Goal: Information Seeking & Learning: Learn about a topic

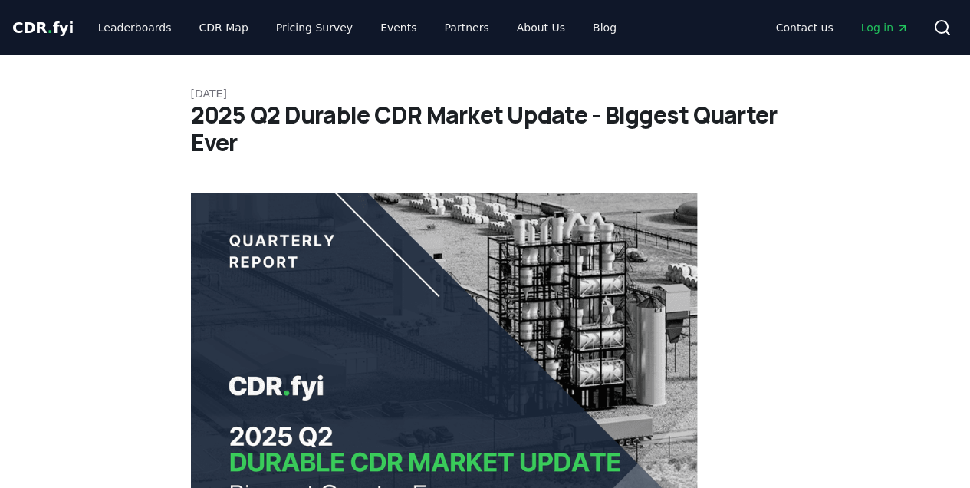
scroll to position [817, 0]
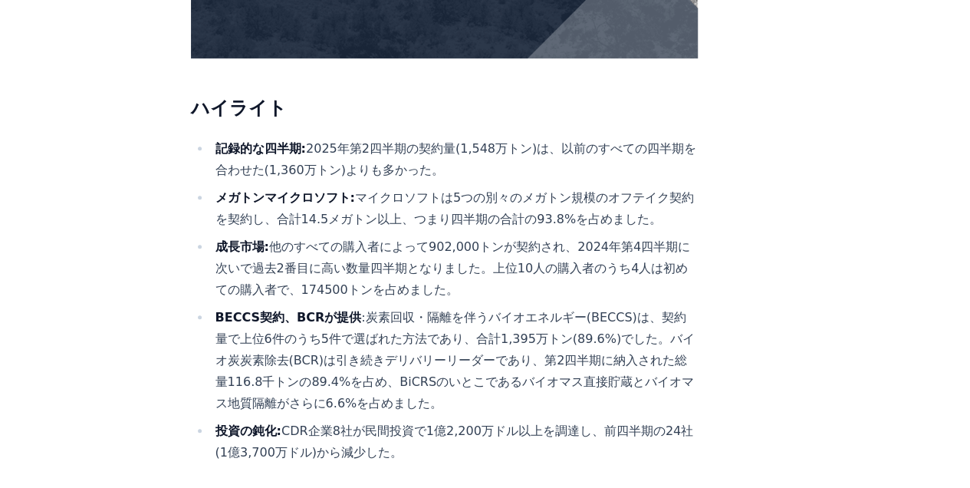
scroll to position [511, 0]
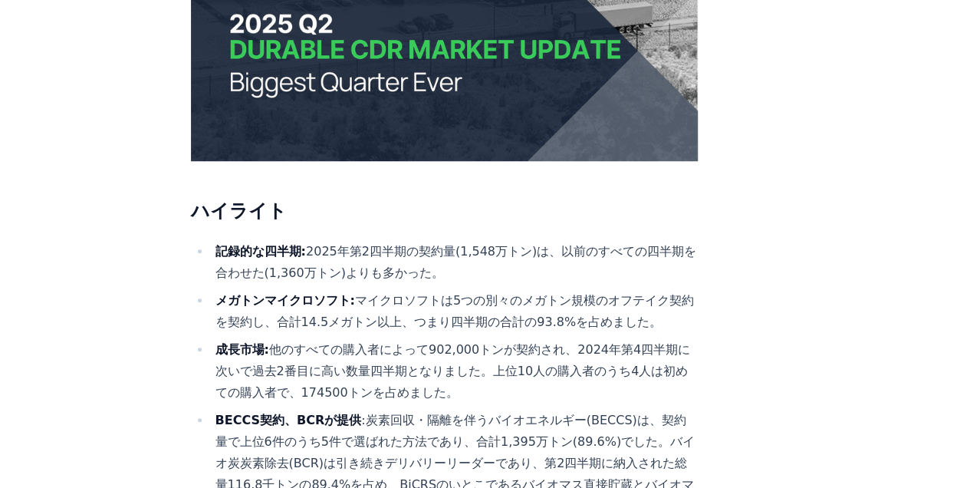
click at [331, 241] on li "記録的な四半期: 2025年第2四半期の契約量(1,548万トン)は、以前のすべての四半期を合わせた(1,360万トン)よりも多かった。" at bounding box center [455, 262] width 488 height 43
click at [574, 241] on li "記録的な四半期: 2025年第2四半期の契約量(1,548万トン)は、以前のすべての四半期を合わせた(1,360万トン)よりも多かった。" at bounding box center [455, 262] width 488 height 43
click at [477, 241] on li "記録的な四半期: 2025年第2四半期の契約量(1,548万トン)は、以前のすべての四半期を合わせた(1,360万トン)よりも多かった。" at bounding box center [455, 262] width 488 height 43
click at [540, 241] on li "記録的な四半期: 2025年第2四半期の契約量(1,548万トン)は、以前のすべての四半期を合わせた(1,360万トン)よりも多かった。" at bounding box center [455, 262] width 488 height 43
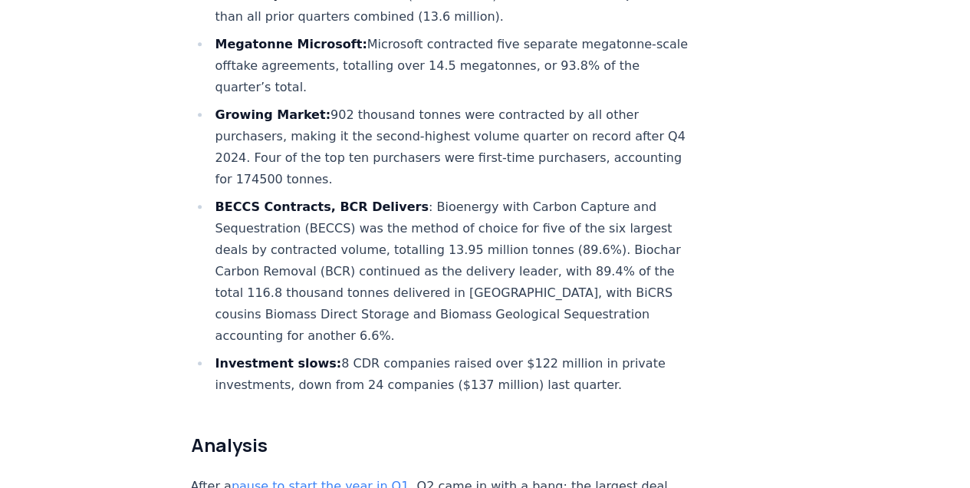
scroll to position [515, 0]
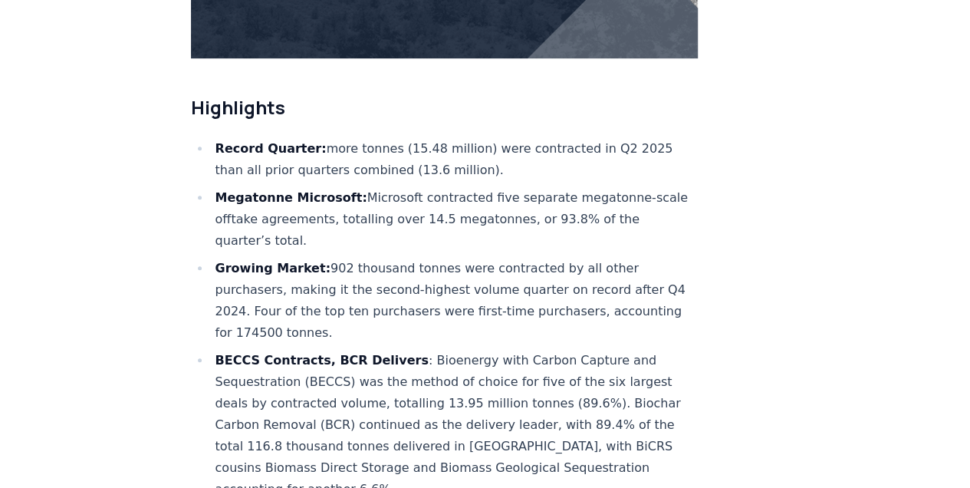
click at [377, 138] on li "Record Quarter: more tonnes (15.48 million) were contracted in Q2 2025 than all…" at bounding box center [455, 159] width 488 height 43
click at [466, 138] on li "Record Quarter: more tonnes (15.48 million) were contracted in Q2 2025 than all…" at bounding box center [455, 159] width 488 height 43
click at [624, 258] on li "Growing Market: 902 thousand tonnes were contracted by all other purchasers, ma…" at bounding box center [455, 301] width 488 height 86
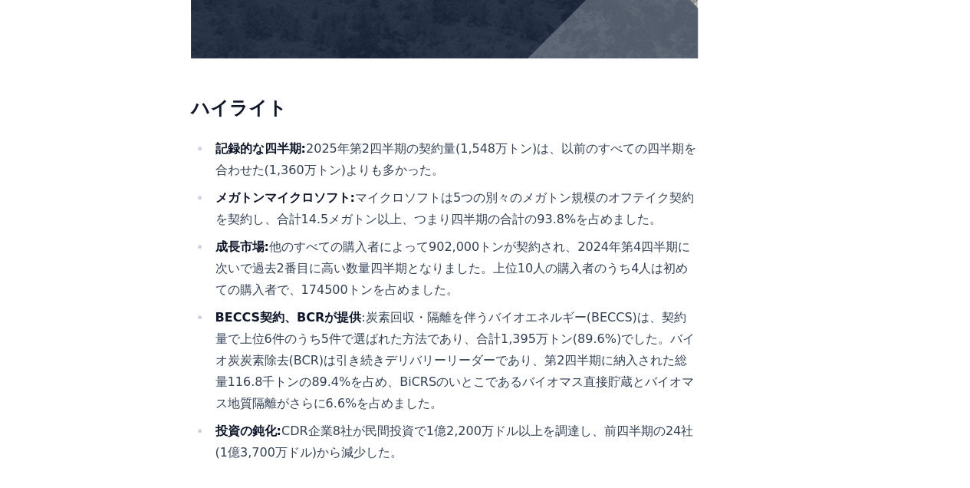
click at [531, 241] on li "成長市場: 他のすべての購入者によって902,000トンが契約され、2024年第4四半期に次いで過去2番目に高い数量四半期となりました。上位10人の購入者のう…" at bounding box center [455, 268] width 488 height 64
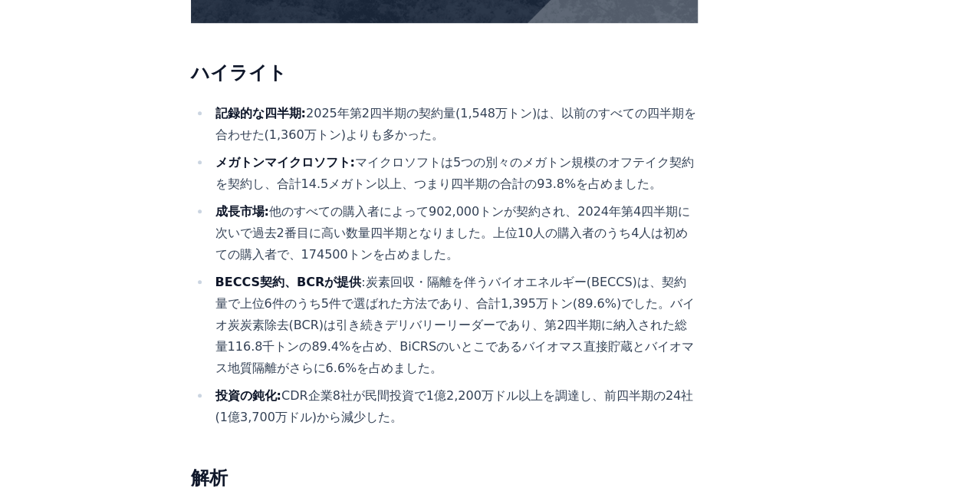
scroll to position [567, 0]
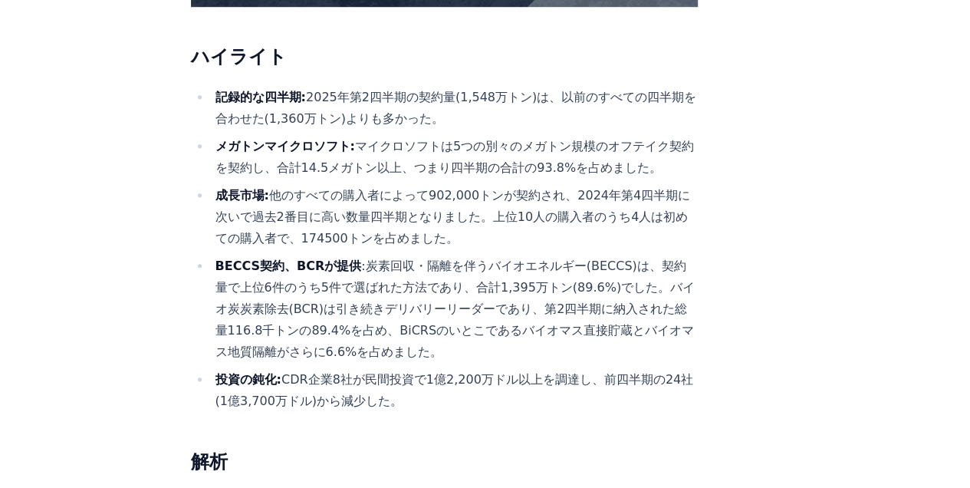
click at [474, 185] on li "成長市場: 他のすべての購入者によって902,000トンが契約され、2024年第4四半期に次いで過去2番目に高い数量四半期となりました。上位10人の購入者のう…" at bounding box center [455, 217] width 488 height 64
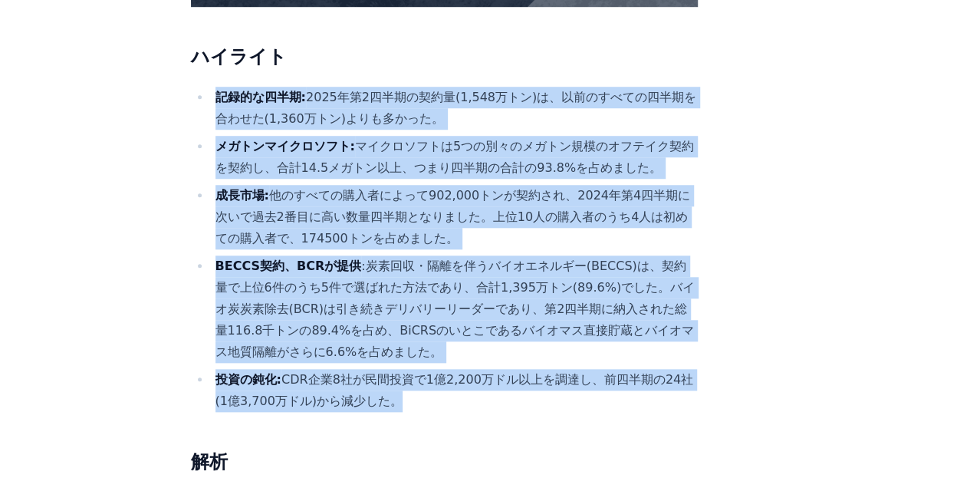
drag, startPoint x: 215, startPoint y: 45, endPoint x: 399, endPoint y: 350, distance: 356.4
click at [399, 350] on ul "記録的な四半期: 2025年第2四半期の契約量(1,548万トン)は、以前のすべての四半期を合わせた(1,360万トン)よりも多かった。 メガトンマイクロソフ…" at bounding box center [445, 249] width 508 height 325
copy ul "記録的な四半期: 2025年第2四半期の契約量(1,548万トン)は、以前のすべての四半期を合わせた(1,360万トン)よりも多かった。 メガトンマイクロソフ…"
click at [412, 292] on li "BECCS契約、BCRが提供 :炭素回収・隔離を伴うバイオエネルギー(BECCS)は、契約量で上位6件のうち5件で選ばれた方法であり、合計1,395万トン(8…" at bounding box center [455, 308] width 488 height 107
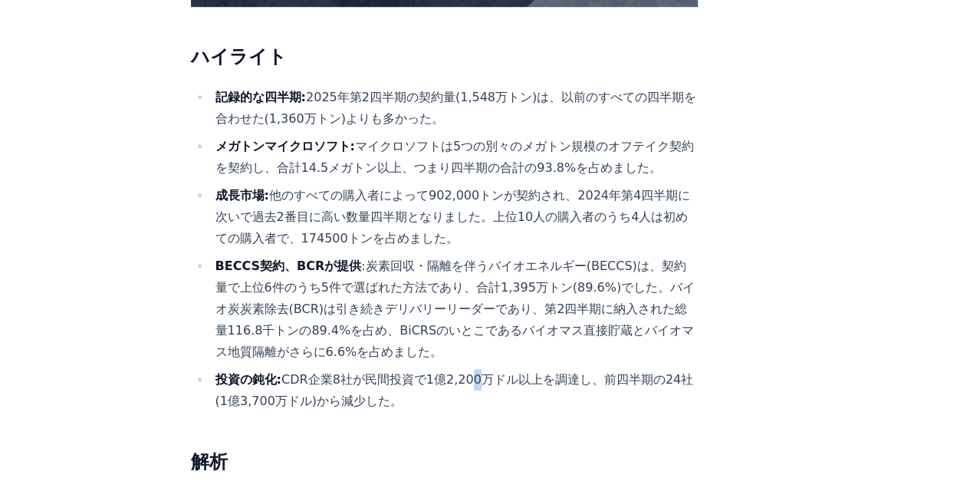
drag, startPoint x: 463, startPoint y: 334, endPoint x: 475, endPoint y: 325, distance: 14.9
click at [475, 369] on li "投資の鈍化: CDR企業8社が民間投資で1億2,200万ドル以上を調達し、前四半期の24社(1億3,700万ドル)から減少した。" at bounding box center [455, 390] width 488 height 43
drag, startPoint x: 475, startPoint y: 325, endPoint x: 431, endPoint y: 198, distance: 134.8
click at [439, 187] on li "成長市場: 他のすべての購入者によって902,000トンが契約され、2024年第4四半期に次いで過去2番目に高い数量四半期となりました。上位10人の購入者のう…" at bounding box center [455, 217] width 488 height 64
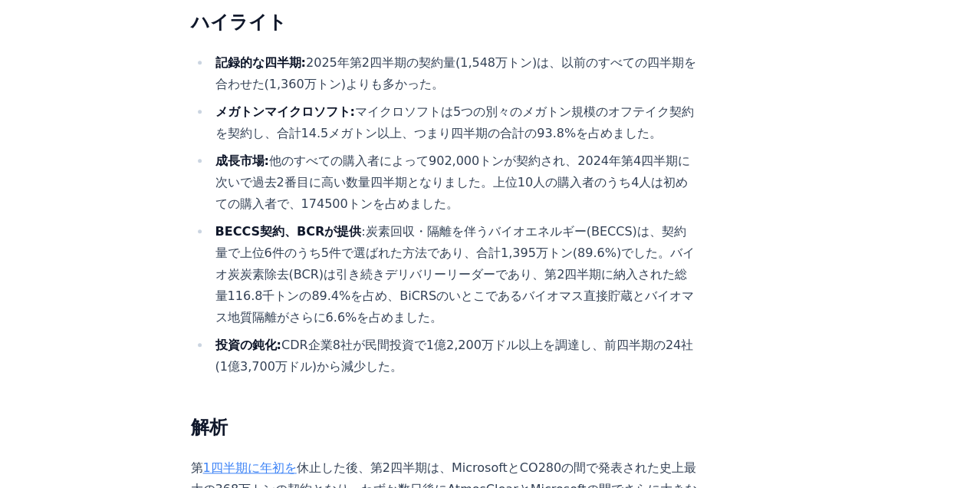
scroll to position [618, 0]
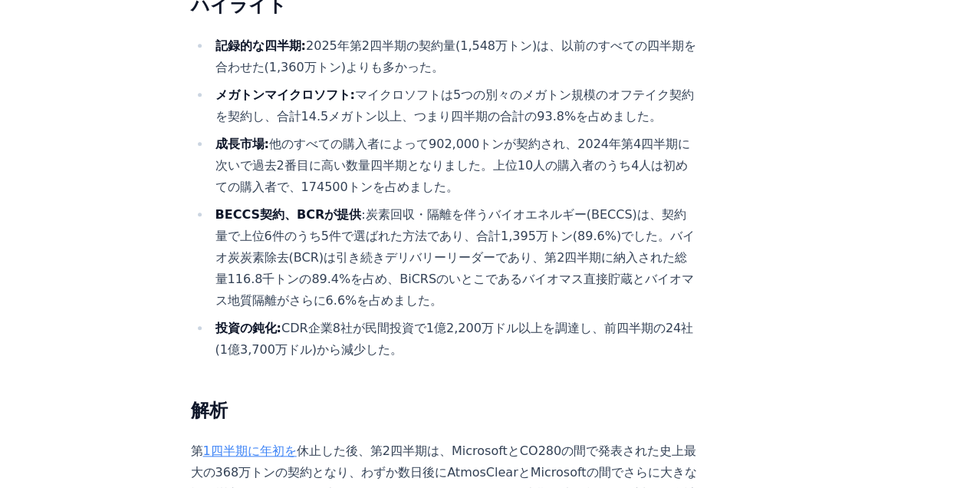
click at [484, 317] on li "投資の鈍化: CDR企業8社が民間投資で1億2,200万ドル以上を調達し、前四半期の24社(1億3,700万ドル)から減少した。" at bounding box center [455, 338] width 488 height 43
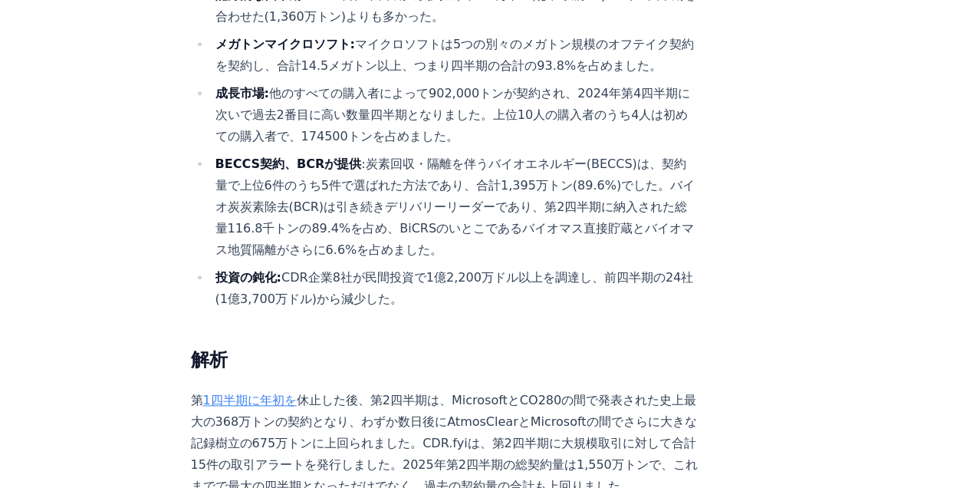
scroll to position [720, 0]
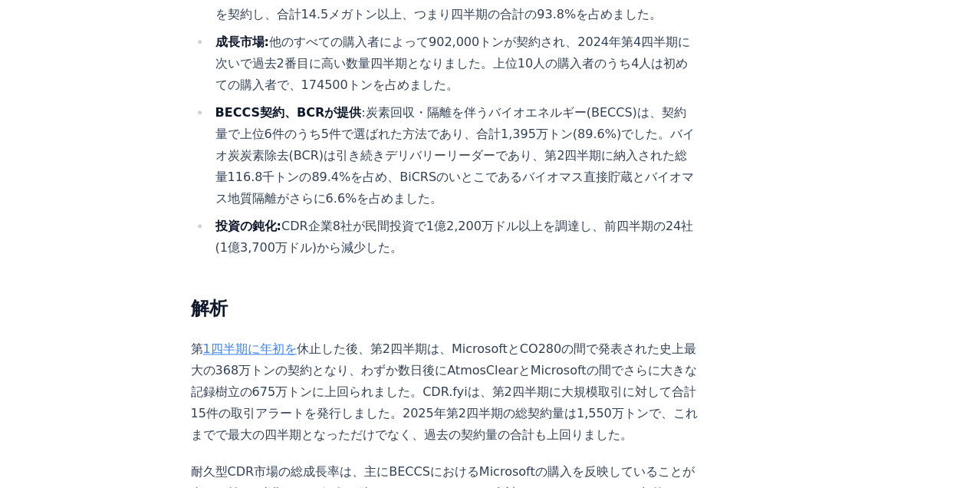
click at [476, 147] on li "BECCS契約、BCRが提供 :炭素回収・隔離を伴うバイオエネルギー(BECCS)は、契約量で上位6件のうち5件で選ばれた方法であり、合計1,395万トン(8…" at bounding box center [455, 155] width 488 height 107
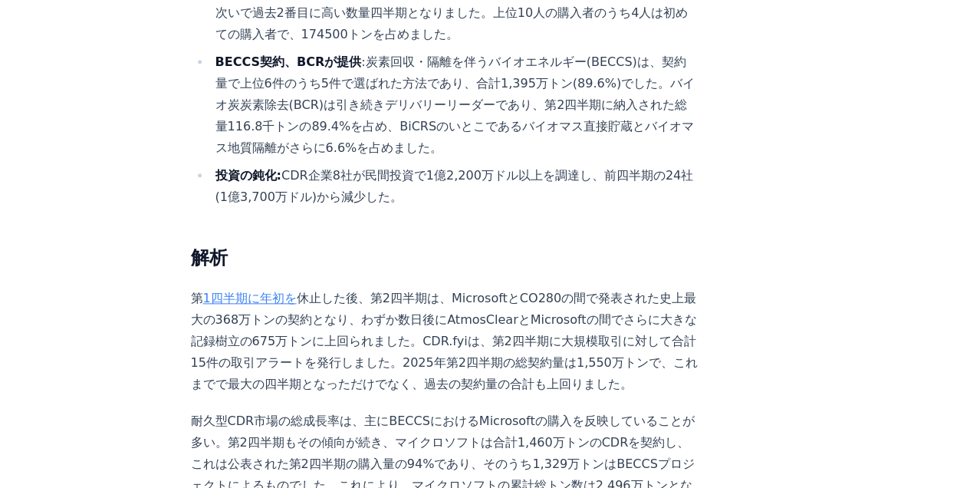
scroll to position [771, 0]
click at [403, 90] on li "BECCS契約、BCRが提供 :炭素回収・隔離を伴うバイオエネルギー(BECCS)は、契約量で上位6件のうち5件で選ばれた方法であり、合計1,395万トン(8…" at bounding box center [455, 104] width 488 height 107
click at [538, 244] on h2 "解析" at bounding box center [445, 256] width 508 height 25
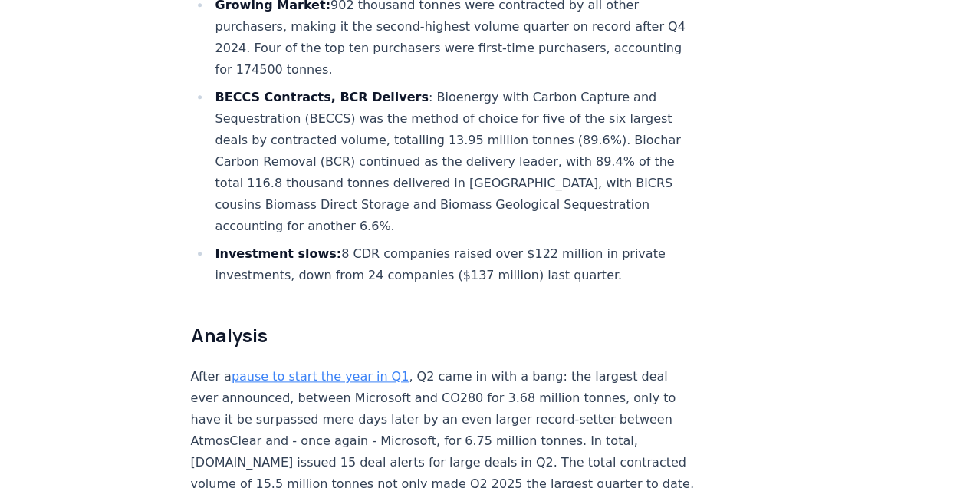
scroll to position [618, 0]
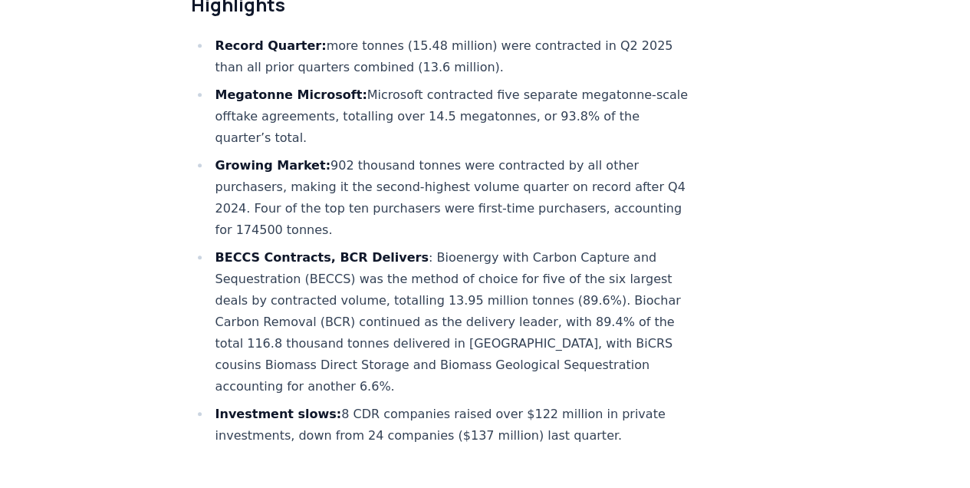
click at [419, 307] on li "BECCS Contracts, BCR Delivers : Bioenergy with Carbon Capture and Sequestration…" at bounding box center [455, 322] width 488 height 150
click at [552, 403] on li "Investment slows: 8 CDR companies raised over $122 million in private investmen…" at bounding box center [455, 424] width 488 height 43
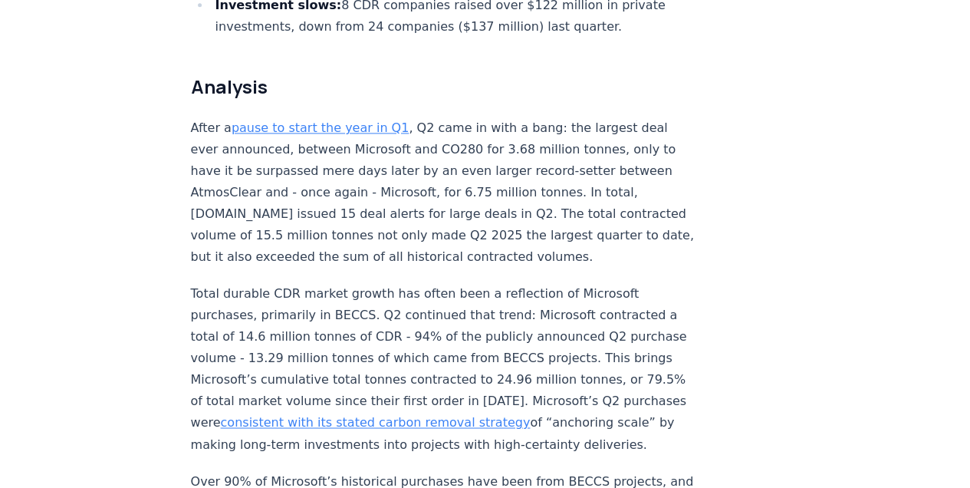
scroll to position [925, 0]
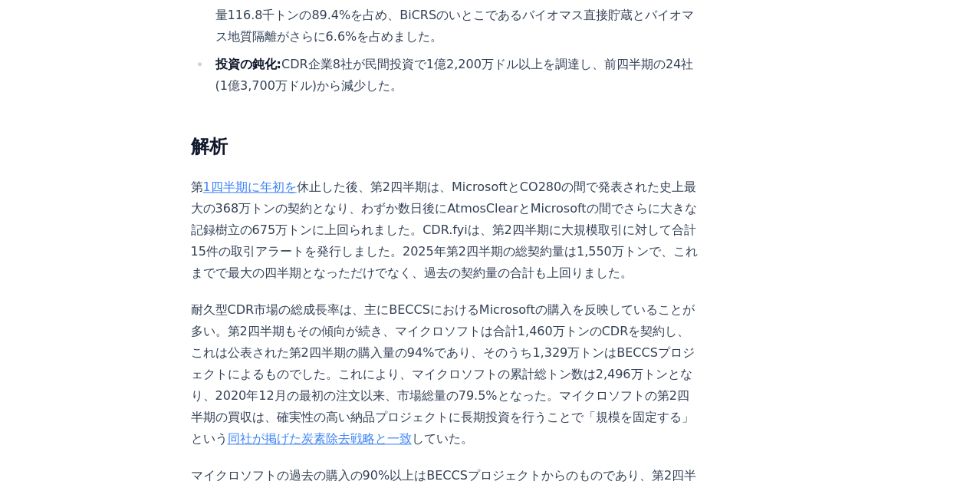
click at [442, 179] on p "第 1四半期に年初を 休止した後、第2四半期は、MicrosoftとCO280の間で発表された史上最大の368万トンの契約となり、わずか数日後にAtmosCl…" at bounding box center [445, 229] width 508 height 107
click at [319, 299] on p "耐久型CDR市場の総成長率は、主にBECCSにおけるMicrosoftの購入を反映していることが多い。第2四半期もその傾向が続き、マイクロソフトは合計1,46…" at bounding box center [445, 374] width 508 height 150
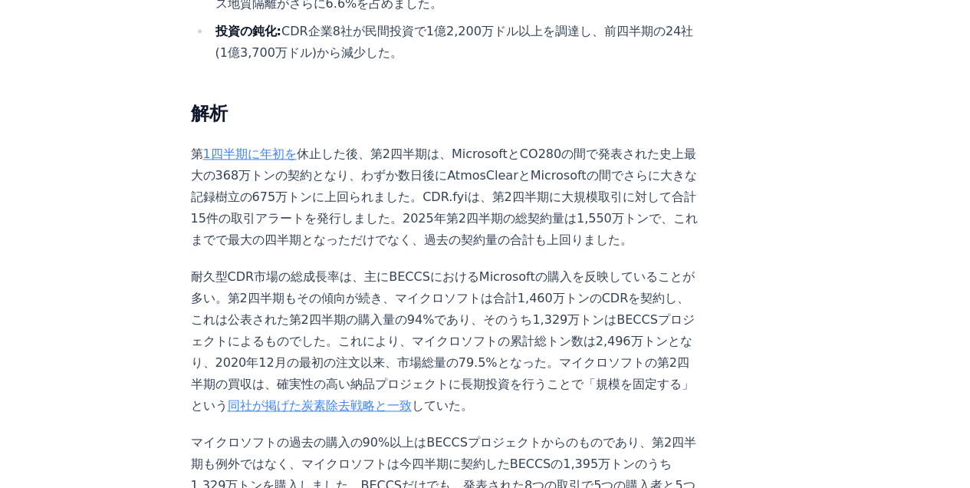
scroll to position [975, 0]
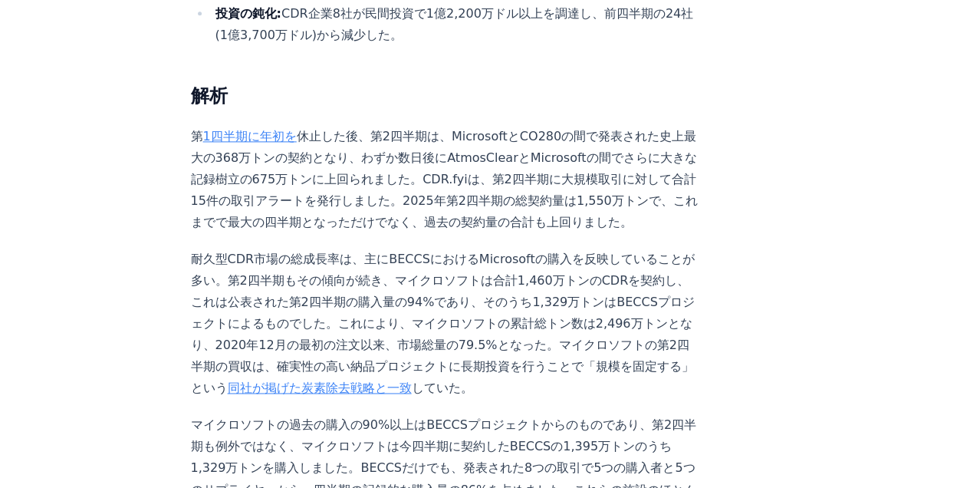
click at [449, 269] on p "耐久型CDR市場の総成長率は、主にBECCSにおけるMicrosoftの購入を反映していることが多い。第2四半期もその傾向が続き、マイクロソフトは合計1,46…" at bounding box center [445, 323] width 508 height 150
click at [367, 271] on p "耐久型CDR市場の総成長率は、主にBECCSにおけるMicrosoftの購入を反映していることが多い。第2四半期もその傾向が続き、マイクロソフトは合計1,46…" at bounding box center [445, 323] width 508 height 150
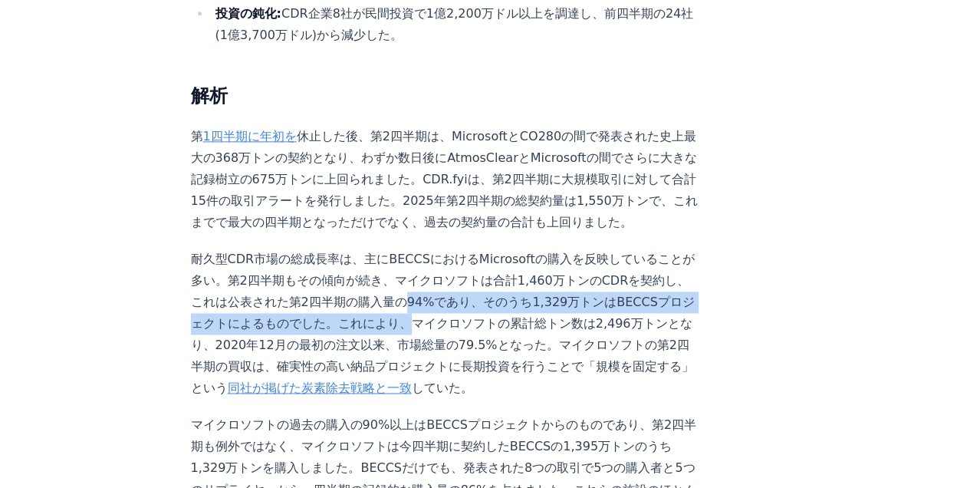
drag, startPoint x: 334, startPoint y: 271, endPoint x: 374, endPoint y: 259, distance: 41.7
click at [374, 259] on p "耐久型CDR市場の総成長率は、主にBECCSにおけるMicrosoftの購入を反映していることが多い。第2四半期もその傾向が続き、マイクロソフトは合計1,46…" at bounding box center [445, 323] width 508 height 150
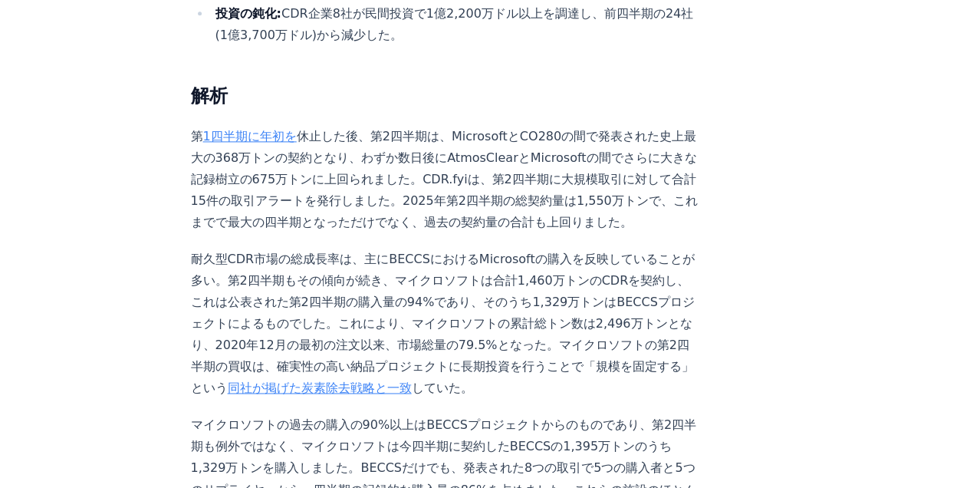
drag, startPoint x: 374, startPoint y: 259, endPoint x: 377, endPoint y: 271, distance: 12.6
click at [377, 271] on p "耐久型CDR市場の総成長率は、主にBECCSにおけるMicrosoftの購入を反映していることが多い。第2四半期もその傾向が続き、マイクロソフトは合計1,46…" at bounding box center [445, 323] width 508 height 150
click at [471, 321] on p "耐久型CDR市場の総成長率は、主にBECCSにおけるMicrosoftの購入を反映していることが多い。第2四半期もその傾向が続き、マイクロソフトは合計1,46…" at bounding box center [445, 323] width 508 height 150
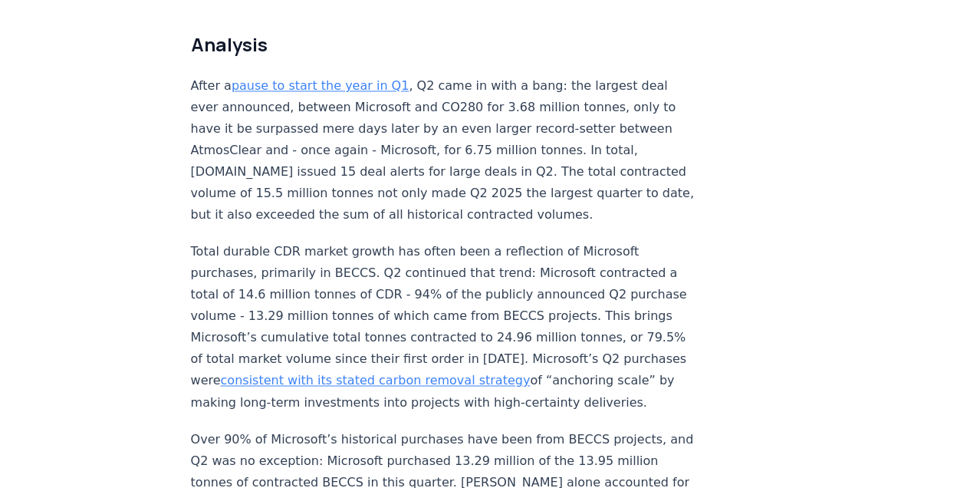
scroll to position [1070, 0]
click at [362, 306] on p "Total durable CDR market growth has often been a reflection of Microsoft purcha…" at bounding box center [445, 326] width 508 height 172
click at [409, 372] on link "consistent with its stated carbon removal strategy" at bounding box center [376, 379] width 310 height 15
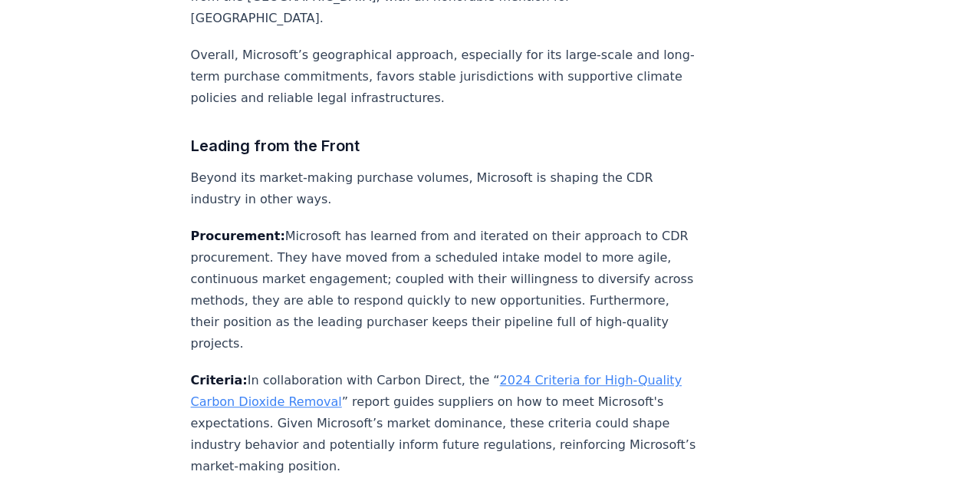
scroll to position [3323, 0]
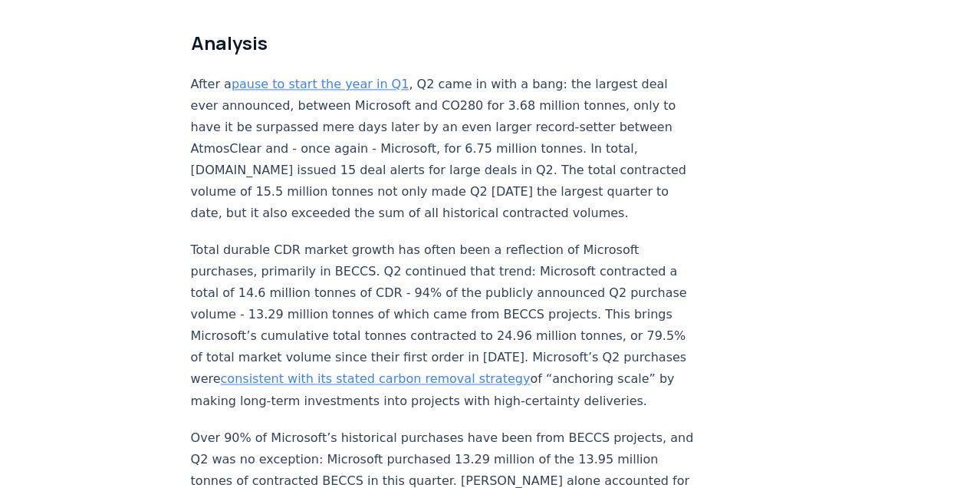
scroll to position [1070, 0]
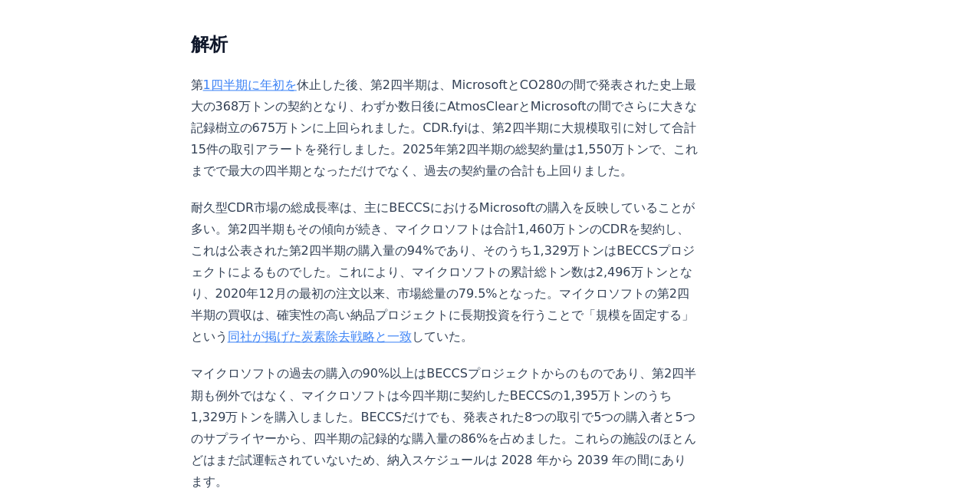
click at [466, 282] on p "耐久型CDR市場の総成長率は、主にBECCSにおけるMicrosoftの購入を反映していることが多い。第2四半期もその傾向が続き、マイクロソフトは合計1,46…" at bounding box center [445, 272] width 508 height 150
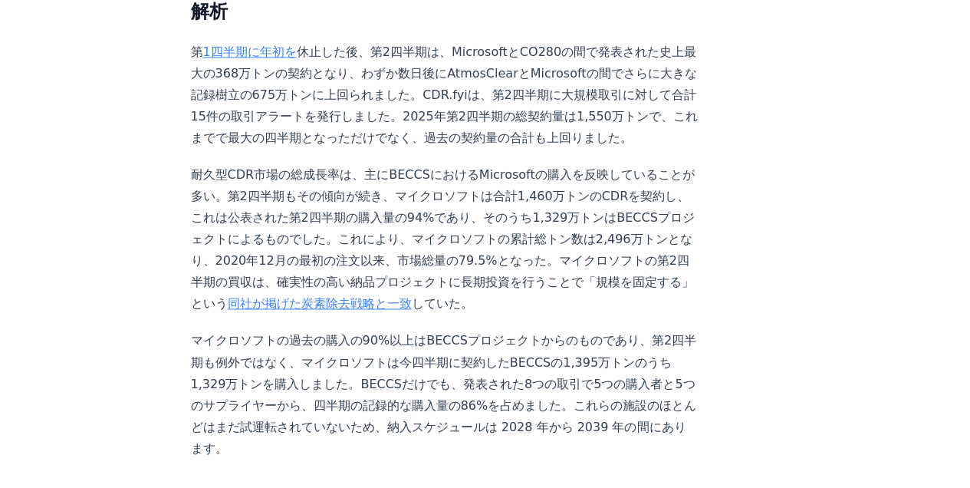
scroll to position [1121, 0]
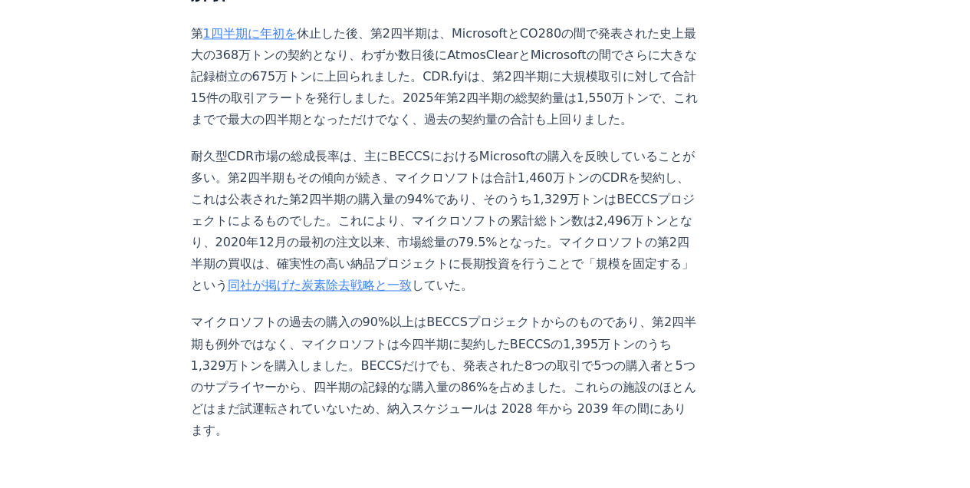
click at [554, 312] on p "マイクロソフトの過去の購入の90%以上はBECCSプロジェクトからのものであり、第2四半期も例外ではなく、マイクロソフトは今四半期に契約したBECCSの1,3…" at bounding box center [445, 375] width 508 height 129
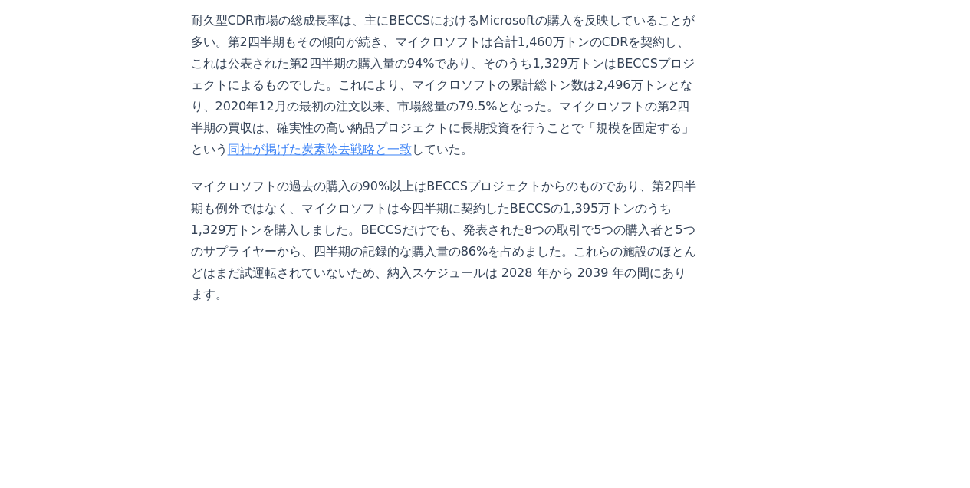
scroll to position [1325, 0]
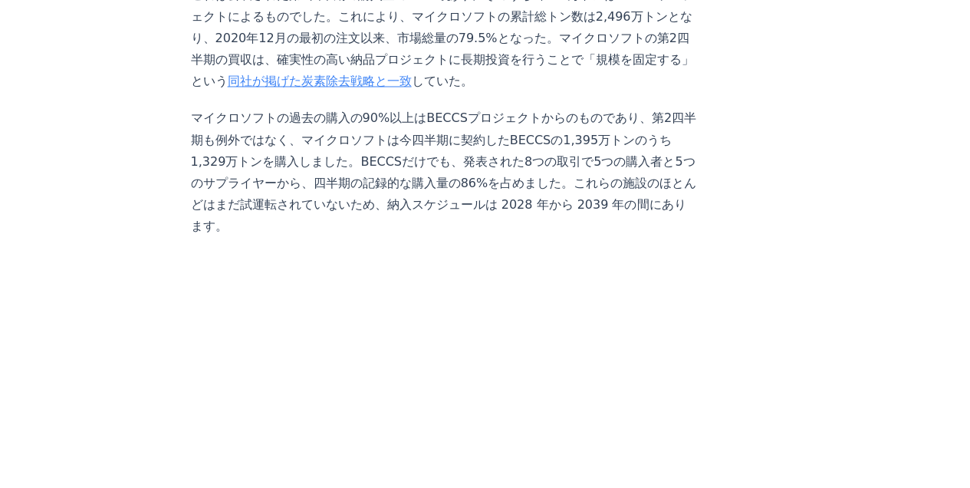
click at [425, 125] on p "マイクロソフトの過去の購入の90%以上はBECCSプロジェクトからのものであり、第2四半期も例外ではなく、マイクロソフトは今四半期に契約したBECCSの1,3…" at bounding box center [445, 171] width 508 height 129
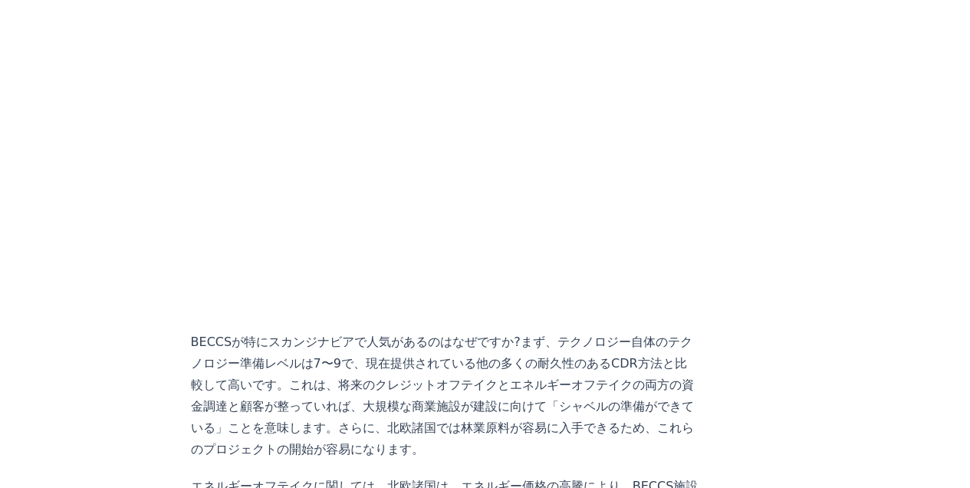
scroll to position [1632, 0]
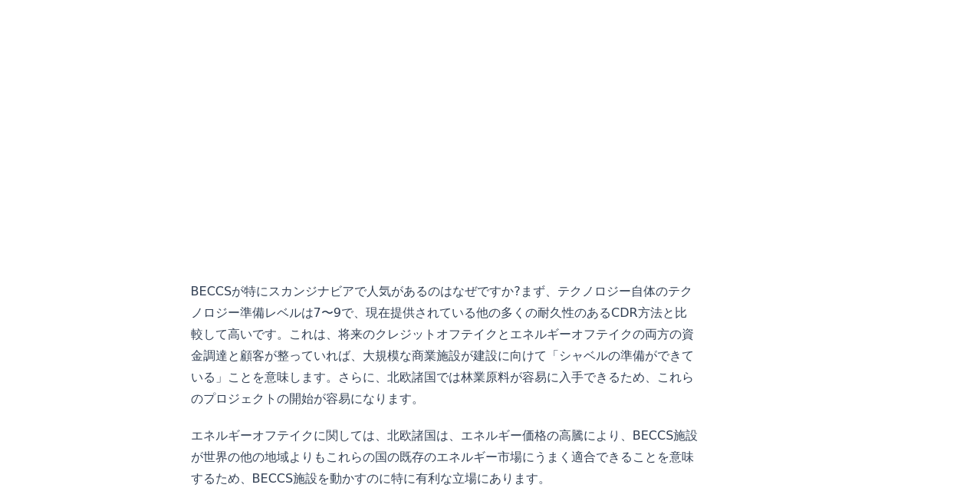
click at [500, 425] on p "エネルギーオフテイクに関しては、北欧諸国は、エネルギー価格の高騰により、BECCS施設が世界の他の地域よりもこれらの国の既存のエネルギー市場にうまく適合できる…" at bounding box center [445, 457] width 508 height 64
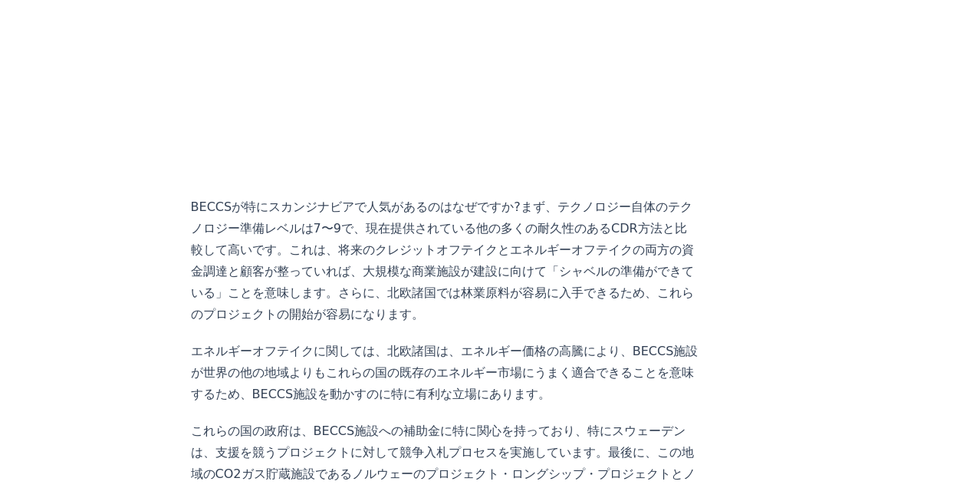
scroll to position [1785, 0]
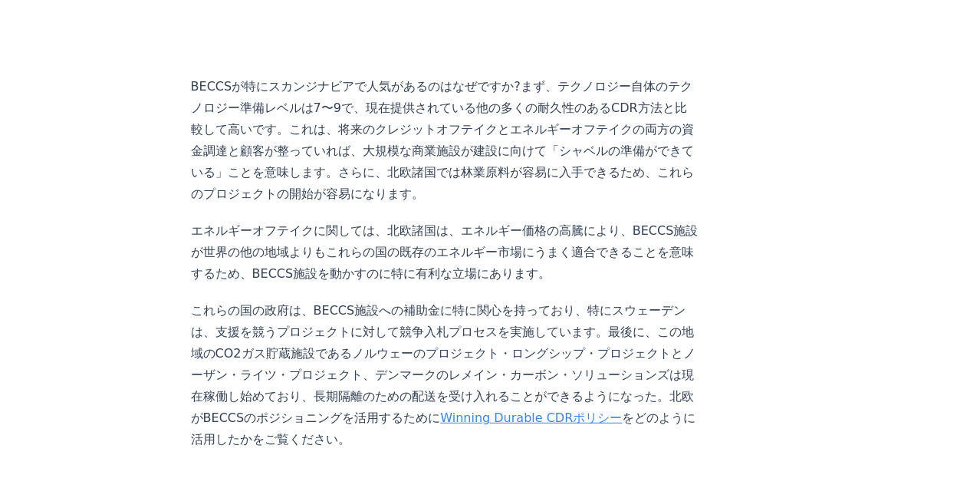
click at [440, 410] on link "Winning Durable CDRポリシー" at bounding box center [531, 417] width 182 height 15
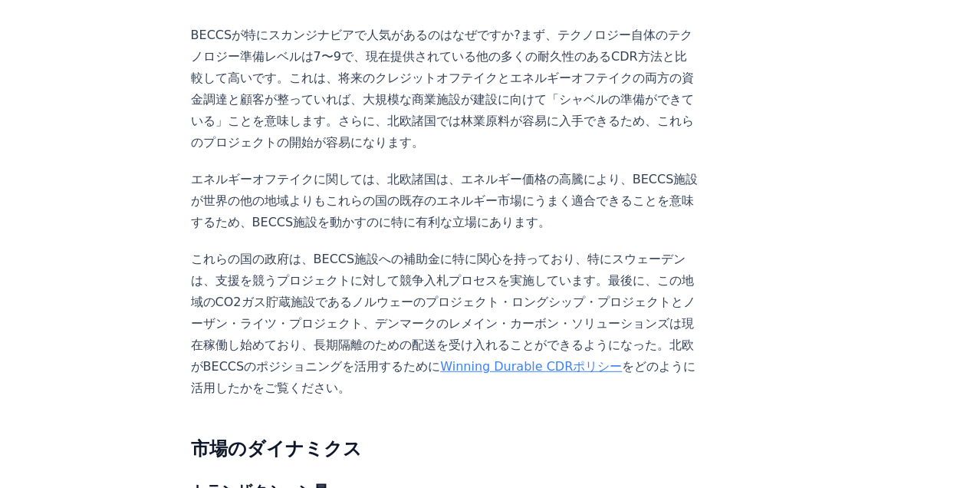
scroll to position [1990, 0]
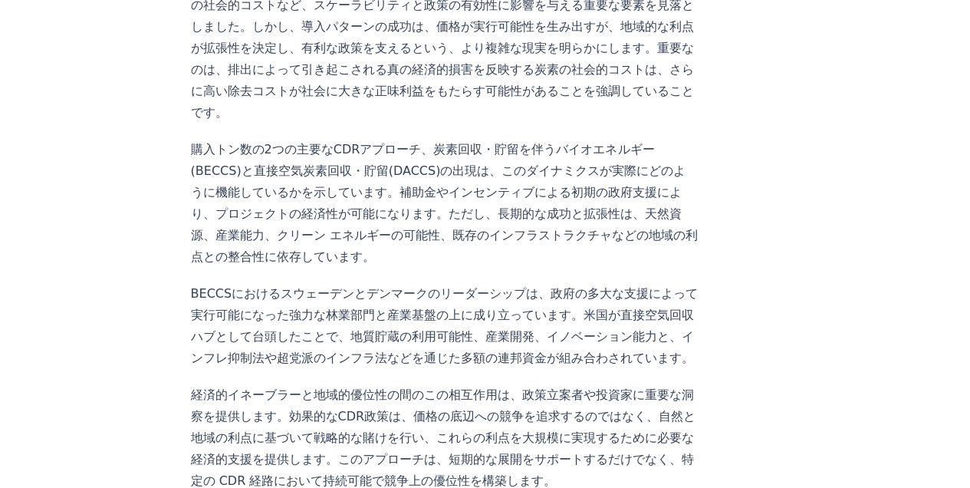
scroll to position [817, 0]
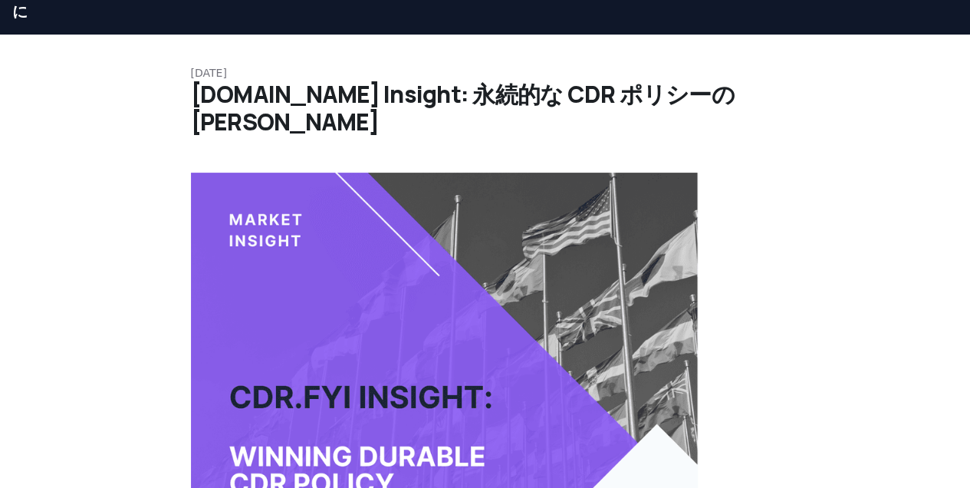
scroll to position [0, 0]
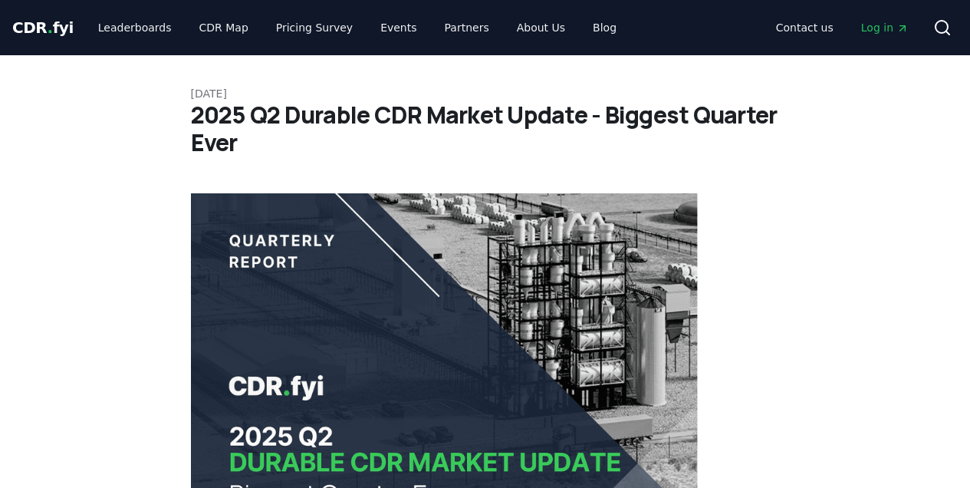
scroll to position [2226, 0]
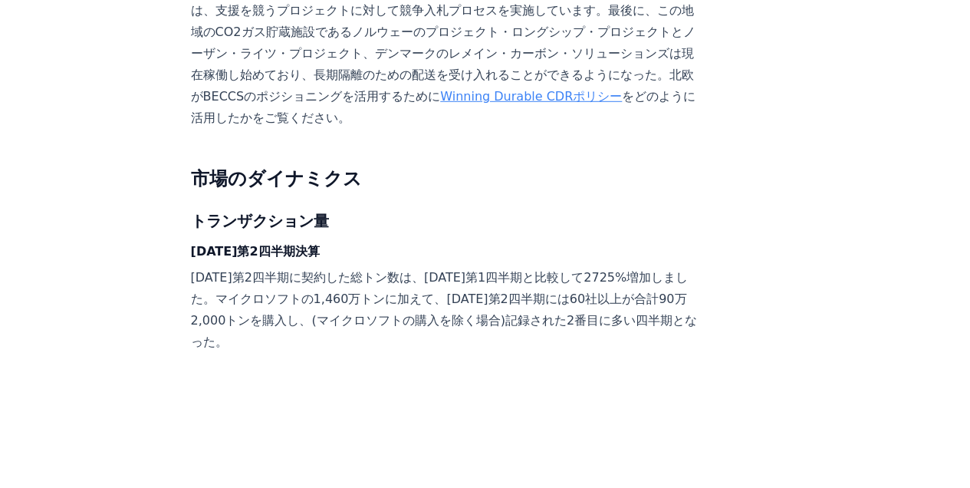
click at [564, 233] on h3 "トランザクション量" at bounding box center [445, 221] width 508 height 25
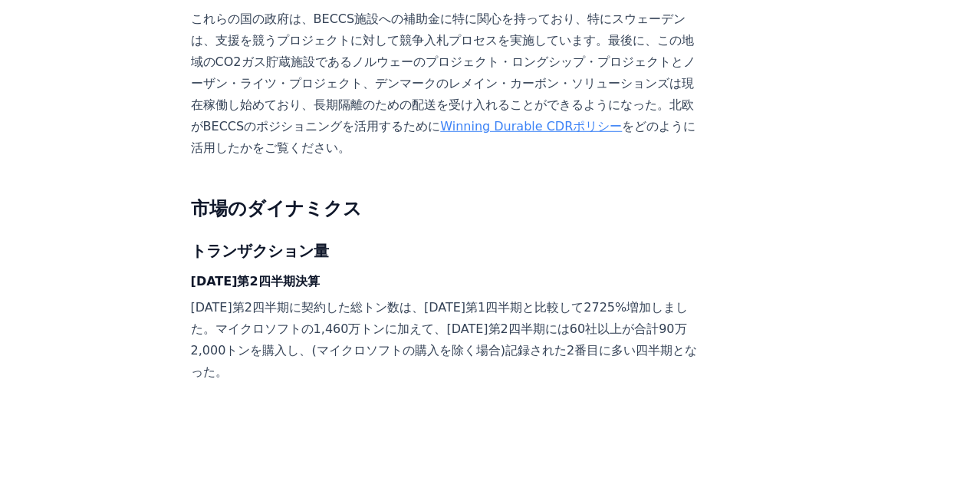
scroll to position [2192, 0]
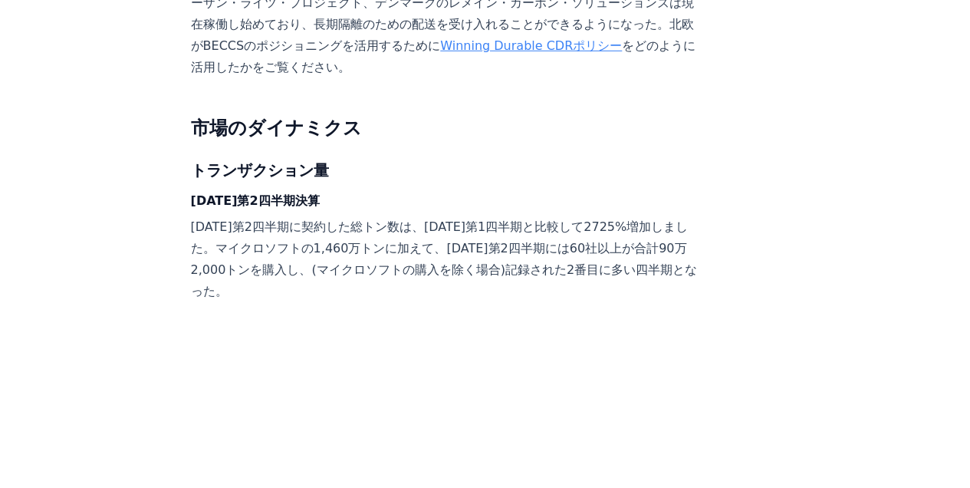
scroll to position [2294, 0]
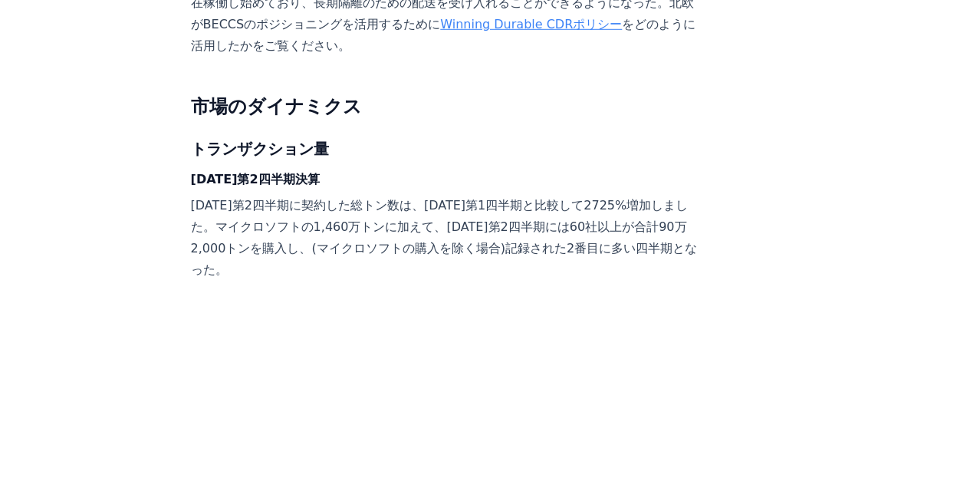
click at [545, 281] on p "[DATE]第2四半期に契約した総トン数は、[DATE]第1四半期と比較して2725%増加しました。マイクロソフトの1,460万トンに加えて、[DATE]第2…" at bounding box center [445, 238] width 508 height 86
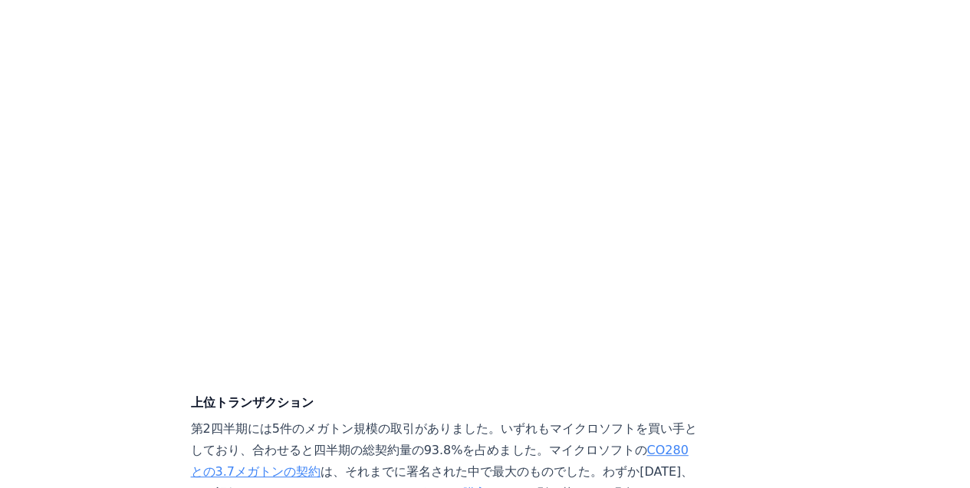
scroll to position [3215, 0]
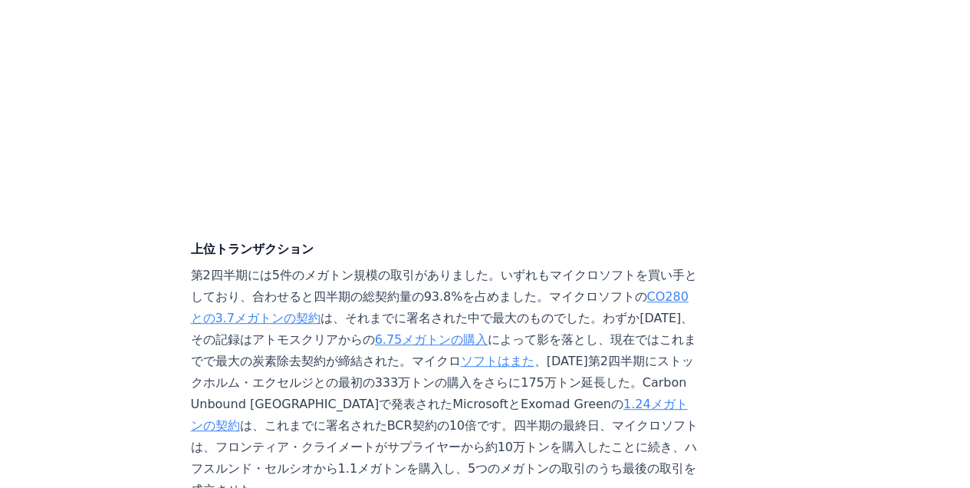
click at [380, 327] on p "第2四半期には5件のメガトン規模の取引がありました。いずれもマイクロソフトを買い手としており、合わせると四半期の総契約量の93.8%を占めました。マイクロソフ…" at bounding box center [445, 383] width 508 height 236
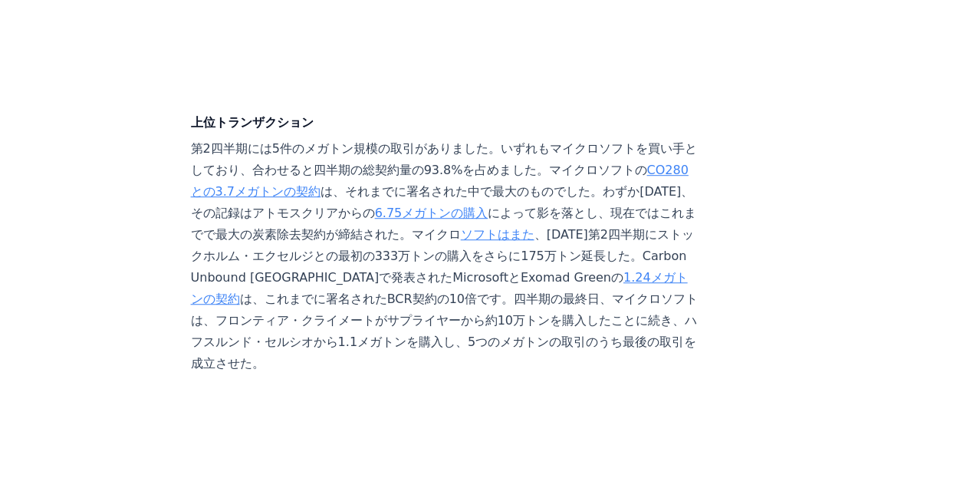
scroll to position [3368, 0]
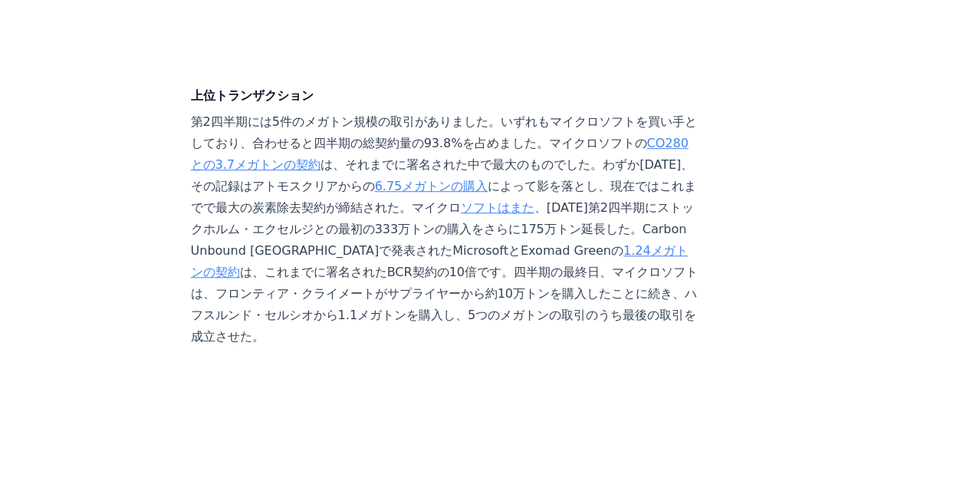
click at [445, 253] on p "第2四半期には5件のメガトン規模の取引がありました。いずれもマイクロソフトを買い手としており、合わせると四半期の総契約量の93.8%を占めました。マイクロソフ…" at bounding box center [445, 229] width 508 height 236
click at [500, 298] on p "第2四半期には5件のメガトン規模の取引がありました。いずれもマイクロソフトを買い手としており、合わせると四半期の総契約量の93.8%を占めました。マイクロソフ…" at bounding box center [445, 229] width 508 height 236
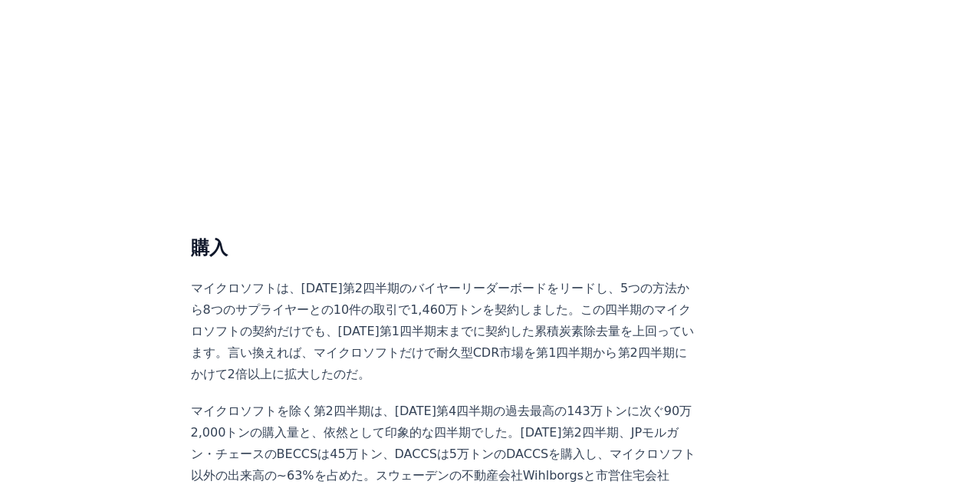
scroll to position [3828, 0]
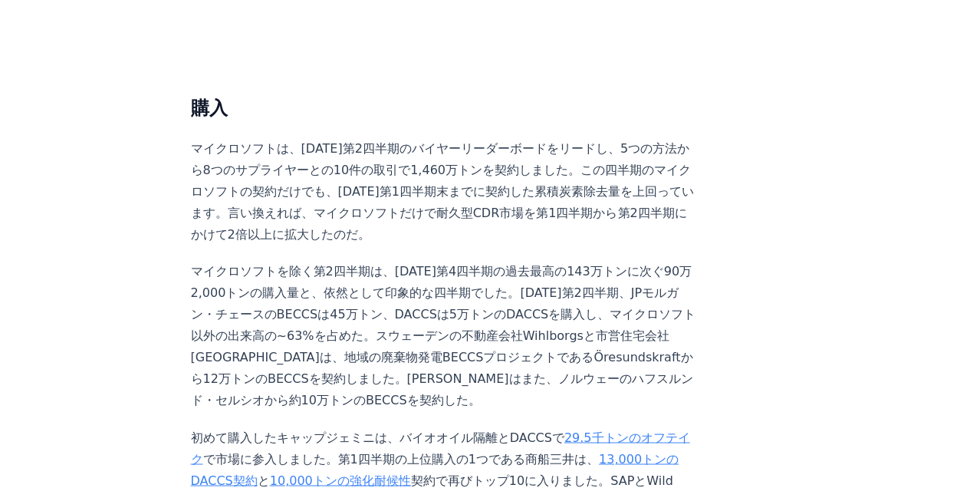
scroll to position [3981, 0]
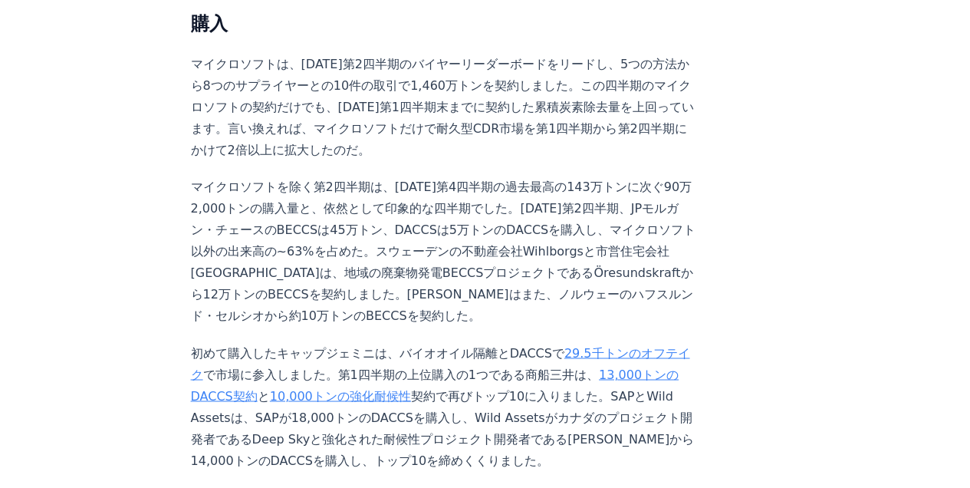
scroll to position [4033, 0]
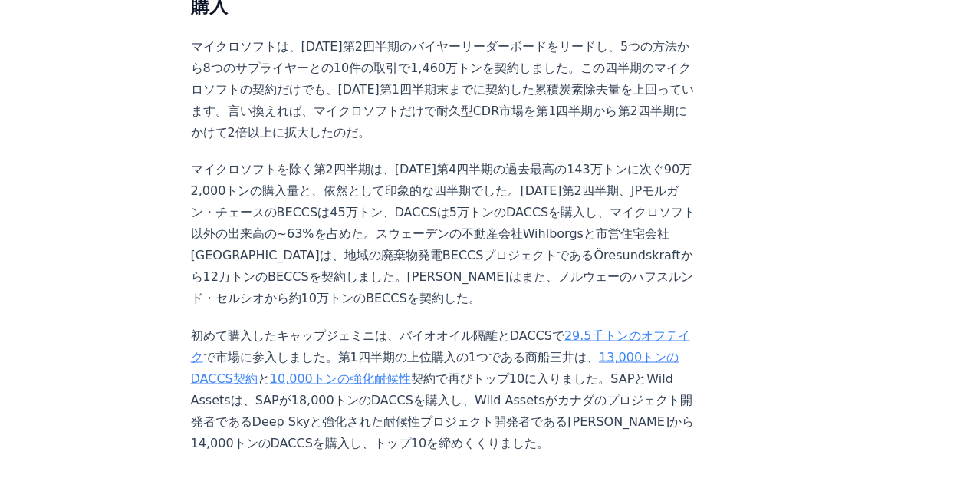
click at [620, 244] on p "マイクロソフトを除く第2四半期は、[DATE]第4四半期の過去最高の143万トンに次ぐ90万2,000トンの購入量と、依然として印象的な四半期でした。[DAT…" at bounding box center [445, 234] width 508 height 150
click at [528, 238] on p "マイクロソフトを除く第2四半期は、[DATE]第4四半期の過去最高の143万トンに次ぐ90万2,000トンの購入量と、依然として印象的な四半期でした。[DAT…" at bounding box center [445, 234] width 508 height 150
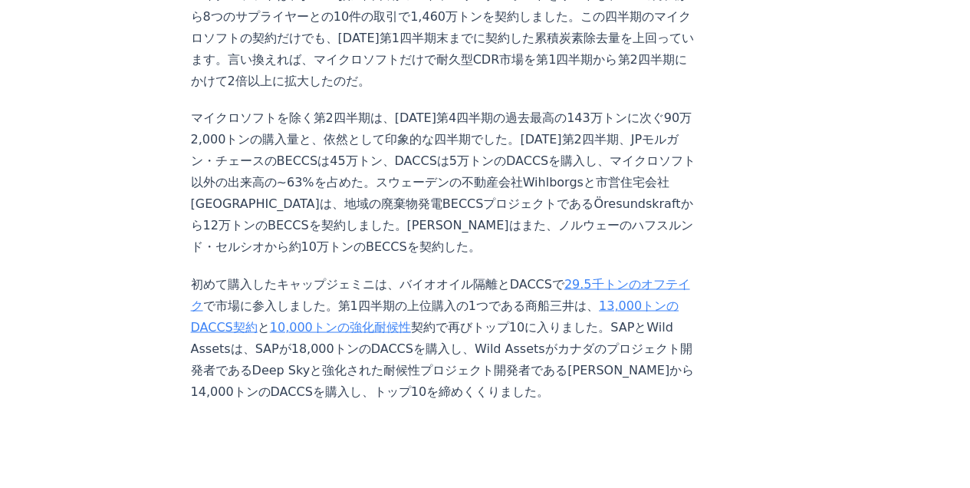
click at [496, 258] on p "マイクロソフトを除く第2四半期は、[DATE]第4四半期の過去最高の143万トンに次ぐ90万2,000トンの購入量と、依然として印象的な四半期でした。[DAT…" at bounding box center [445, 182] width 508 height 150
click at [515, 258] on p "マイクロソフトを除く第2四半期は、[DATE]第4四半期の過去最高の143万トンに次ぐ90万2,000トンの購入量と、依然として印象的な四半期でした。[DAT…" at bounding box center [445, 182] width 508 height 150
click at [511, 258] on p "マイクロソフトを除く第2四半期は、[DATE]第4四半期の過去最高の143万トンに次ぐ90万2,000トンの購入量と、依然として印象的な四半期でした。[DAT…" at bounding box center [445, 182] width 508 height 150
click at [451, 258] on p "マイクロソフトを除く第2四半期は、[DATE]第4四半期の過去最高の143万トンに次ぐ90万2,000トンの購入量と、依然として印象的な四半期でした。[DAT…" at bounding box center [445, 182] width 508 height 150
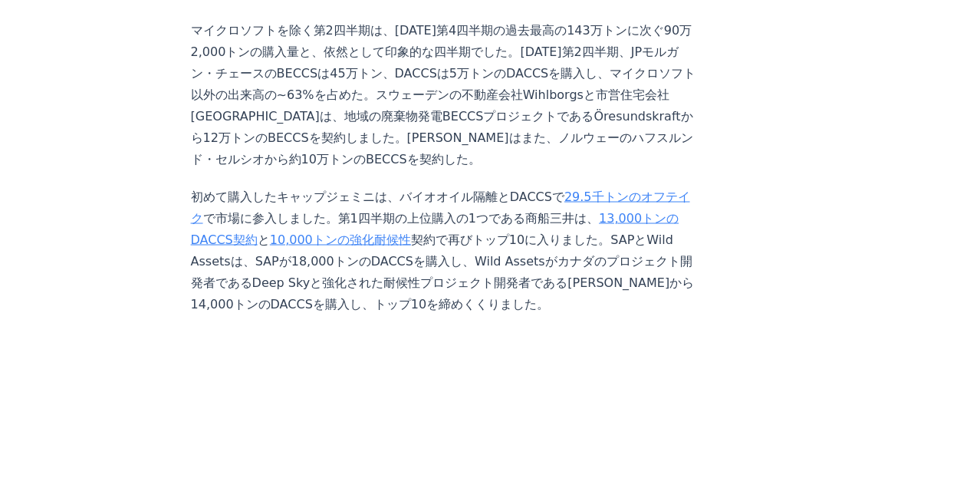
scroll to position [4186, 0]
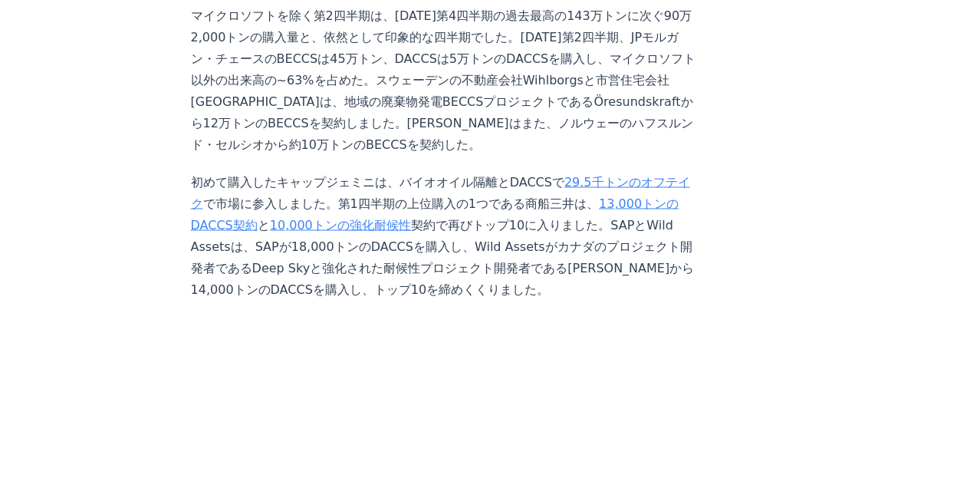
click at [467, 262] on p "初めて購入したキャップジェミニは、バイオオイル隔離とDACCSで 29.5千トンのオフテイク で市場に参入しました。第1四半期の上位購入の1つである商船三井は…" at bounding box center [445, 235] width 508 height 129
click at [423, 276] on p "初めて購入したキャップジェミニは、バイオオイル隔離とDACCSで 29.5千トンのオフテイク で市場に参入しました。第1四半期の上位購入の1つである商船三井は…" at bounding box center [445, 235] width 508 height 129
click at [439, 272] on p "初めて購入したキャップジェミニは、バイオオイル隔離とDACCSで 29.5千トンのオフテイク で市場に参入しました。第1四半期の上位購入の1つである商船三井は…" at bounding box center [445, 235] width 508 height 129
click at [511, 275] on p "初めて購入したキャップジェミニは、バイオオイル隔離とDACCSで 29.5千トンのオフテイク で市場に参入しました。第1四半期の上位購入の1つである商船三井は…" at bounding box center [445, 235] width 508 height 129
click at [552, 280] on p "初めて購入したキャップジェミニは、バイオオイル隔離とDACCSで 29.5千トンのオフテイク で市場に参入しました。第1四半期の上位購入の1つである商船三井は…" at bounding box center [445, 235] width 508 height 129
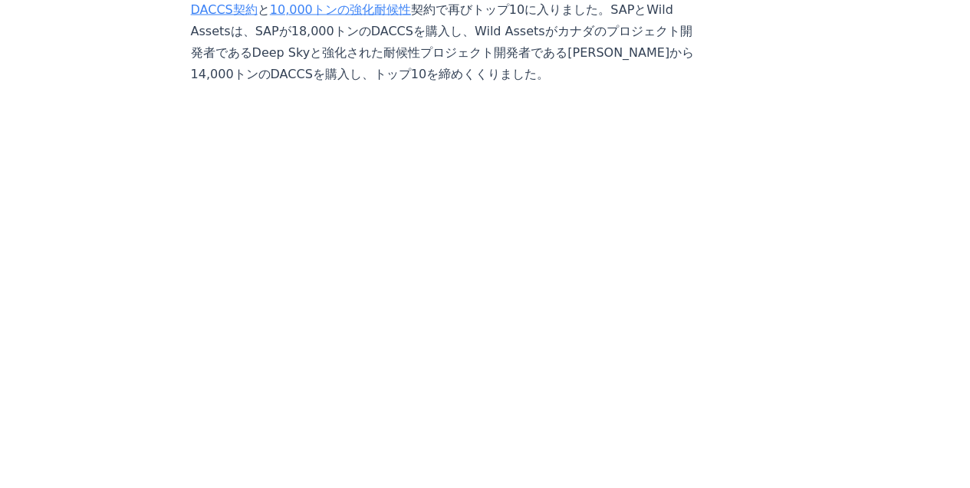
scroll to position [4493, 0]
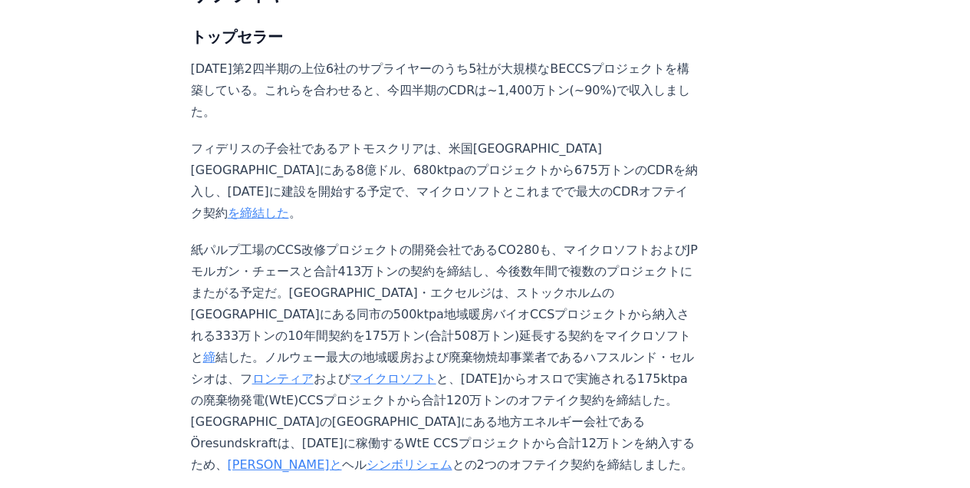
scroll to position [5004, 0]
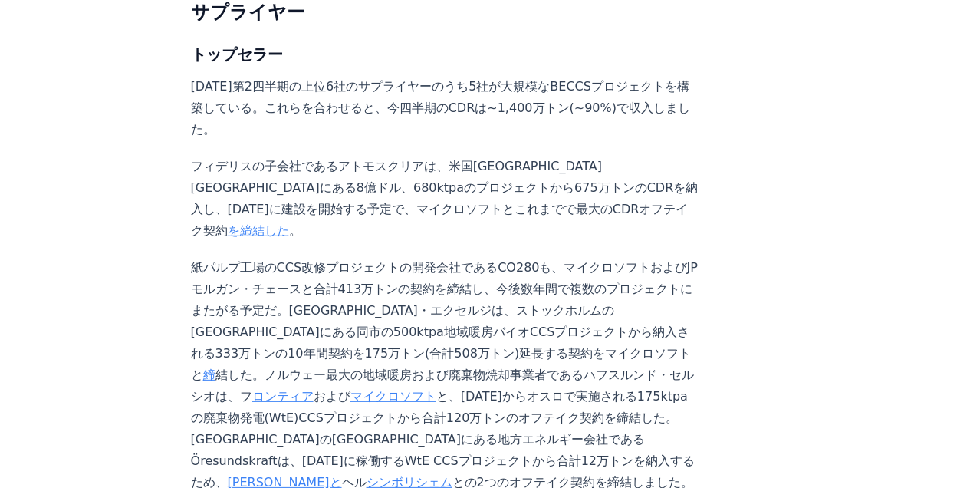
click at [397, 286] on p "紙パルプ工場のCCS改修プロジェクトの開発会社であるCO280も、マイクロソフトおよびJPモルガン・チェースと合計413万トンの契約を締結し、今後数年間で複数…" at bounding box center [445, 375] width 508 height 236
click at [380, 299] on p "紙パルプ工場のCCS改修プロジェクトの開発会社であるCO280も、マイクロソフトおよびJPモルガン・チェースと合計413万トンの契約を締結し、今後数年間で複数…" at bounding box center [445, 375] width 508 height 236
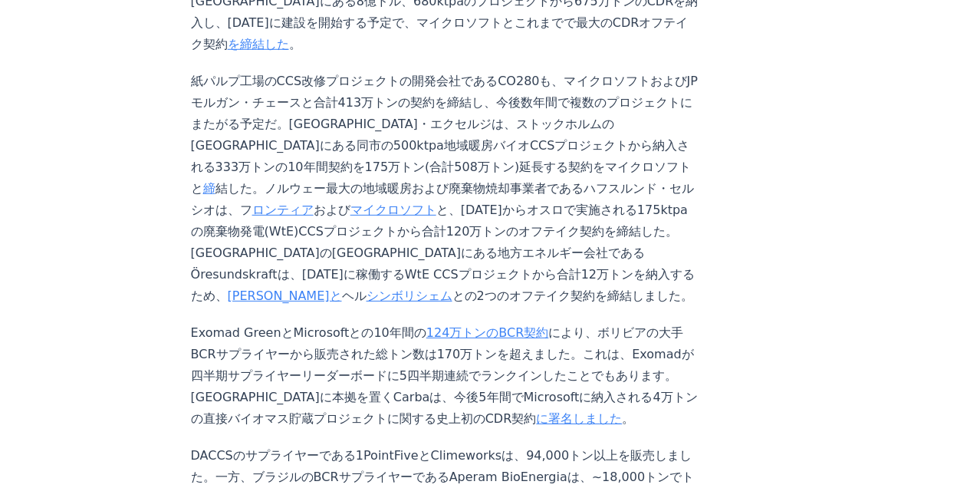
scroll to position [5208, 0]
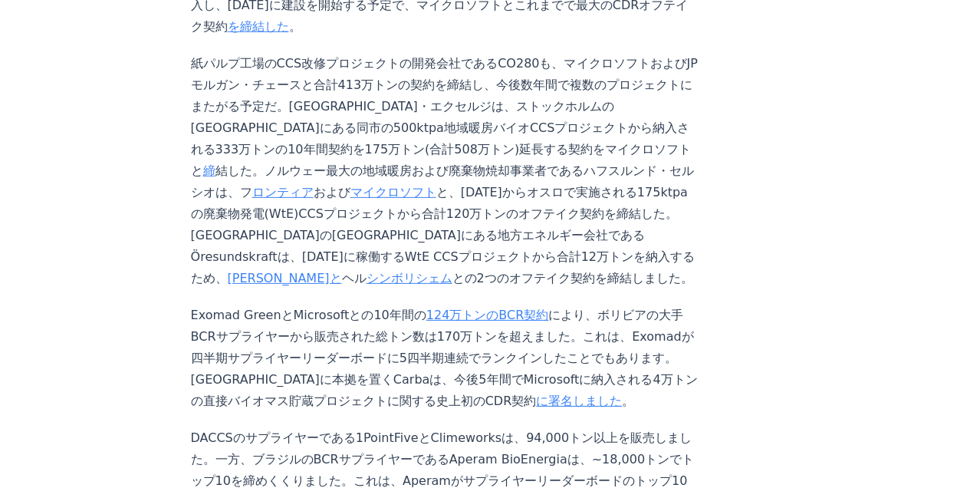
click at [284, 314] on p "Exomad GreenとMicrosoftとの10年間の 124万トンのBCR契約 により、ボリビアの大手BCRサプライヤーから販売された総トン数は170万…" at bounding box center [445, 357] width 508 height 107
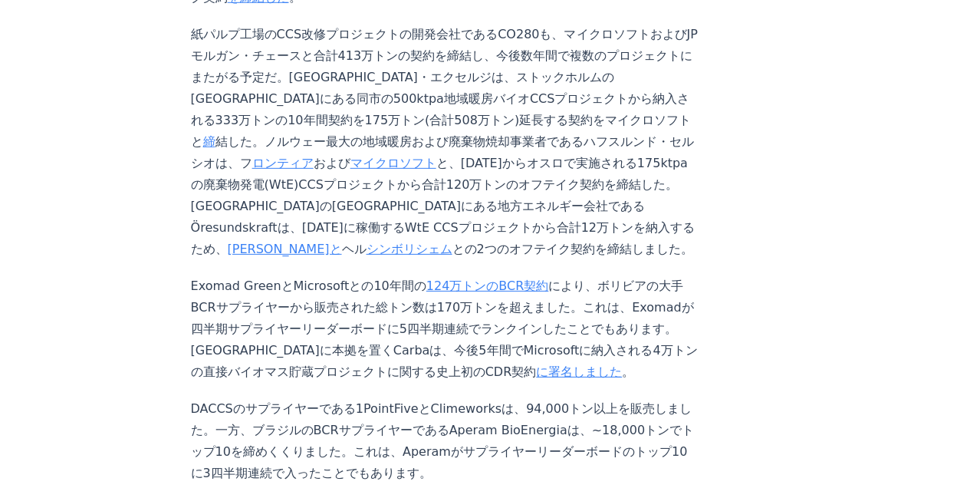
scroll to position [5260, 0]
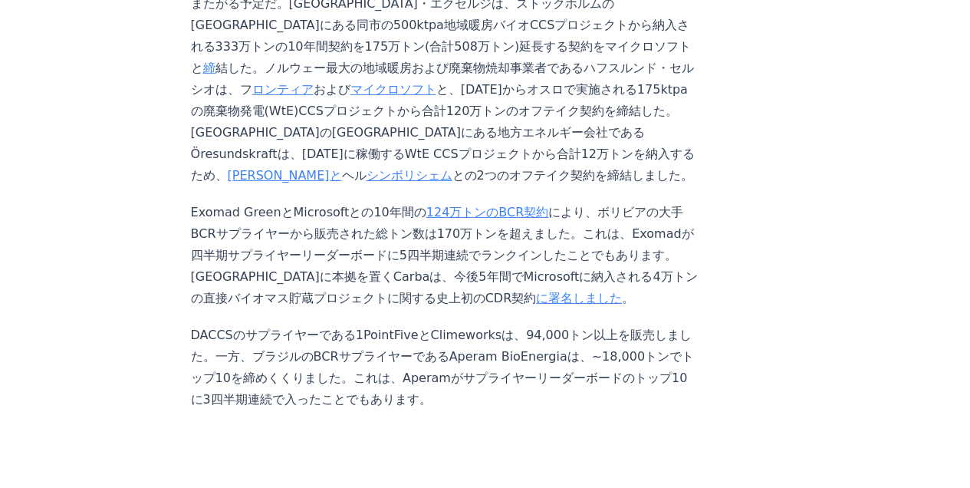
click at [268, 324] on p "DACCSのサプライヤーである1PointFiveとClimeworksは、94,000トン以上を販売しました。一方、ブラジルのBCRサプライヤーであるApe…" at bounding box center [445, 367] width 508 height 86
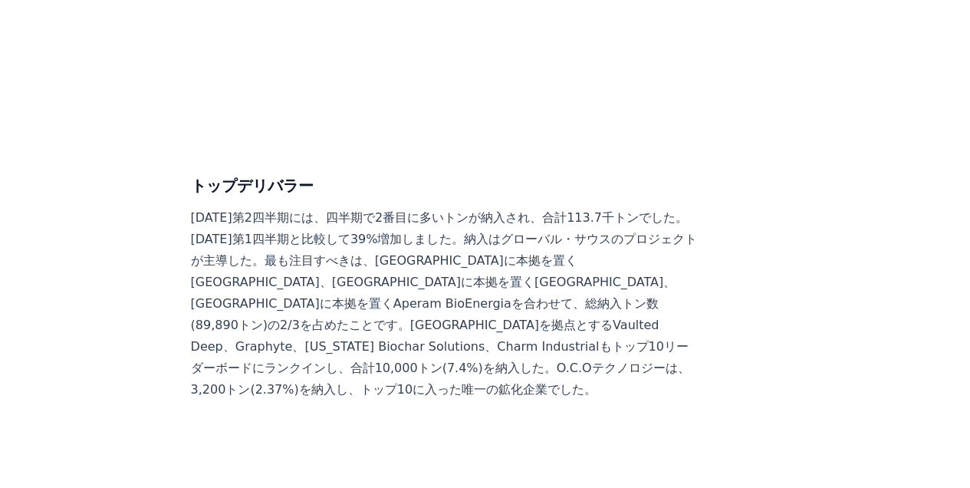
scroll to position [5975, 0]
click at [541, 296] on font "[DATE]第2四半期には、四半期で2番目に多いトンが納入され、合計113.7千トンでした。[DATE]第1四半期と比較して39%増加しました。納入はグローバ…" at bounding box center [444, 303] width 506 height 186
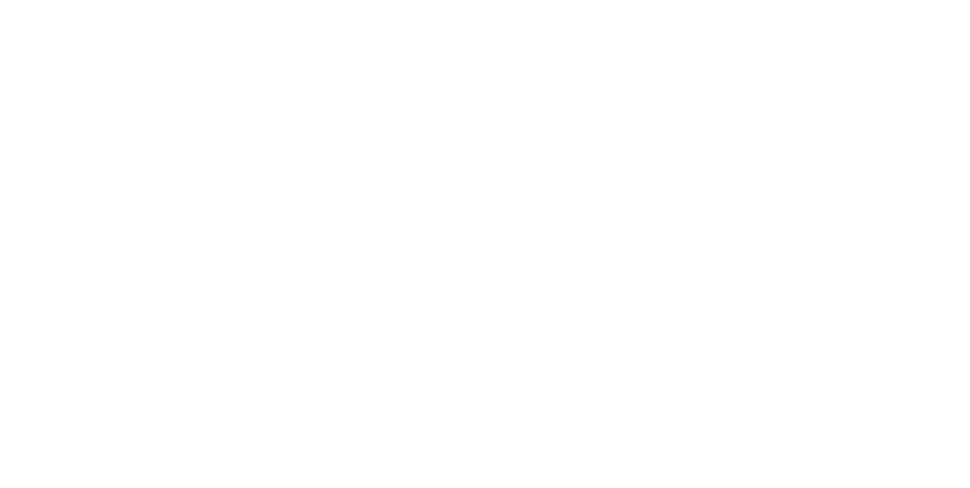
scroll to position [6389, 0]
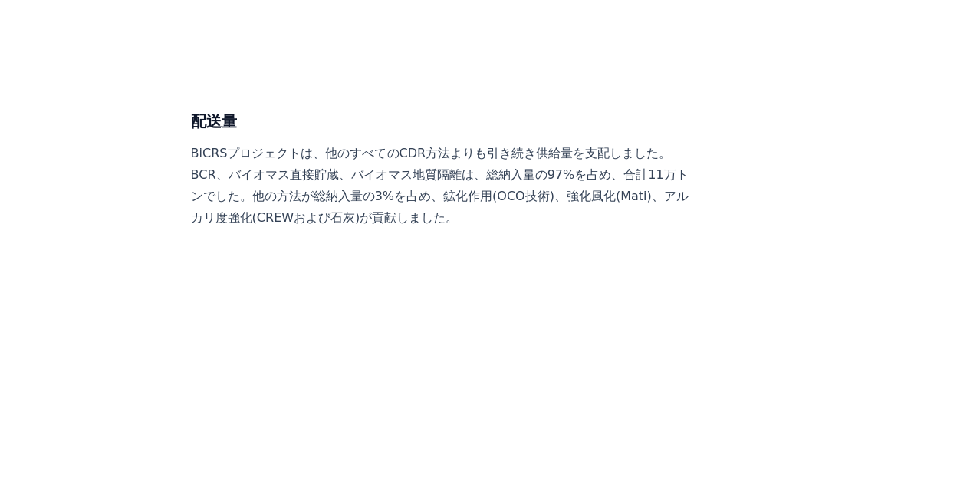
scroll to position [7412, 0]
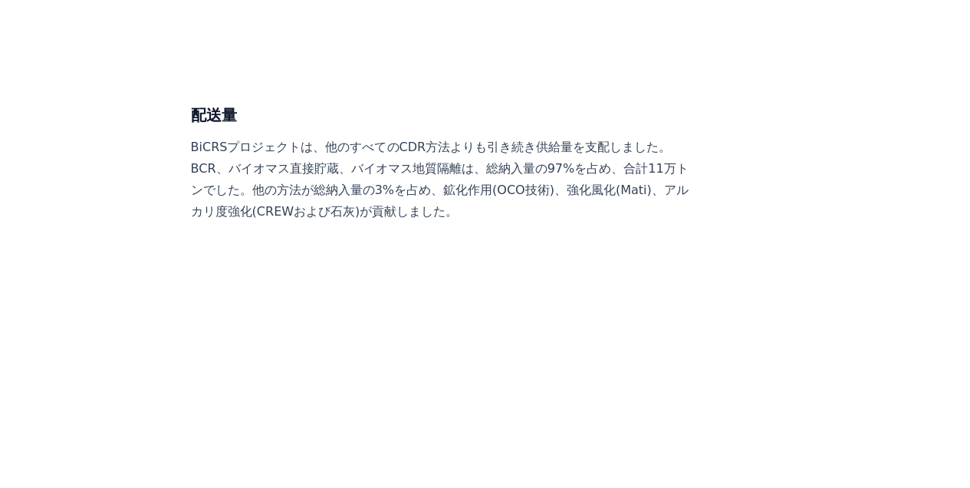
click at [462, 169] on p "BiCRSプロジェクトは、他のすべてのCDR方法よりも引き続き供給量を支配しました。BCR、バイオマス直接貯蔵、バイオマス地質隔離は、総納入量の97%を占め、…" at bounding box center [445, 179] width 508 height 86
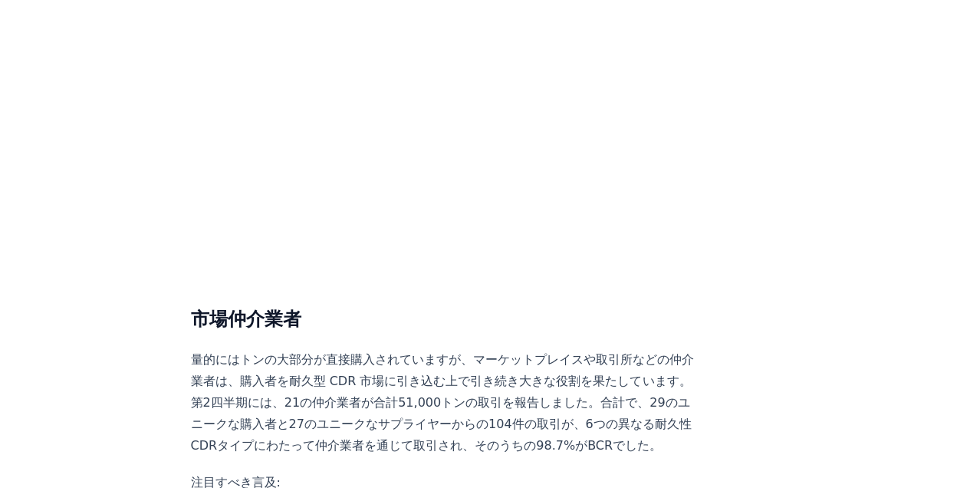
scroll to position [7923, 0]
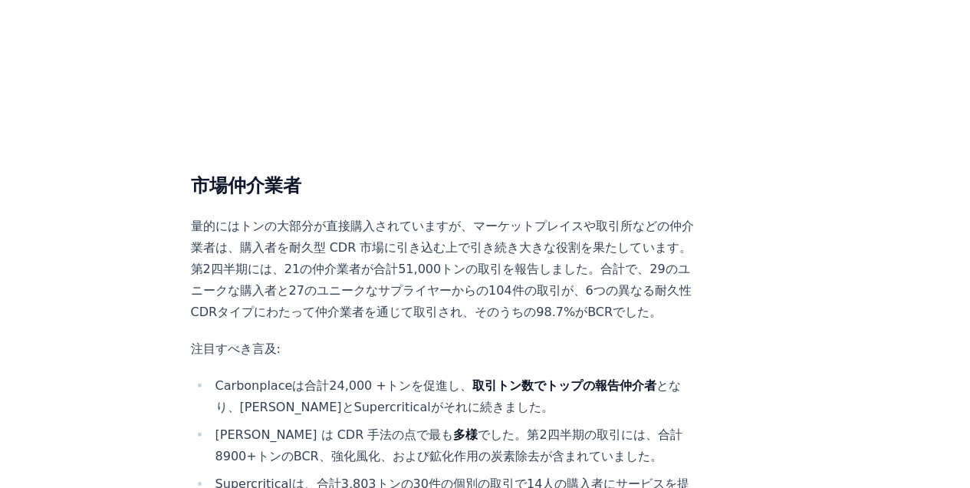
click at [554, 275] on p "量的にはトンの大部分が直接購入されていますが、マーケットプレイスや取引所などの仲介業者は、購入者を耐久型 CDR 市場に引き込む上で引き続き大きな役割を果たし…" at bounding box center [445, 268] width 508 height 107
click at [590, 255] on p "量的にはトンの大部分が直接購入されていますが、マーケットプレイスや取引所などの仲介業者は、購入者を耐久型 CDR 市場に引き込む上で引き続き大きな役割を果たし…" at bounding box center [445, 268] width 508 height 107
click at [515, 338] on p "注目すべき言及:" at bounding box center [445, 348] width 508 height 21
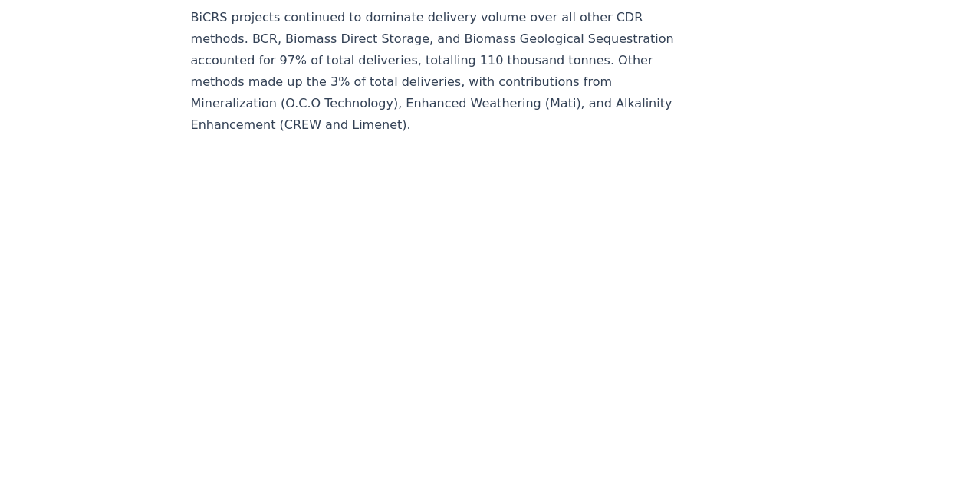
scroll to position [8272, 0]
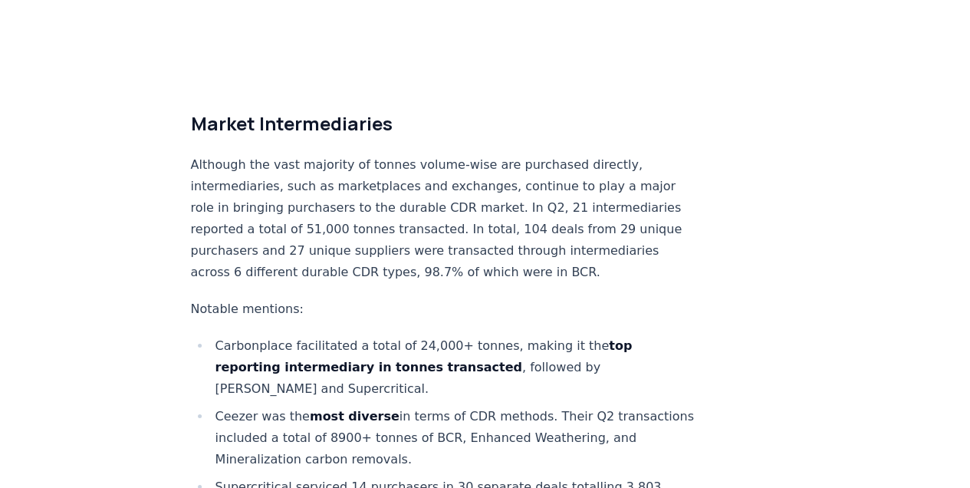
scroll to position [8323, 0]
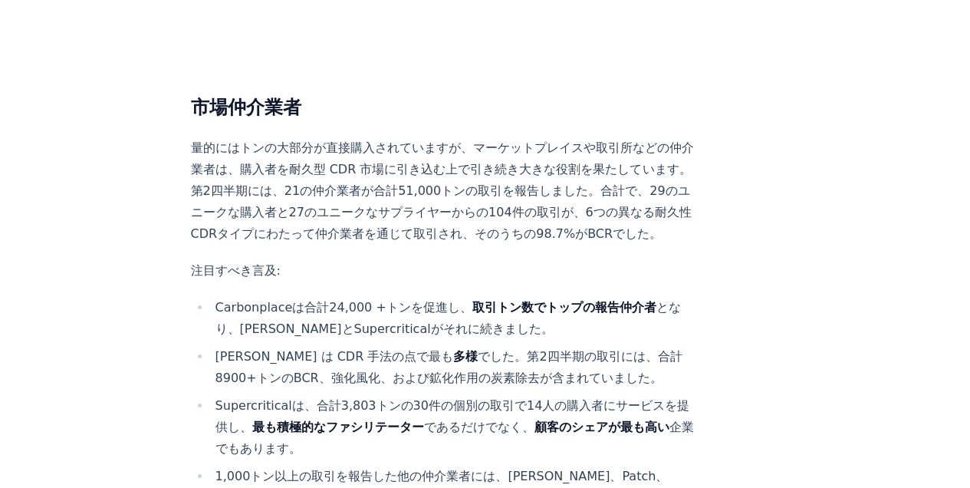
click at [304, 241] on font "量的にはトンの大部分が直接購入されていますが、マーケットプレイスや取引所などの仲介業者は、購入者を耐久型 CDR 市場に引き込む上で引き続き大きな役割を果たし…" at bounding box center [442, 190] width 503 height 100
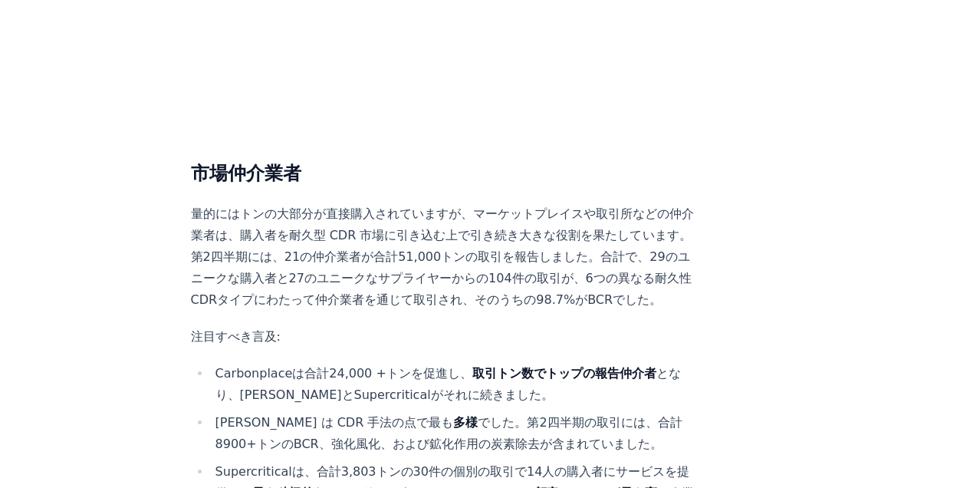
scroll to position [8374, 0]
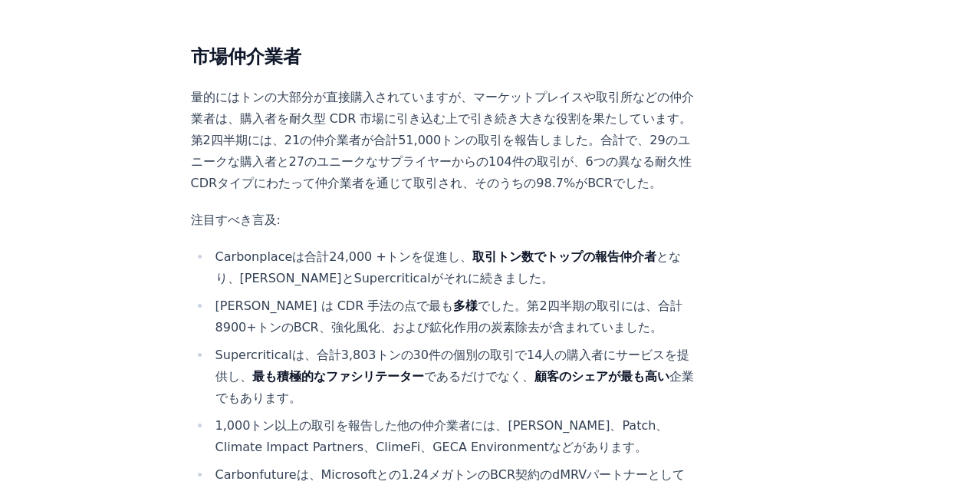
click at [540, 190] on font "量的にはトンの大部分が直接購入されていますが、マーケットプレイスや取引所などの仲介業者は、購入者を耐久型 CDR 市場に引き込む上で引き続き大きな役割を果たし…" at bounding box center [442, 140] width 503 height 100
click at [435, 177] on font "量的にはトンの大部分が直接購入されていますが、マーケットプレイスや取引所などの仲介業者は、購入者を耐久型 CDR 市場に引き込む上で引き続き大きな役割を果たし…" at bounding box center [442, 140] width 503 height 100
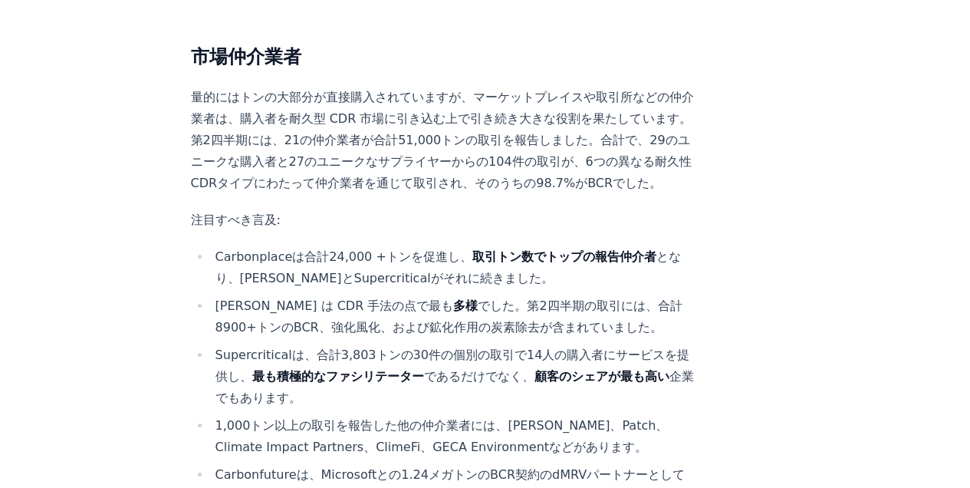
drag, startPoint x: 435, startPoint y: 177, endPoint x: 494, endPoint y: 250, distance: 93.8
click at [494, 190] on font "量的にはトンの大部分が直接購入されていますが、マーケットプレイスや取引所などの仲介業者は、購入者を耐久型 CDR 市場に引き込む上で引き続き大きな役割を果たし…" at bounding box center [442, 140] width 503 height 100
click at [305, 190] on font "量的にはトンの大部分が直接購入されていますが、マーケットプレイスや取引所などの仲介業者は、購入者を耐久型 CDR 市場に引き込む上で引き続き大きな役割を果たし…" at bounding box center [442, 140] width 503 height 100
click at [395, 190] on font "量的にはトンの大部分が直接購入されていますが、マーケットプレイスや取引所などの仲介業者は、購入者を耐久型 CDR 市場に引き込む上で引き続き大きな役割を果たし…" at bounding box center [442, 140] width 503 height 100
click at [579, 190] on font "量的にはトンの大部分が直接購入されていますが、マーケットプレイスや取引所などの仲介業者は、購入者を耐久型 CDR 市場に引き込む上で引き続き大きな役割を果たし…" at bounding box center [442, 140] width 503 height 100
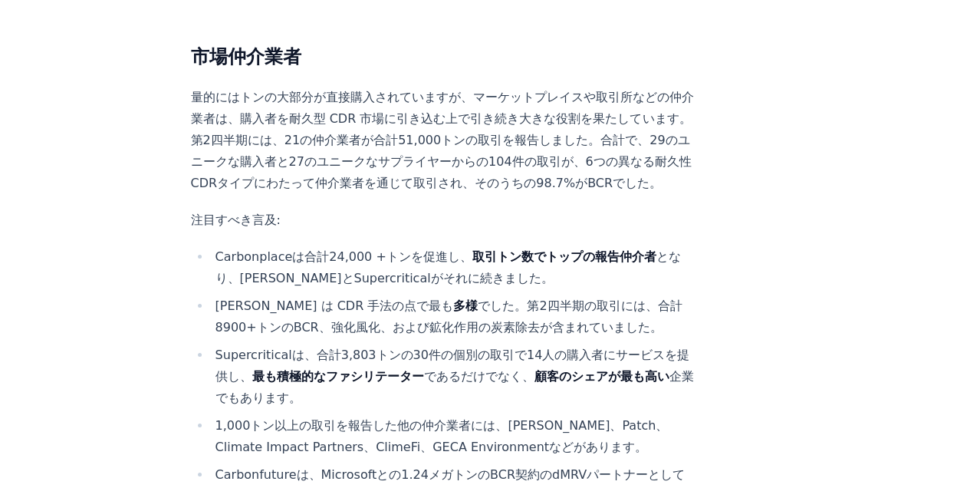
click at [344, 231] on p "注目すべき言及:" at bounding box center [445, 219] width 508 height 21
click at [406, 231] on p "注目すべき言及:" at bounding box center [445, 219] width 508 height 21
click at [408, 231] on p "注目すべき言及:" at bounding box center [445, 219] width 508 height 21
click at [414, 231] on p "注目すべき言及:" at bounding box center [445, 219] width 508 height 21
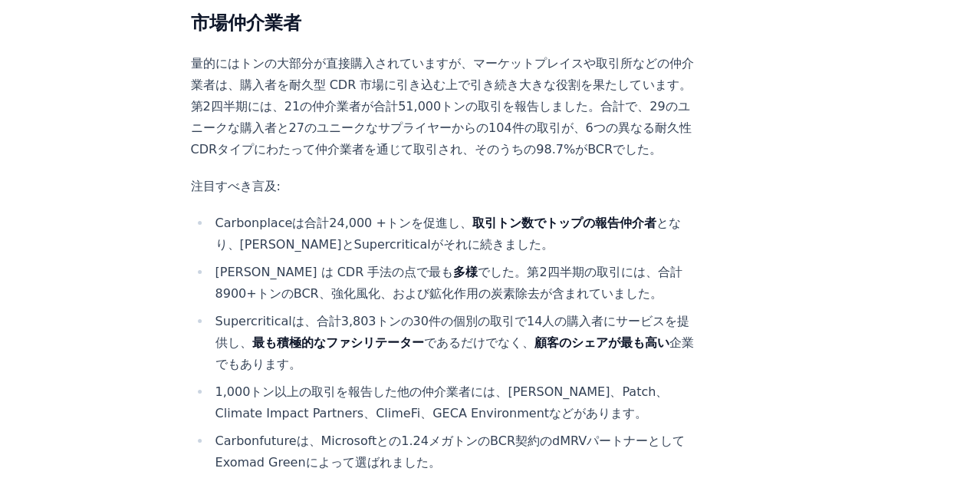
scroll to position [8425, 0]
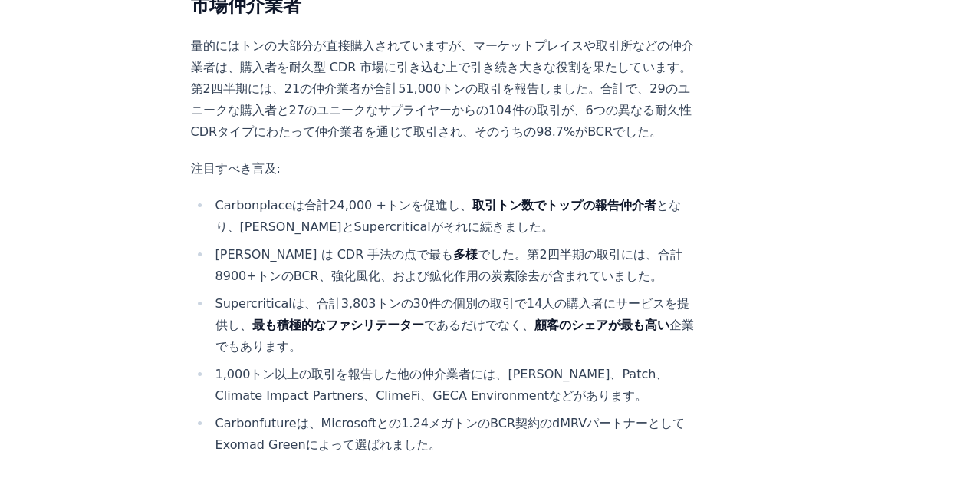
click at [463, 179] on p "注目すべき言及:" at bounding box center [445, 168] width 508 height 21
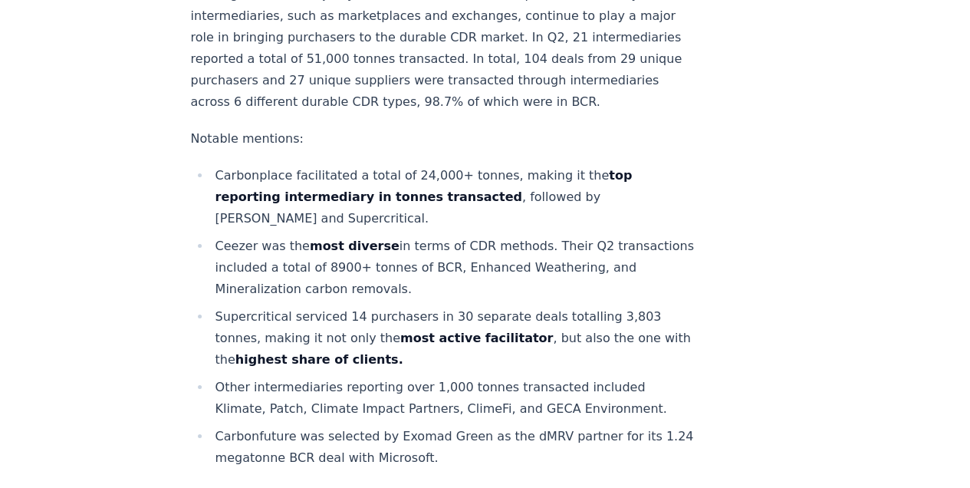
click at [452, 109] on font "Although the vast majority of tonnes volume-wise are purchased directly, interm…" at bounding box center [437, 48] width 492 height 122
click at [494, 150] on p "Notable mentions:" at bounding box center [445, 138] width 508 height 21
click at [430, 150] on p "Notable mentions:" at bounding box center [445, 138] width 508 height 21
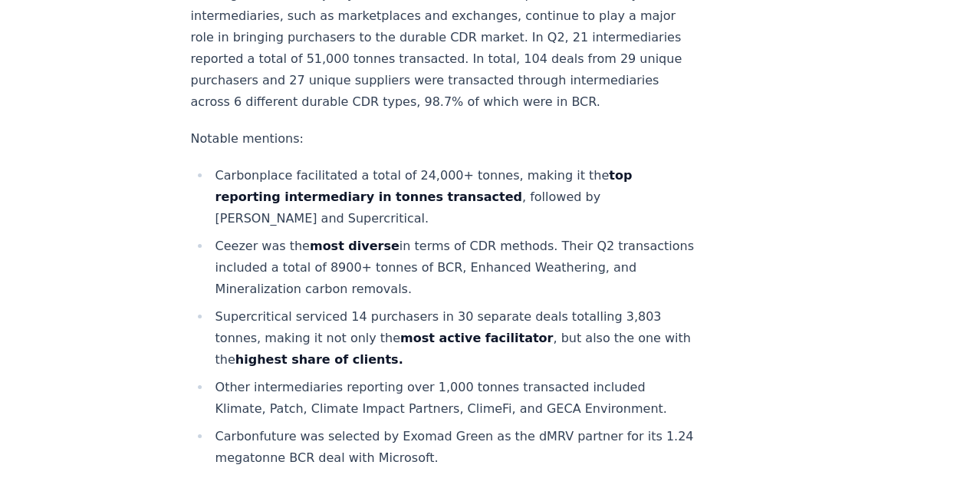
click at [491, 229] on li "Carbonplace facilitated a total of 24,000+ tonnes, making it the top reporting …" at bounding box center [455, 197] width 488 height 64
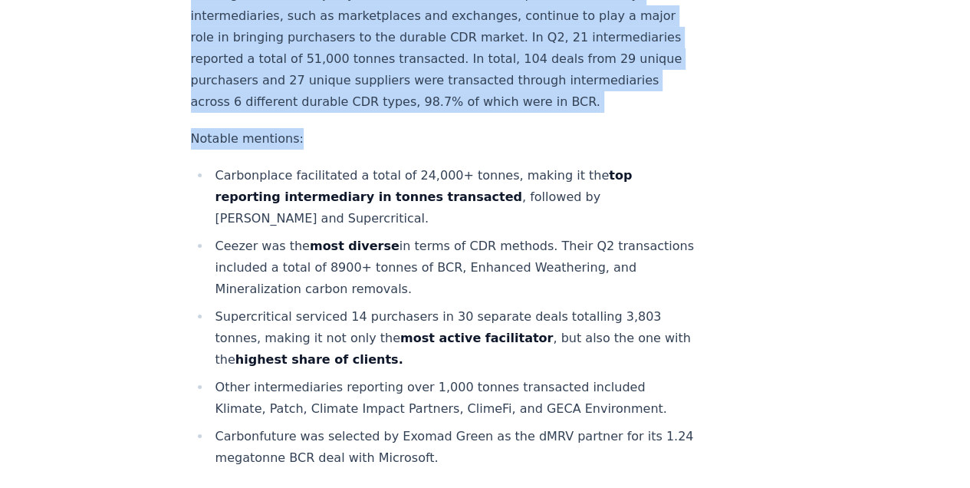
drag, startPoint x: 191, startPoint y: 77, endPoint x: 531, endPoint y: 217, distance: 367.6
drag, startPoint x: 531, startPoint y: 217, endPoint x: 534, endPoint y: 186, distance: 31.6
click at [534, 109] on font "Although the vast majority of tonnes volume-wise are purchased directly, interm…" at bounding box center [437, 48] width 492 height 122
drag, startPoint x: 534, startPoint y: 186, endPoint x: 554, endPoint y: 189, distance: 20.2
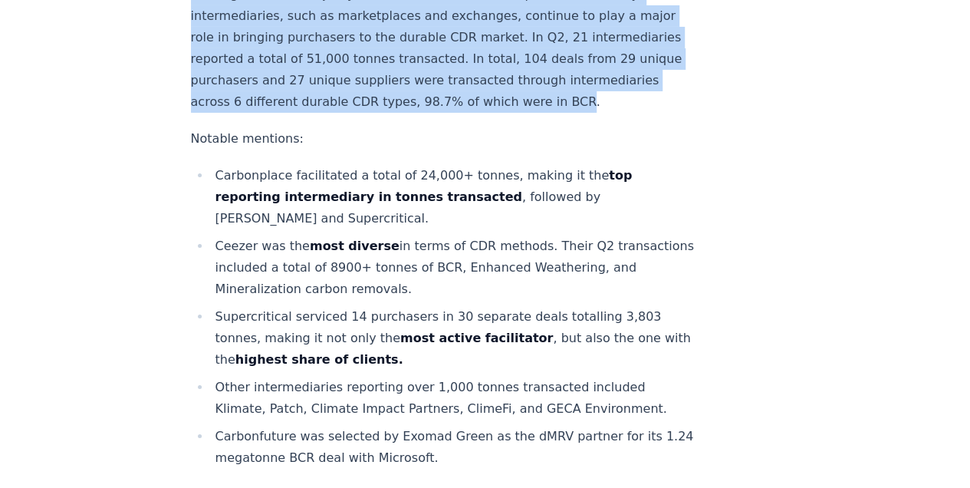
click at [554, 109] on font "Although the vast majority of tonnes volume-wise are purchased directly, interm…" at bounding box center [437, 48] width 492 height 122
click at [557, 113] on p "Although the vast majority of tonnes volume-wise are purchased directly, interm…" at bounding box center [445, 48] width 508 height 129
drag, startPoint x: 557, startPoint y: 187, endPoint x: 533, endPoint y: 181, distance: 24.6
copy font "Although the vast majority of tonnes volume-wise are purchased directly, interm…"
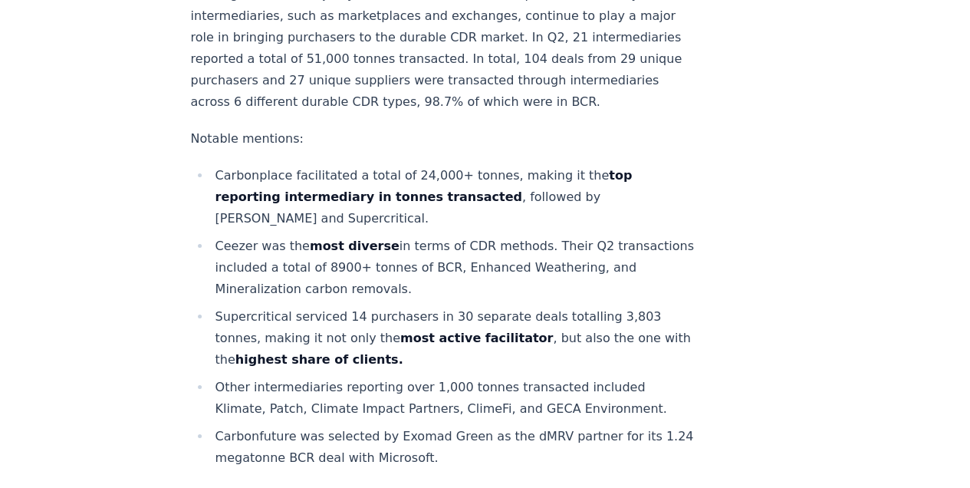
click at [453, 229] on li "Carbonplace facilitated a total of 24,000+ tonnes, making it the top reporting …" at bounding box center [455, 197] width 488 height 64
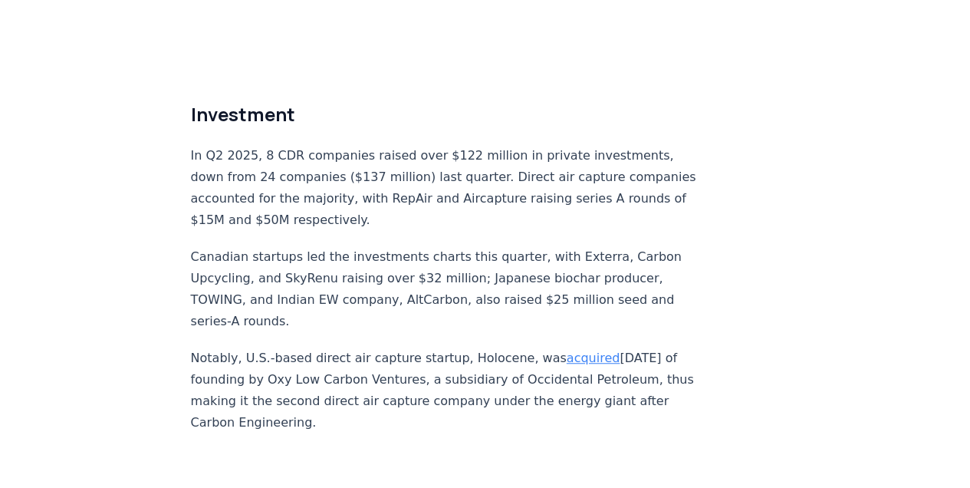
scroll to position [9192, 0]
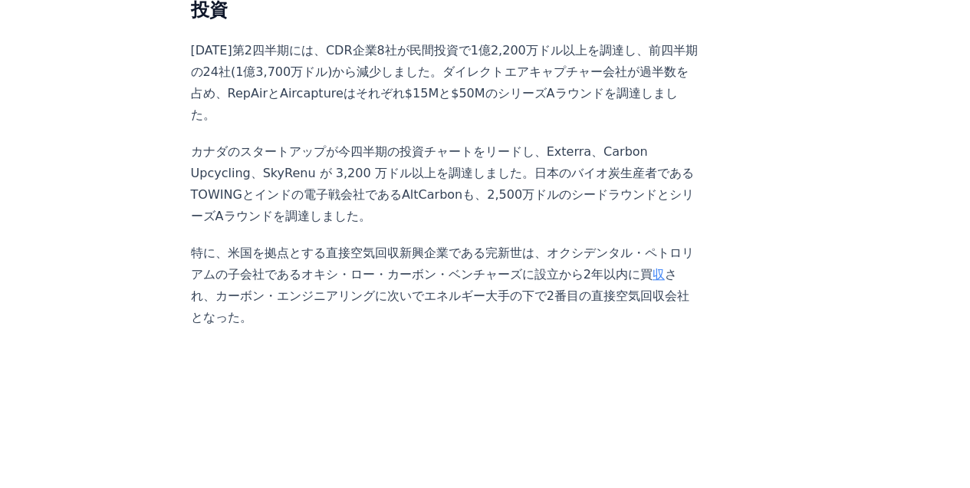
scroll to position [9243, 0]
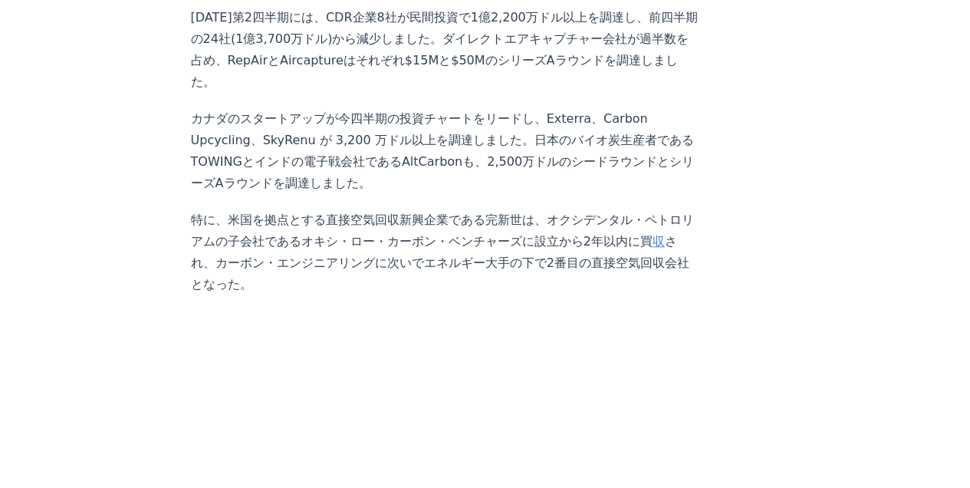
click at [580, 194] on p "カナダのスタートアップが今四半期の投資チャートをリードし、Exterra、Carbon Upcycling、SkyRenu が 3,200 万ドル以上を調達し…" at bounding box center [445, 151] width 508 height 86
click at [588, 194] on p "カナダのスタートアップが今四半期の投資チャートをリードし、Exterra、Carbon Upcycling、SkyRenu が 3,200 万ドル以上を調達し…" at bounding box center [445, 151] width 508 height 86
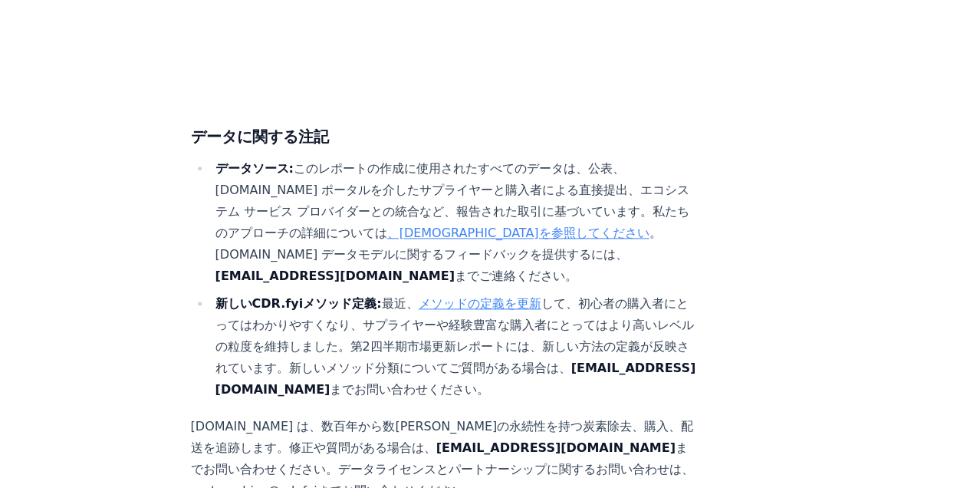
scroll to position [9704, 0]
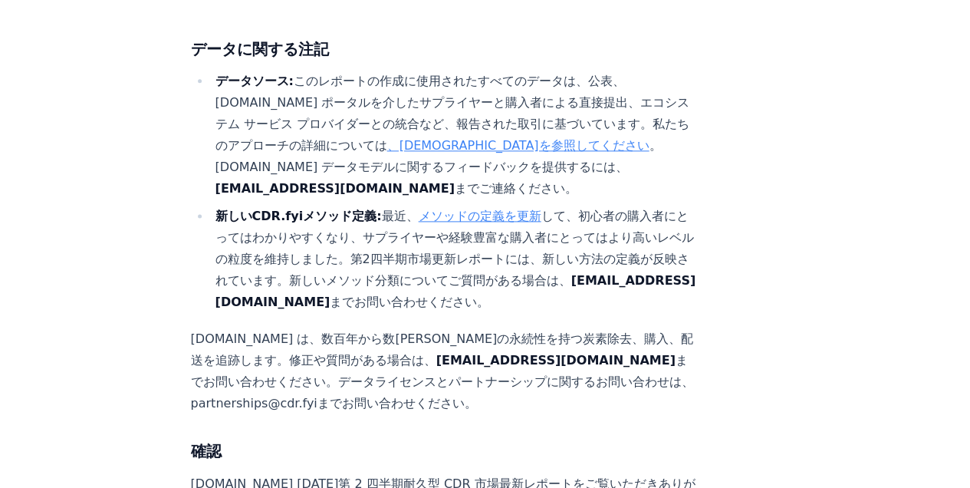
click at [500, 157] on li "データソース: このレポートの作成に使用されたすべてのデータは、公表、[DOMAIN_NAME] ポータルを介したサプライヤーと購入者による直接提出、エコシス…" at bounding box center [455, 135] width 488 height 129
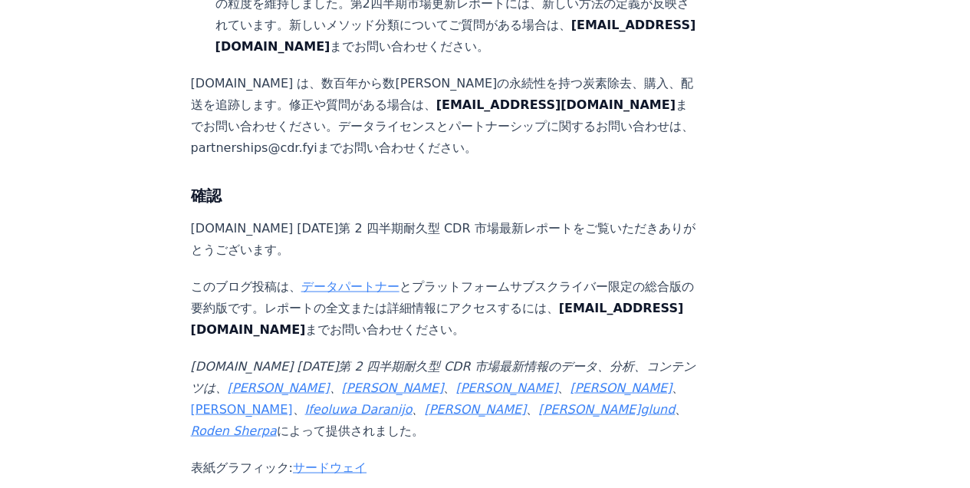
scroll to position [9806, 0]
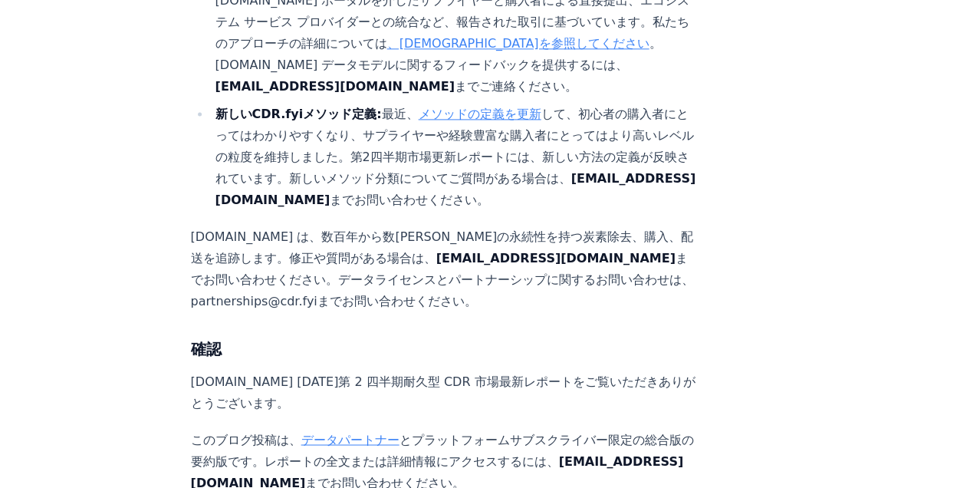
click at [392, 337] on h3 "確認" at bounding box center [445, 349] width 508 height 25
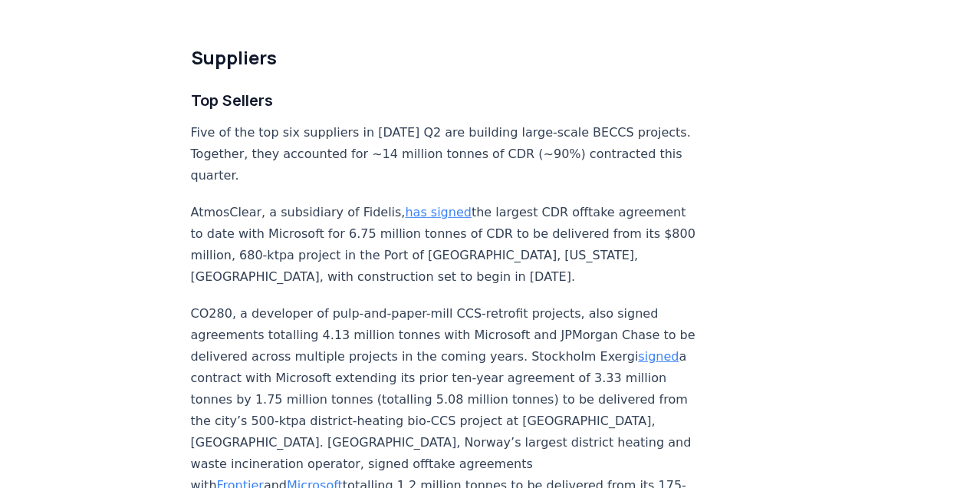
scroll to position [5103, 0]
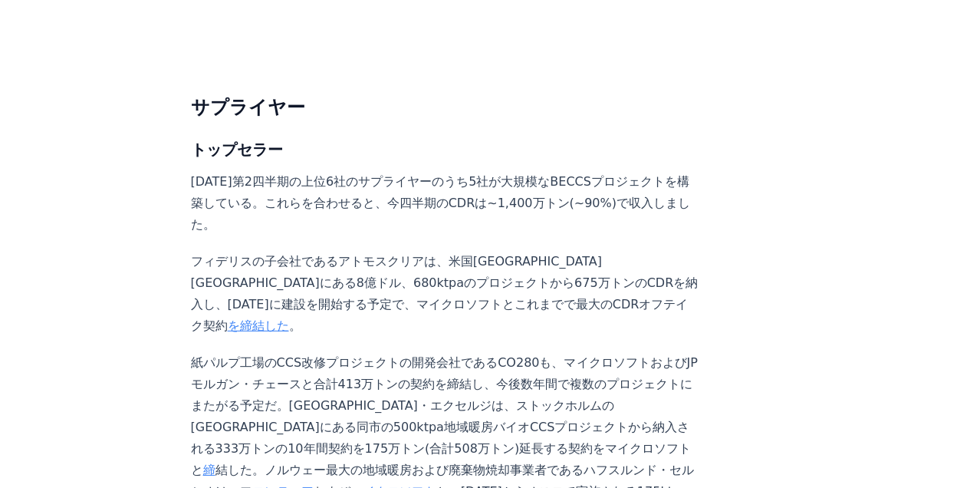
scroll to position [3221, 0]
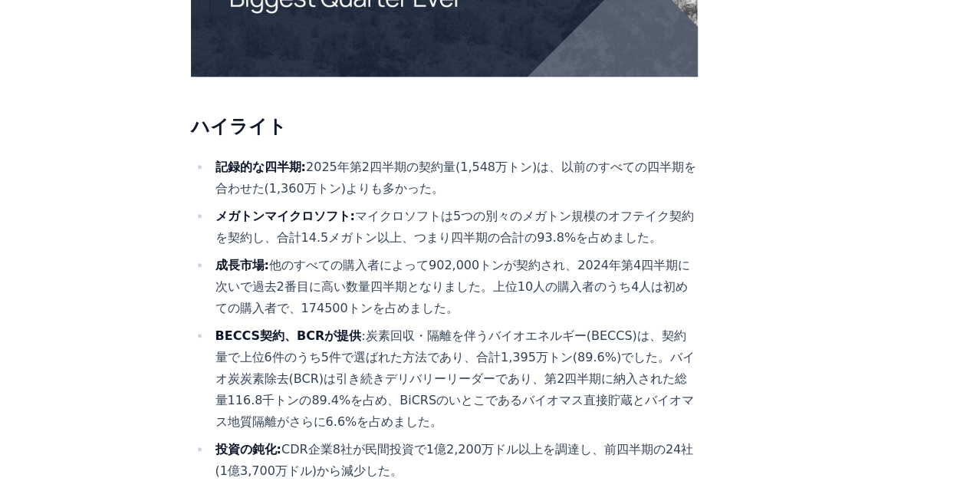
scroll to position [511, 0]
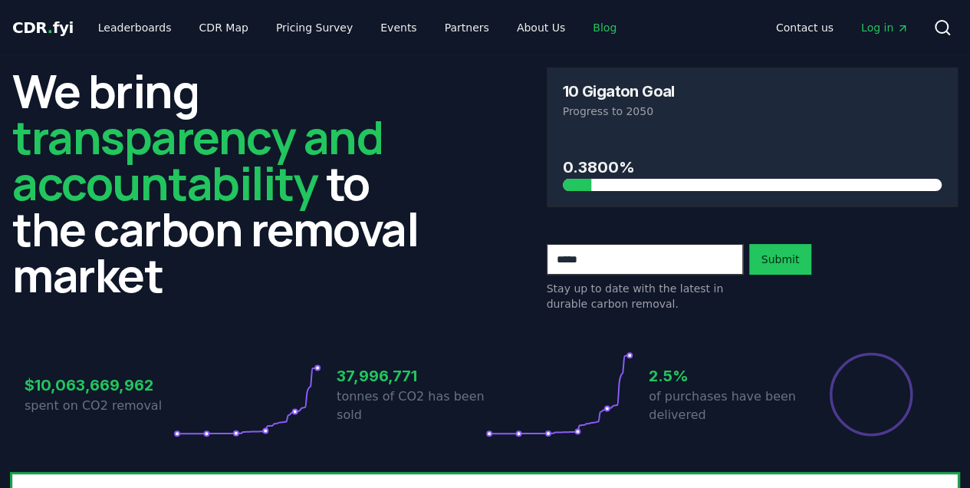
click at [580, 29] on link "Blog" at bounding box center [604, 28] width 48 height 28
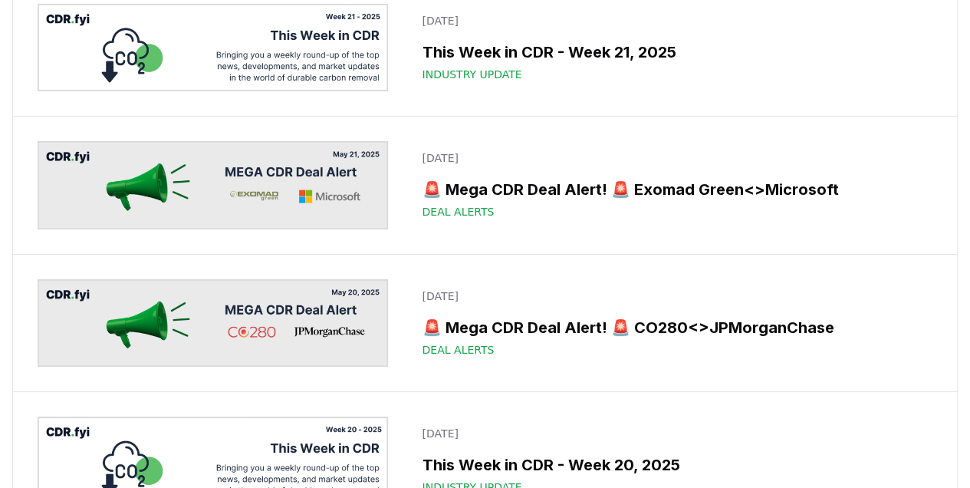
scroll to position [5675, 0]
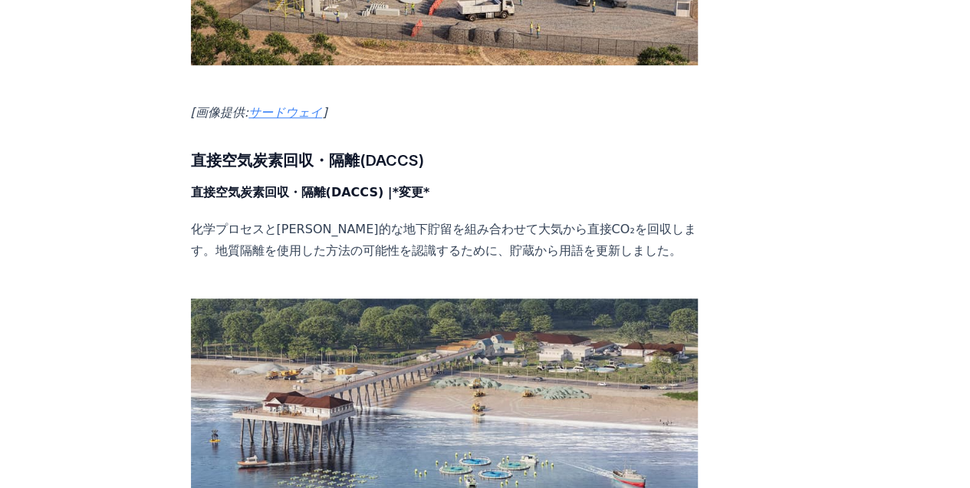
scroll to position [3425, 0]
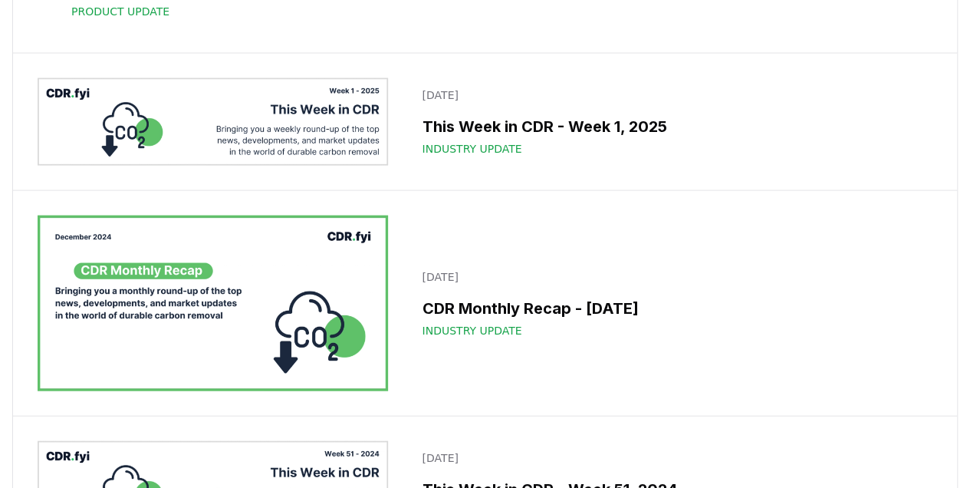
scroll to position [13184, 0]
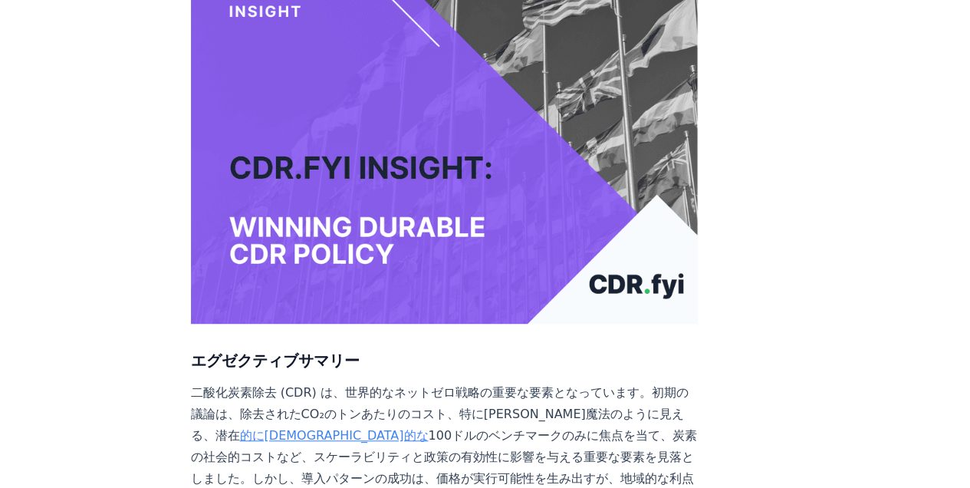
scroll to position [409, 0]
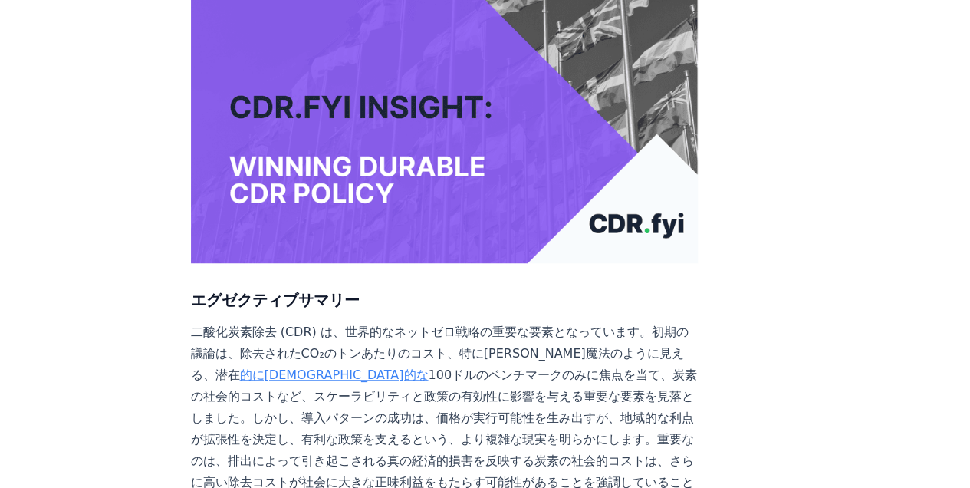
click at [438, 321] on p "二酸化炭素除去 (CDR) は、世界的なネットゼロ戦略の重要な要素となっています。初期の議論は、除去されたCO₂のトンあたりのコスト、特に一見魔法のように見え…" at bounding box center [445, 417] width 508 height 193
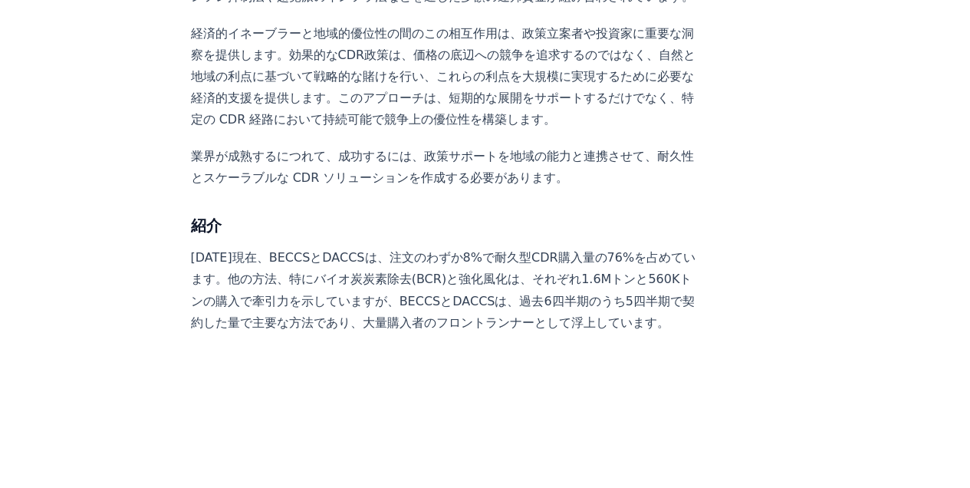
scroll to position [1176, 0]
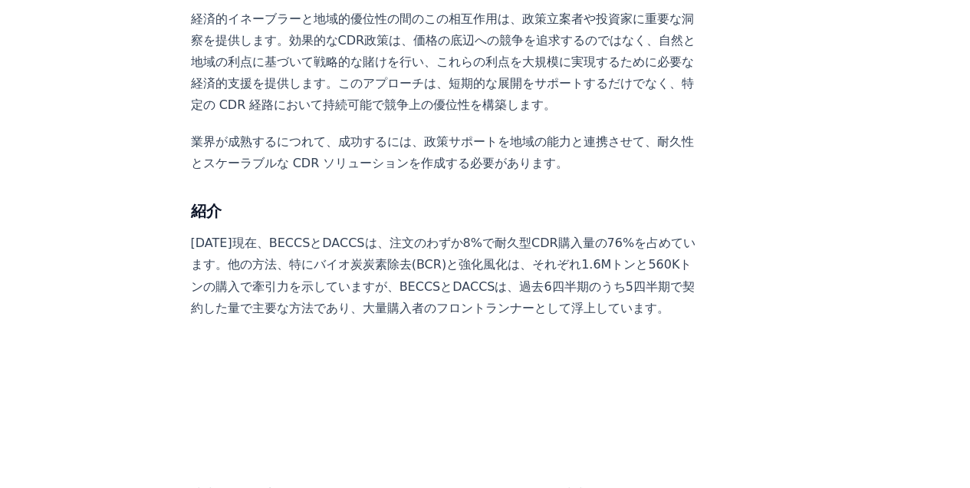
click at [344, 232] on p "2024年12月現在、BECCSとDACCSは、注文のわずか8%で耐久型CDR購入量の76%を占めています。他の方法、特にバイオ炭炭素除去(BCR)と強化風化…" at bounding box center [445, 275] width 508 height 86
click at [341, 232] on p "2024年12月現在、BECCSとDACCSは、注文のわずか8%で耐久型CDR購入量の76%を占めています。他の方法、特にバイオ炭炭素除去(BCR)と強化風化…" at bounding box center [445, 275] width 508 height 86
click at [342, 232] on p "2024年12月現在、BECCSとDACCSは、注文のわずか8%で耐久型CDR購入量の76%を占めています。他の方法、特にバイオ炭炭素除去(BCR)と強化風化…" at bounding box center [445, 275] width 508 height 86
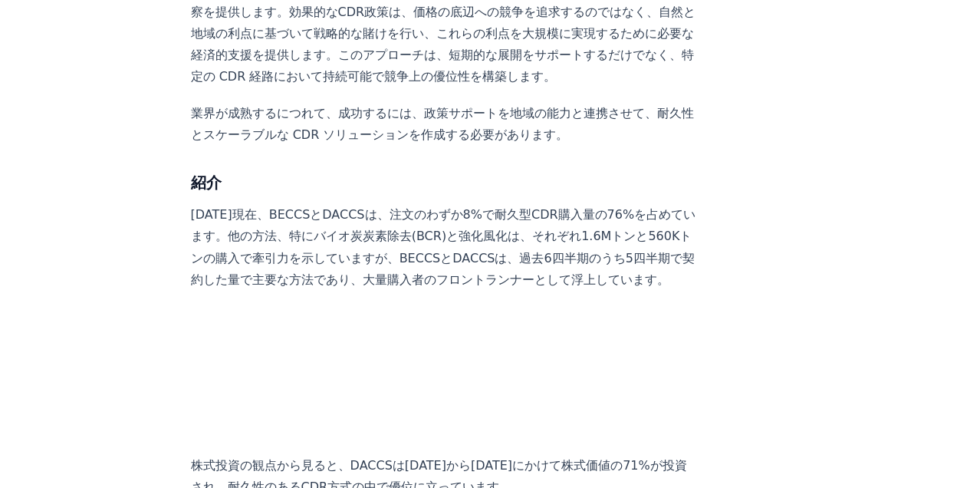
scroll to position [1227, 0]
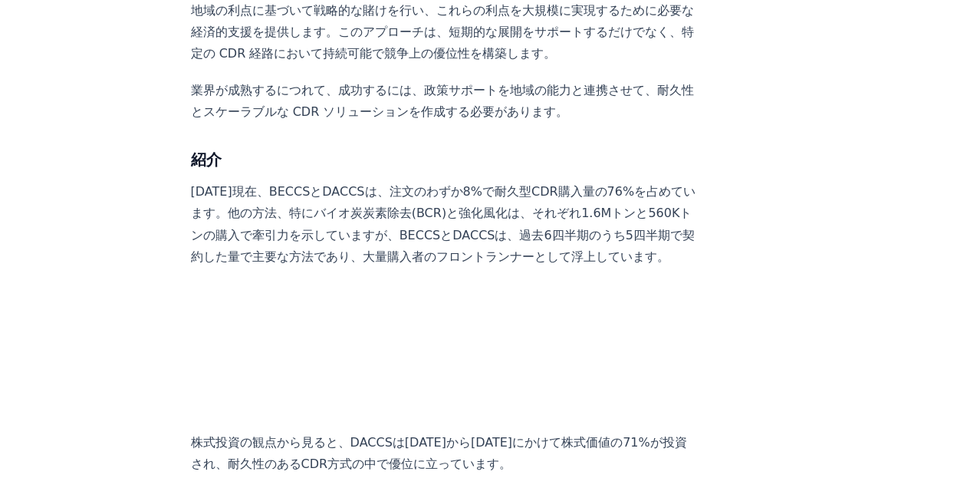
click at [561, 181] on p "2024年12月現在、BECCSとDACCSは、注文のわずか8%で耐久型CDR購入量の76%を占めています。他の方法、特にバイオ炭炭素除去(BCR)と強化風化…" at bounding box center [445, 224] width 508 height 86
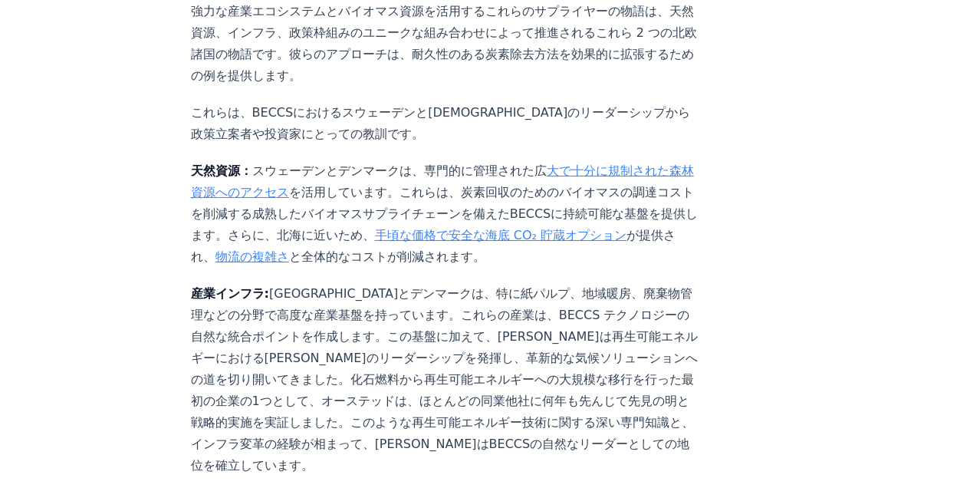
scroll to position [2505, 0]
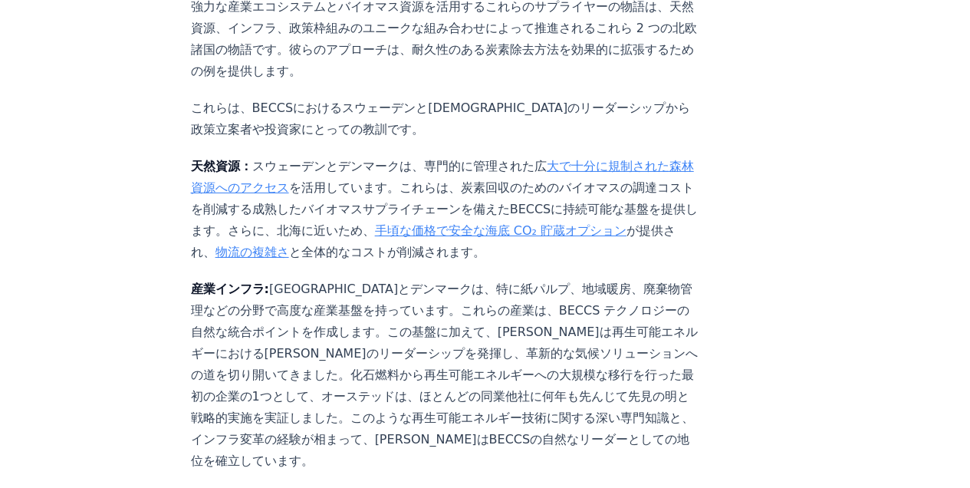
click at [450, 278] on p "産業インフラ: スウェーデンとデンマークは、特に紙パルプ、地域暖房、廃棄物管理などの分野で高度な産業基盤を持っています。これらの産業は、BECCS テクノロジ…" at bounding box center [445, 374] width 508 height 193
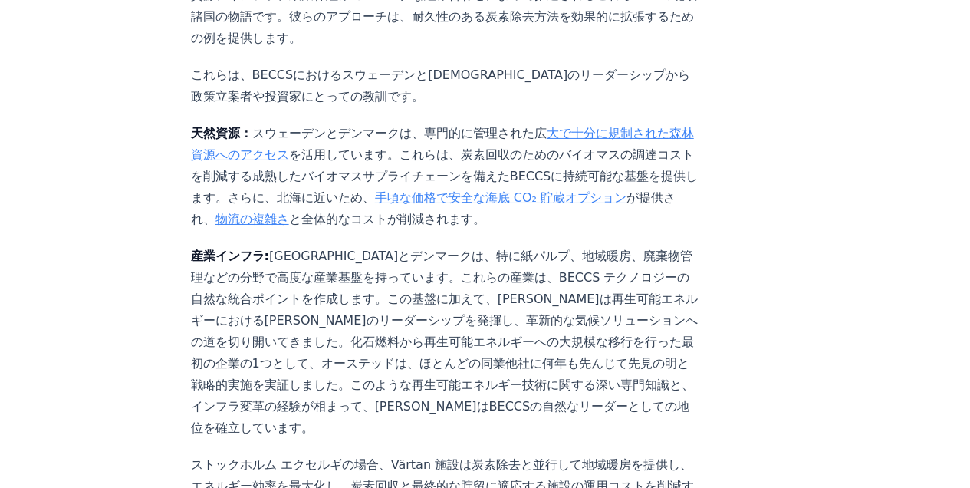
scroll to position [2556, 0]
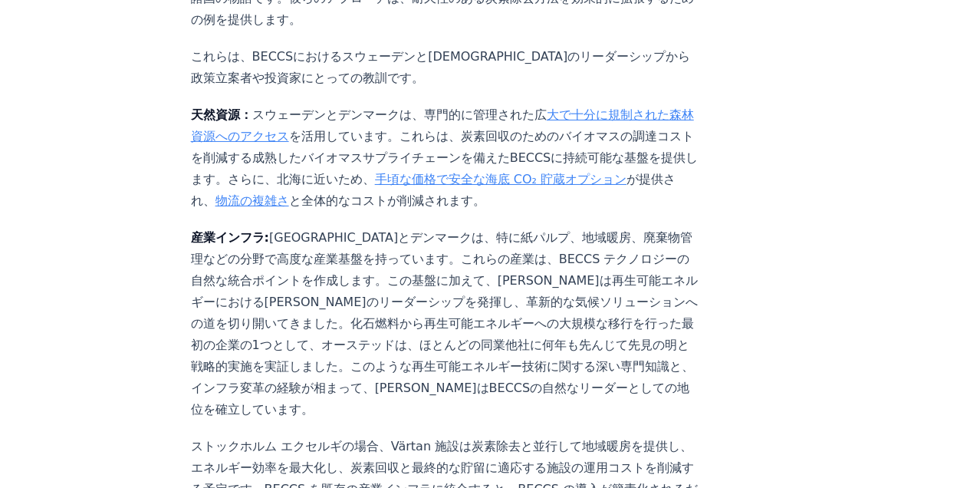
click at [458, 256] on p "産業インフラ: スウェーデンとデンマークは、特に紙パルプ、地域暖房、廃棄物管理などの分野で高度な産業基盤を持っています。これらの産業は、BECCS テクノロジ…" at bounding box center [445, 323] width 508 height 193
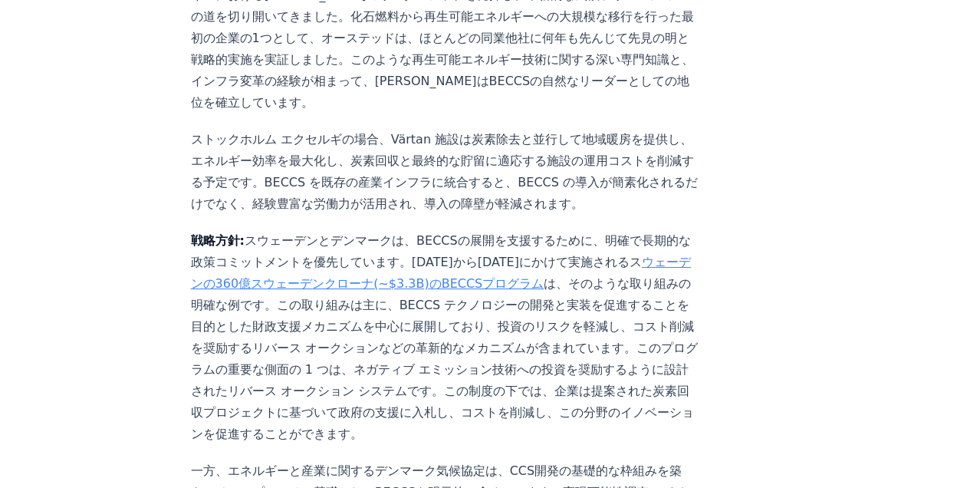
scroll to position [2914, 0]
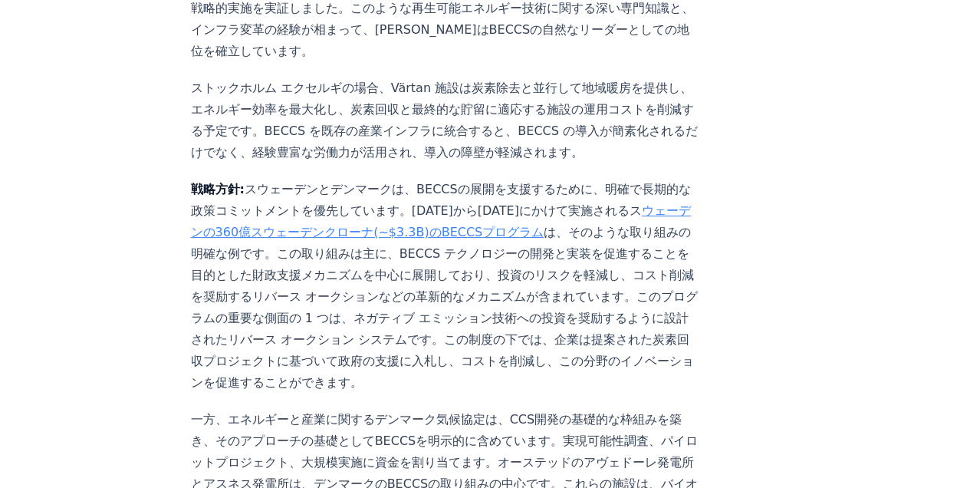
click at [479, 194] on p "戦略方針: スウェーデンとデンマークは、BECCSの展開を支援するために、明確で長期的な政策コミットメントを優先しています。2026年から2046年にかけて実…" at bounding box center [445, 286] width 508 height 215
click at [497, 179] on p "戦略方針: スウェーデンとデンマークは、BECCSの展開を支援するために、明確で長期的な政策コミットメントを優先しています。2026年から2046年にかけて実…" at bounding box center [445, 286] width 508 height 215
click at [500, 181] on p "戦略方針: スウェーデンとデンマークは、BECCSの展開を支援するために、明確で長期的な政策コミットメントを優先しています。2026年から2046年にかけて実…" at bounding box center [445, 286] width 508 height 215
click at [498, 185] on p "戦略方針: スウェーデンとデンマークは、BECCSの展開を支援するために、明確で長期的な政策コミットメントを優先しています。2026年から2046年にかけて実…" at bounding box center [445, 286] width 508 height 215
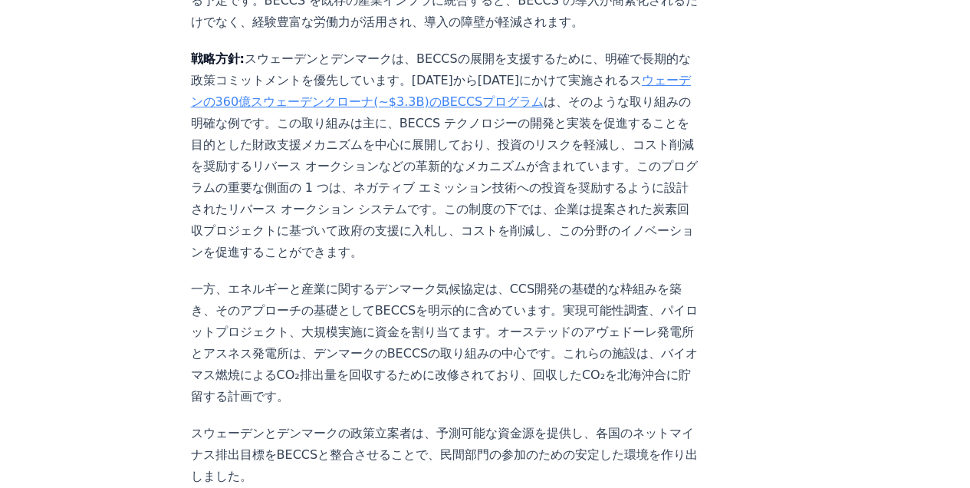
scroll to position [3067, 0]
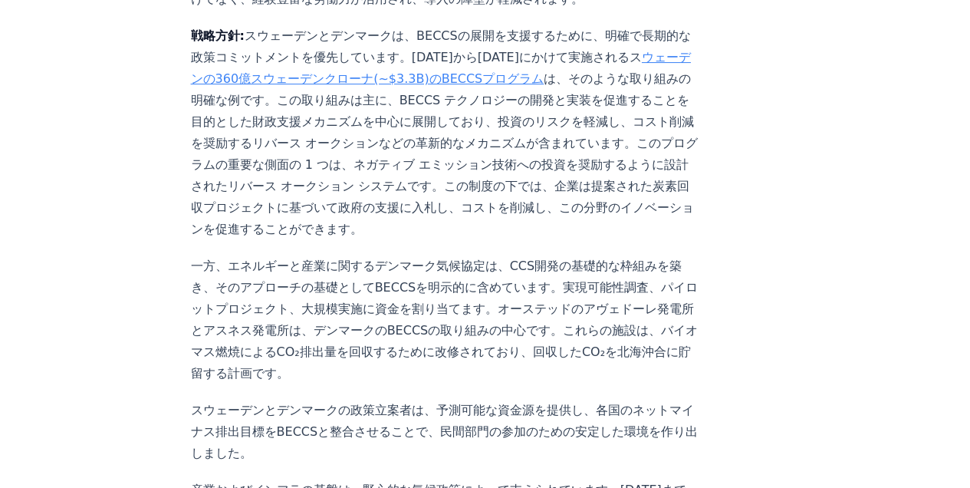
click at [474, 255] on p "一方、エネルギーと産業に関するデンマーク気候協定は、CCS開発の基礎的な枠組みを築き、そのアプローチの基礎としてBECCSを明示的に含めています。実現可能性調…" at bounding box center [445, 319] width 508 height 129
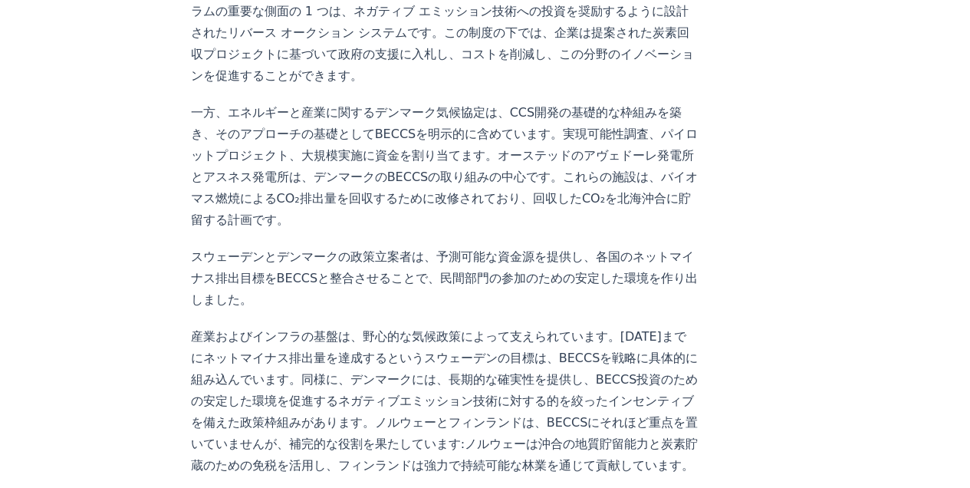
scroll to position [3271, 0]
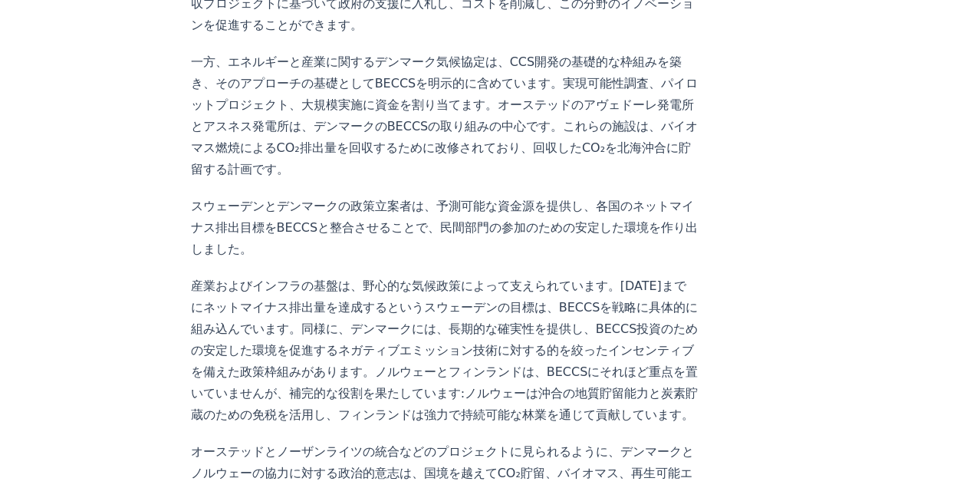
click at [470, 275] on p "産業およびインフラの基盤は、野心的な気候政策によって支えられています。2045年までにネットマイナス排出量を達成するというスウェーデンの目標は、BECCSを戦…" at bounding box center [445, 350] width 508 height 150
click at [356, 275] on p "産業およびインフラの基盤は、野心的な気候政策によって支えられています。2045年までにネットマイナス排出量を達成するというスウェーデンの目標は、BECCSを戦…" at bounding box center [445, 350] width 508 height 150
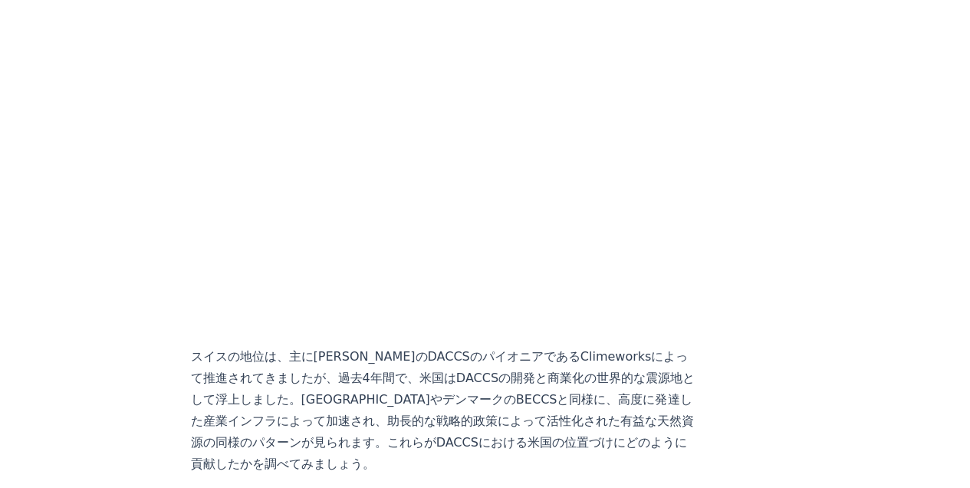
scroll to position [4192, 0]
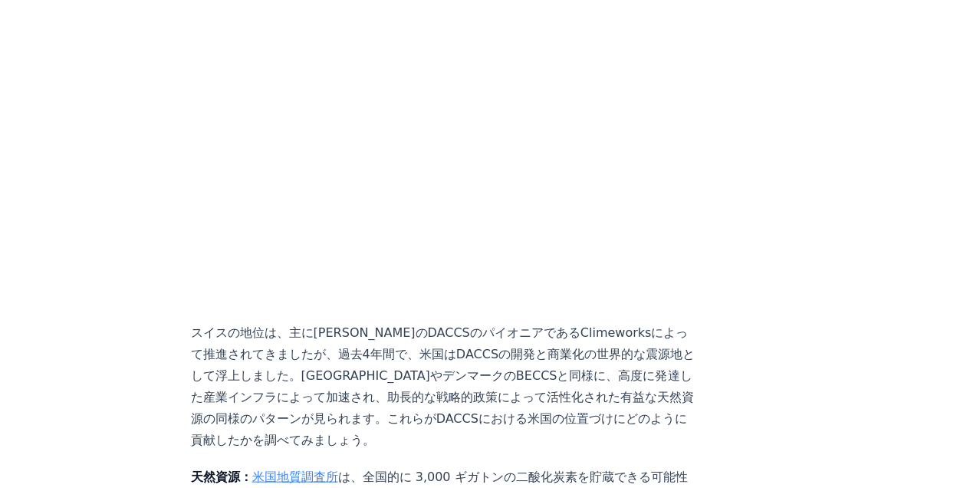
click at [387, 321] on p "スイスの地位は、主に長年のDACCSのパイオニアであるClimeworksによって推進されてきましたが、過去4年間で、米国はDACCSの開発と商業化の世界的な…" at bounding box center [445, 385] width 508 height 129
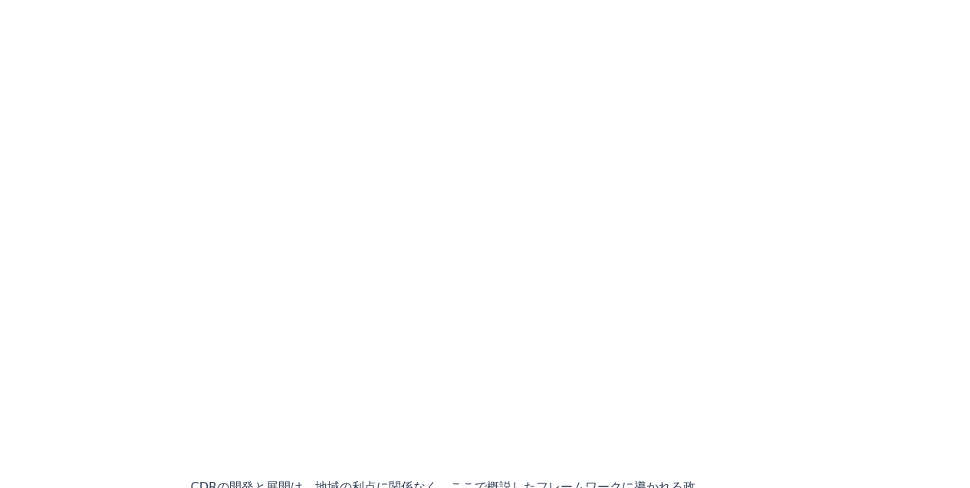
scroll to position [7310, 0]
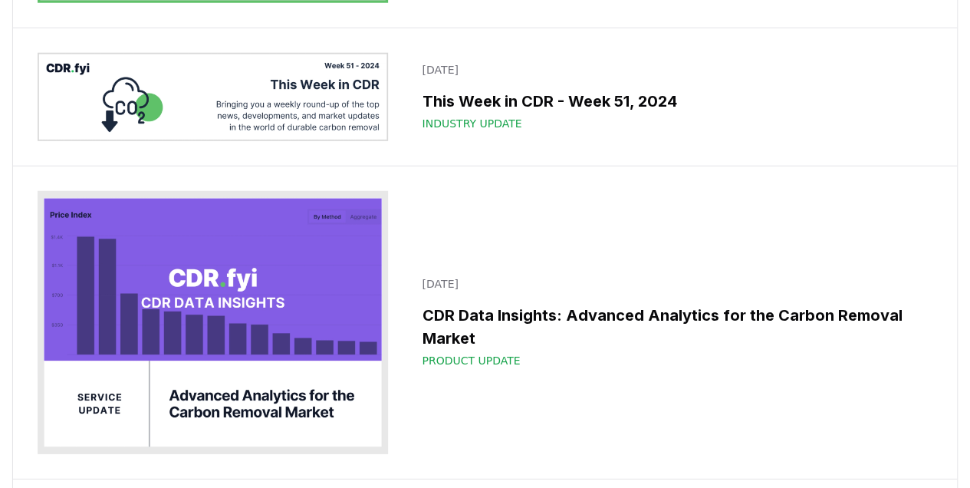
scroll to position [13644, 0]
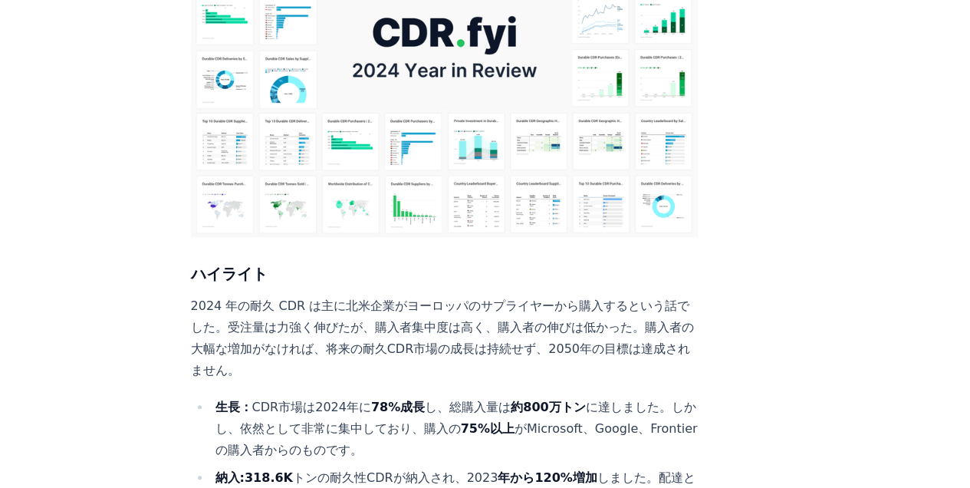
scroll to position [460, 0]
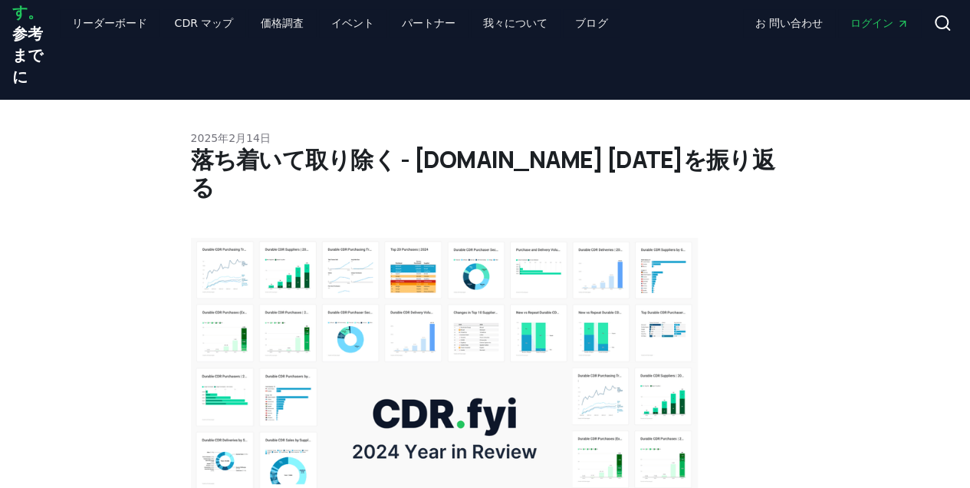
scroll to position [102, 0]
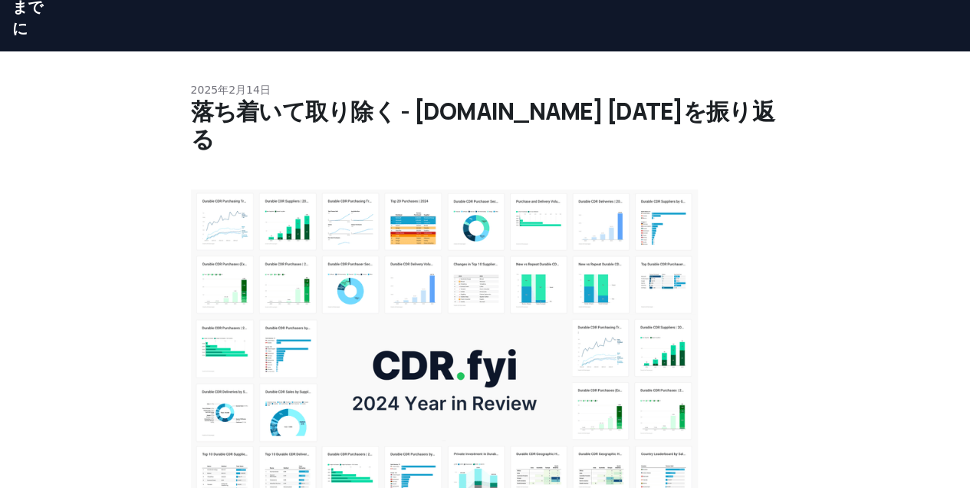
drag, startPoint x: 804, startPoint y: 188, endPoint x: 790, endPoint y: 160, distance: 31.6
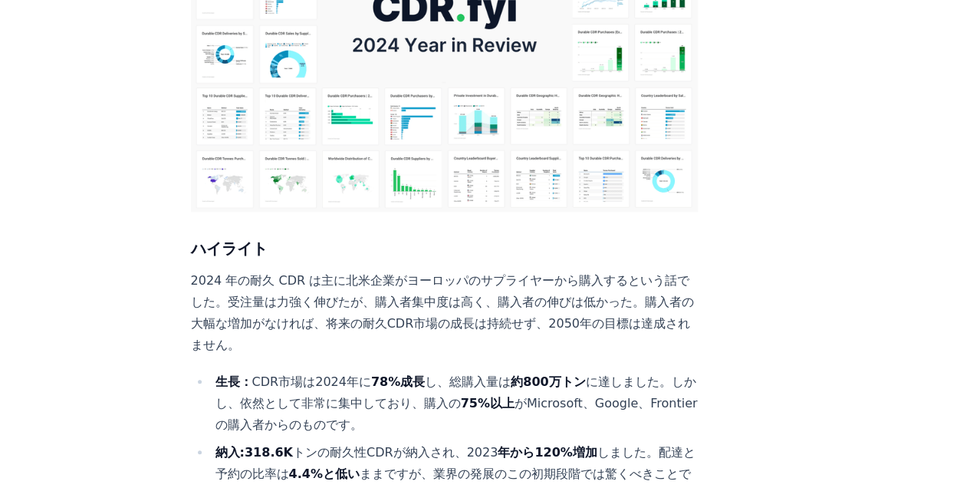
scroll to position [511, 0]
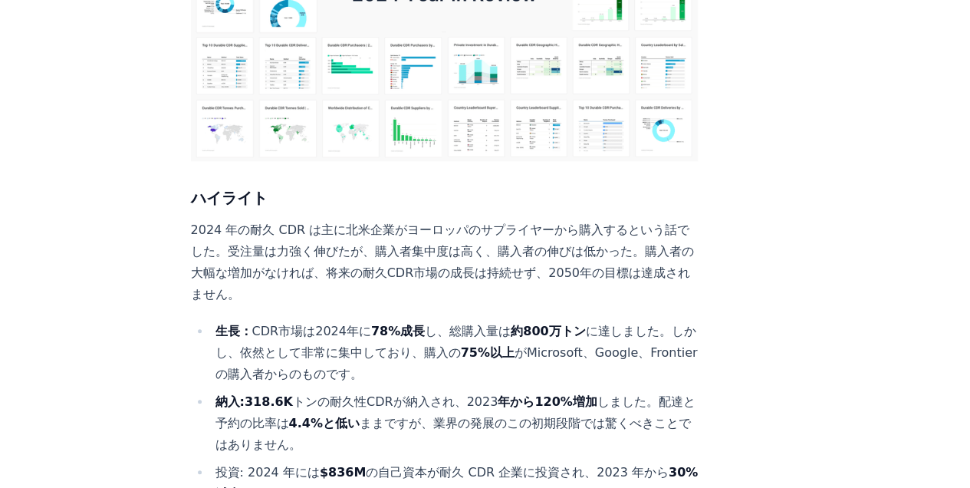
click at [214, 219] on p "2024 年の耐久 CDR は主に北米企業がヨーロッパのサプライヤーから購入するという話でした。受注量は力強く伸びたが、購入者集中度は高く、購入者の伸びは低か…" at bounding box center [445, 262] width 508 height 86
click at [195, 219] on p "2024 年の耐久 CDR は主に北米企業がヨーロッパのサプライヤーから購入するという話でした。受注量は力強く伸びたが、購入者集中度は高く、購入者の伸びは低か…" at bounding box center [445, 262] width 508 height 86
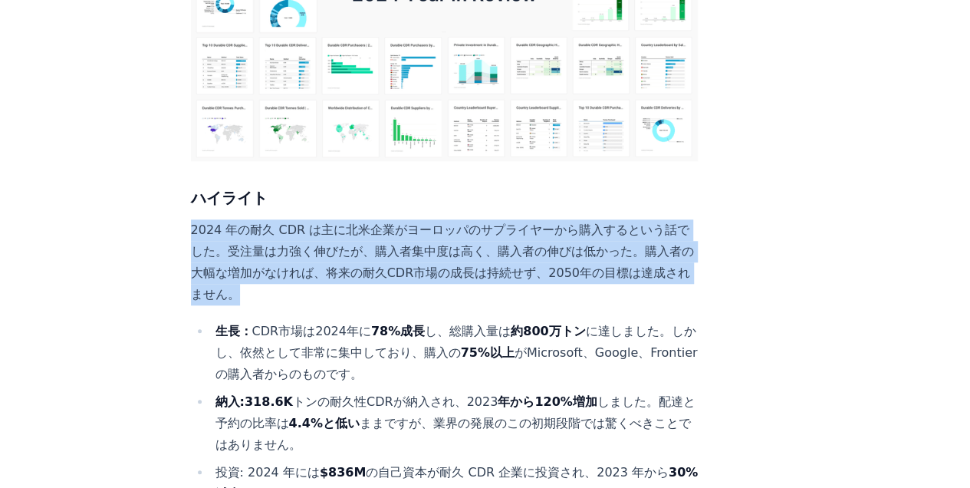
drag, startPoint x: 188, startPoint y: 150, endPoint x: 271, endPoint y: 229, distance: 114.5
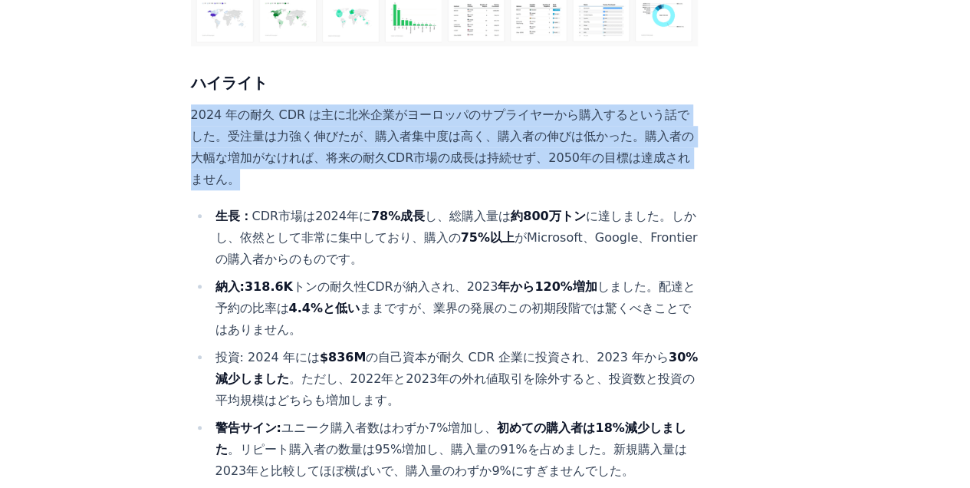
scroll to position [767, 0]
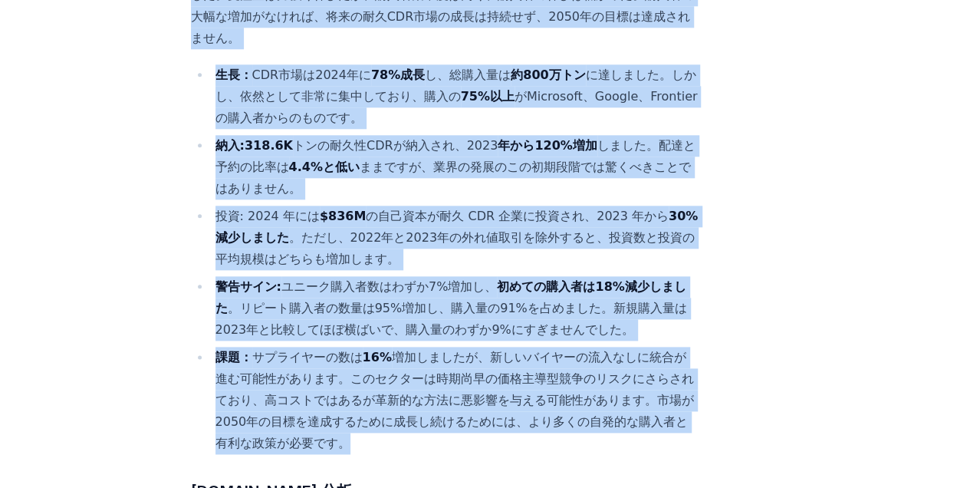
click at [338, 370] on li "課題： サプライヤーの数は 16% 増加しましたが、新しいバイヤーの流入なしに統合が進む可能性があります。このセクターは時期尚早の価格主導型競争のリスクにさら…" at bounding box center [455, 400] width 488 height 107
copy div "2024 年の耐久 CDR は主に北米企業がヨーロッパのサプライヤーから購入するという話でした。受注量は力強く伸びたが、購入者集中度は高く、購入者の伸びは低か…"
click at [288, 206] on li "投資: 2024 年には $836M の自己資本が耐久 CDR 企業に投資され、2023 年から 30% 減少しました 。ただし、2022年と2023年の外れ…" at bounding box center [455, 238] width 488 height 64
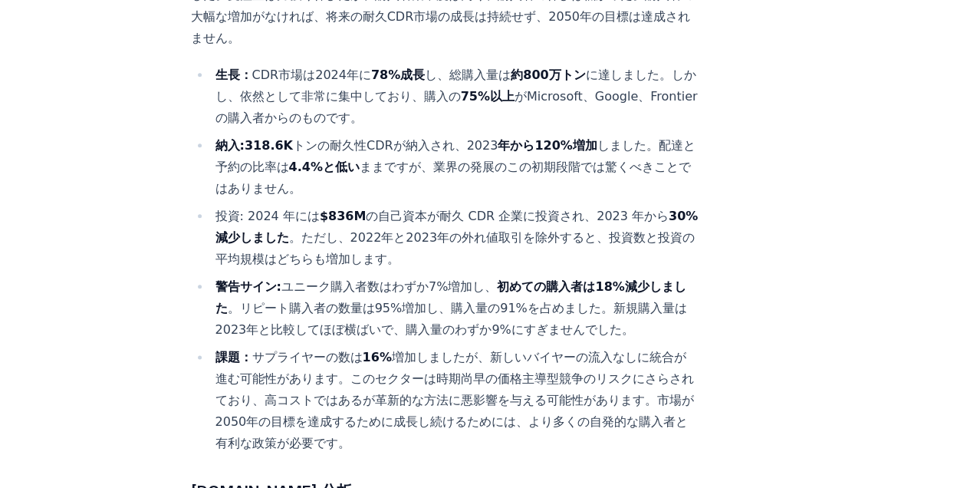
scroll to position [715, 0]
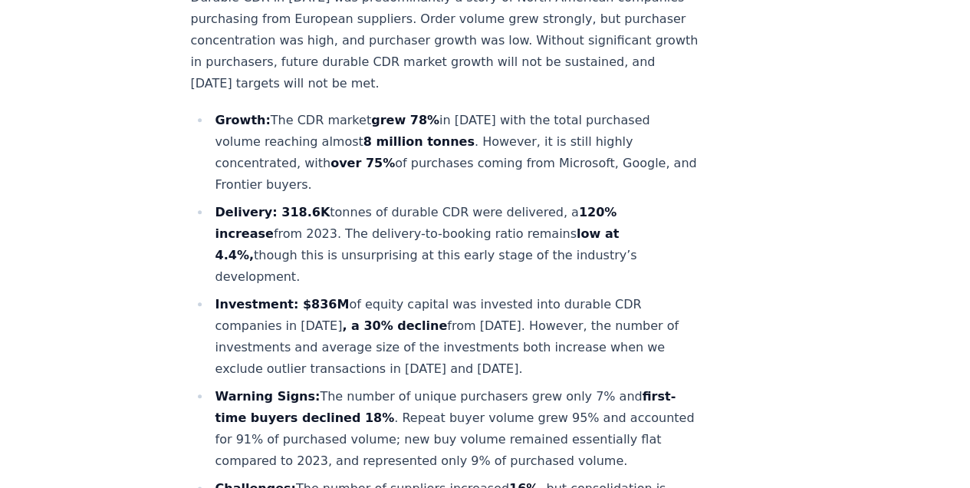
click at [472, 386] on li "Warning Signs: The number of unique purchasers grew only 7% and first-time buye…" at bounding box center [455, 429] width 488 height 86
click at [319, 389] on strong "first-time buyers declined 18%" at bounding box center [445, 407] width 461 height 36
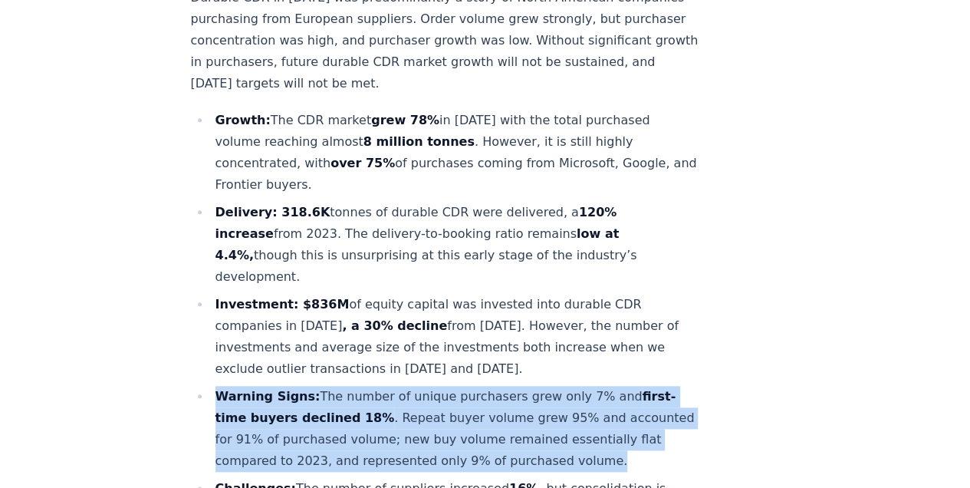
drag, startPoint x: 219, startPoint y: 322, endPoint x: 271, endPoint y: 409, distance: 101.8
click at [271, 409] on li "Warning Signs: The number of unique purchasers grew only 7% and first-time buye…" at bounding box center [455, 429] width 488 height 86
copy li "Warning Signs: The number of unique purchasers grew only 7% and first-time buye…"
click at [444, 393] on li "Warning Signs: The number of unique purchasers grew only 7% and first-time buye…" at bounding box center [455, 429] width 488 height 86
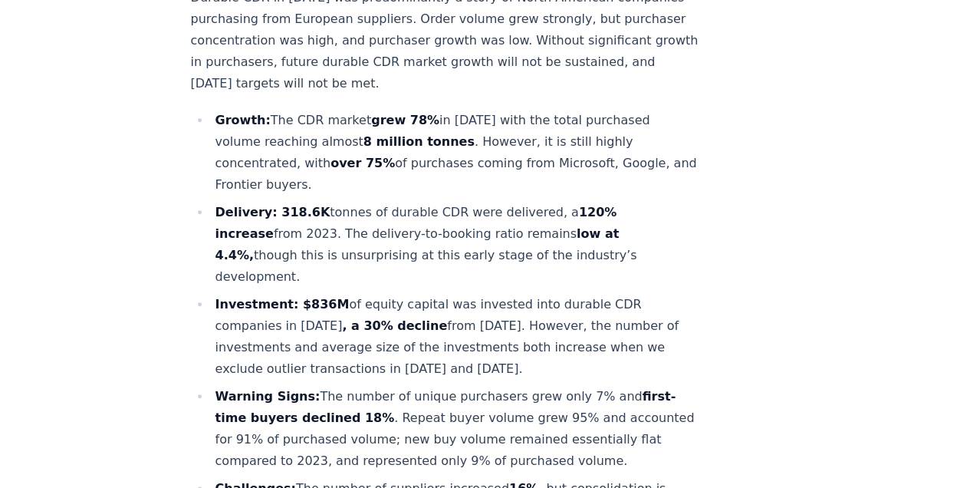
scroll to position [850, 0]
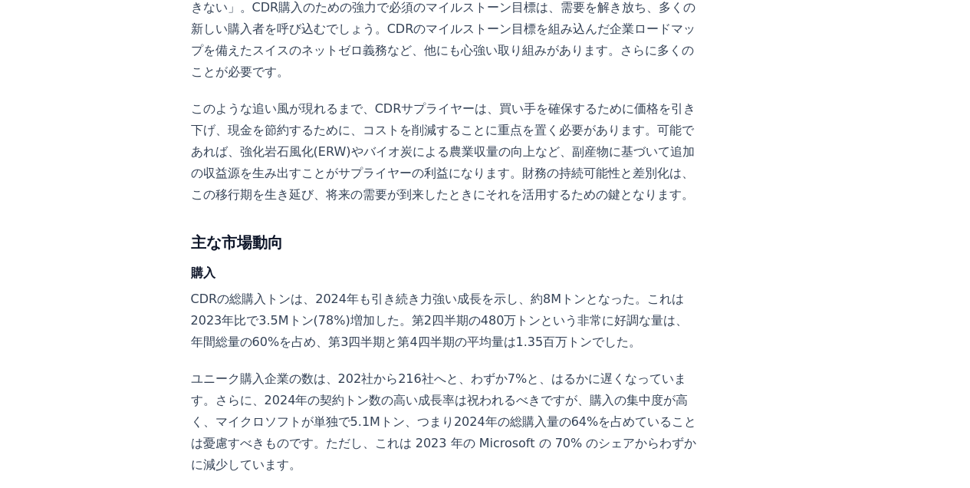
scroll to position [2281, 0]
click at [357, 253] on h3 "主な市場動向" at bounding box center [445, 241] width 508 height 25
click at [359, 253] on h3 "主な市場動向" at bounding box center [445, 241] width 508 height 25
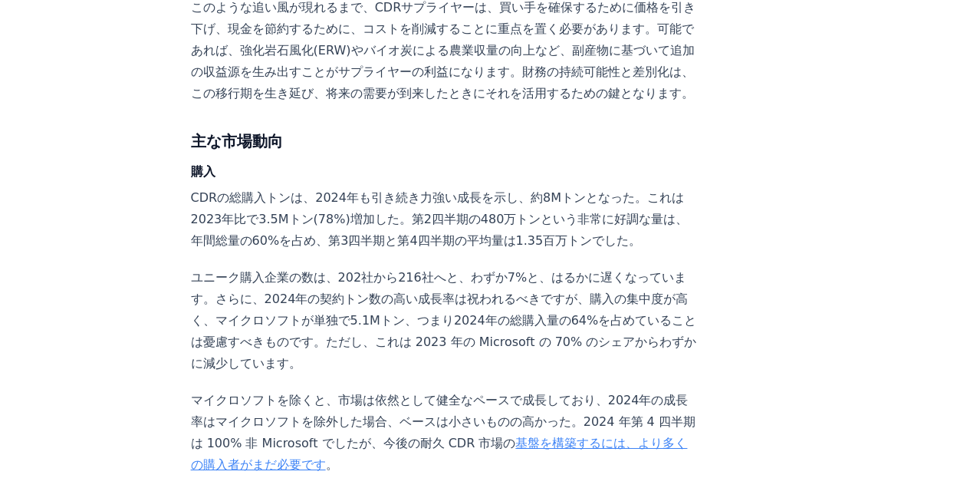
scroll to position [2434, 0]
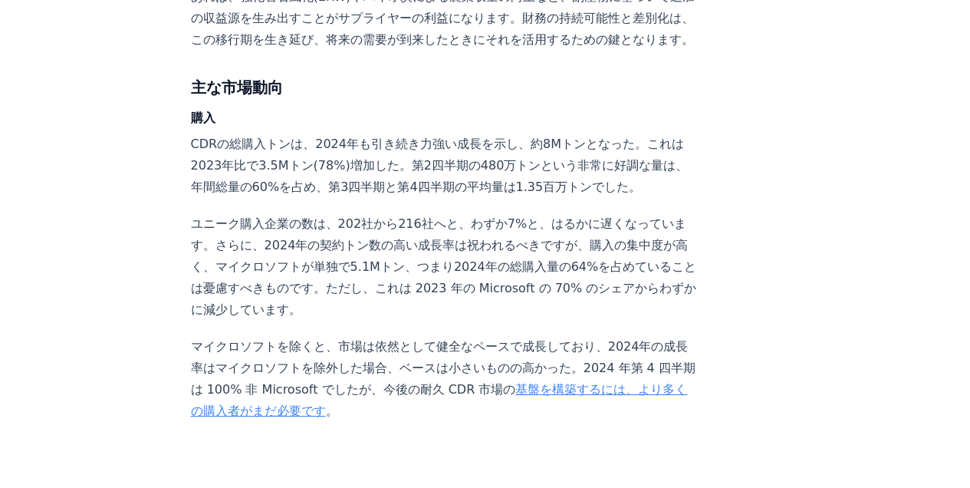
click at [426, 309] on p "ユニーク購入企業の数は、202社から216社へと、わずか7%と、はるかに遅くなっています。さらに、2024年の契約トン数の高い成長率は祝われるべきですが、購入…" at bounding box center [445, 266] width 508 height 107
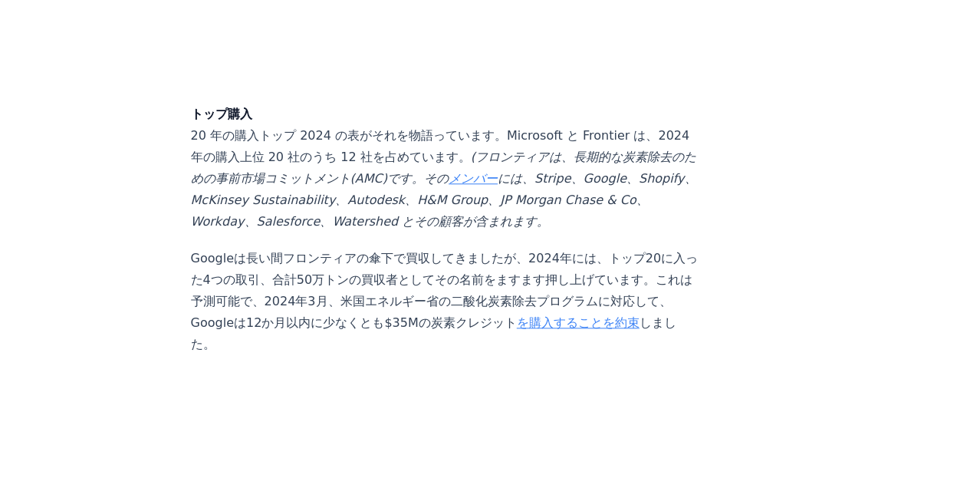
scroll to position [3457, 0]
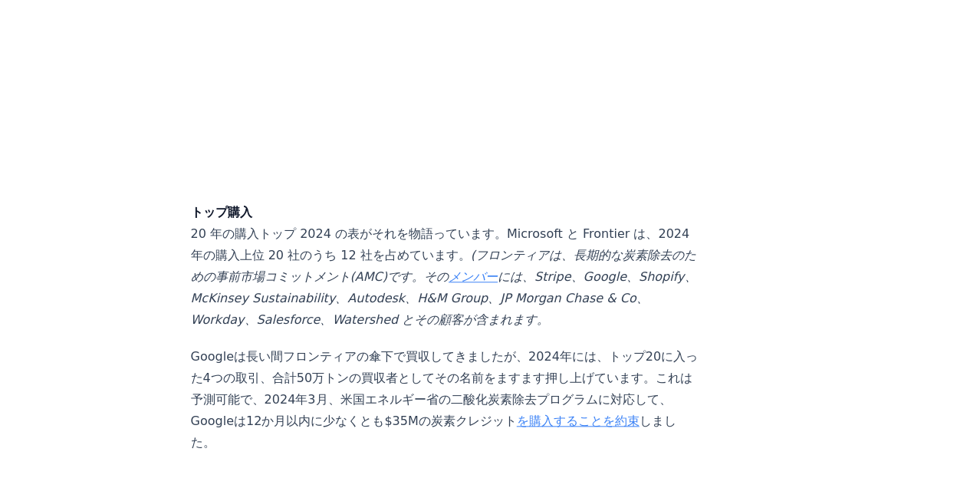
click at [339, 281] on p "トップ購入 20 年の購入トップ 2024 の表がそれを物語っています。Microsoft と Frontier は、2024 年の購入上位 20 社のうち …" at bounding box center [445, 266] width 508 height 129
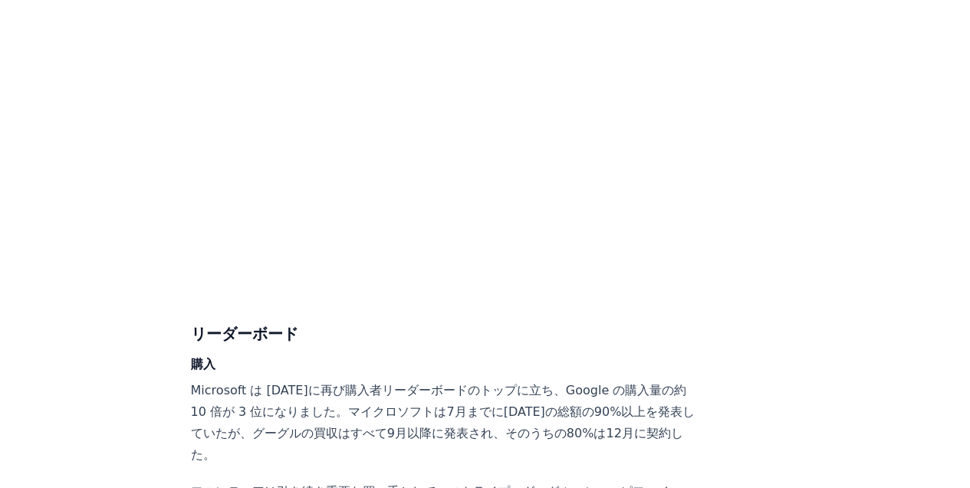
scroll to position [8058, 0]
